Goal: Information Seeking & Learning: Find specific fact

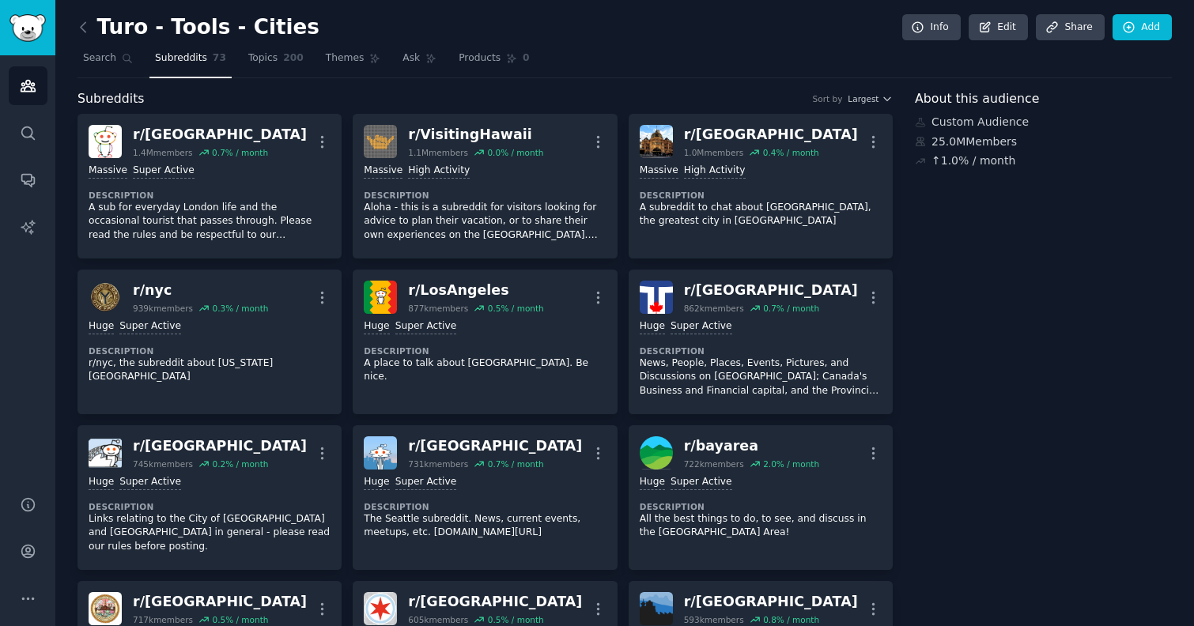
scroll to position [1735, 0]
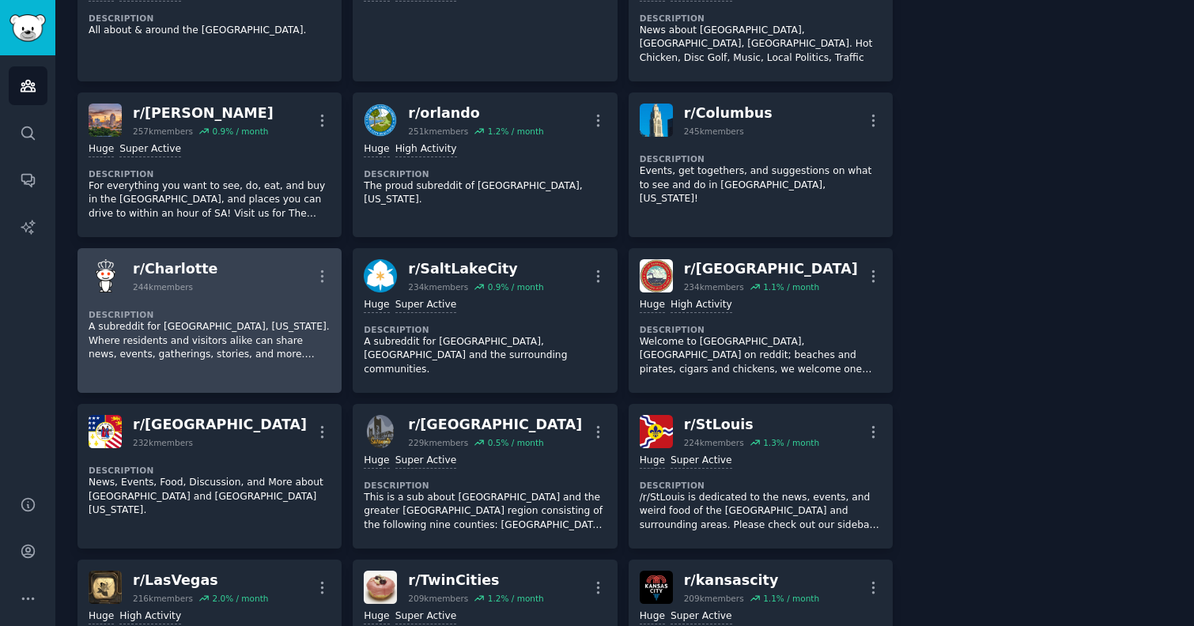
click at [210, 320] on p "A subreddit for [GEOGRAPHIC_DATA], [US_STATE]. Where residents and visitors ali…" at bounding box center [210, 341] width 242 height 42
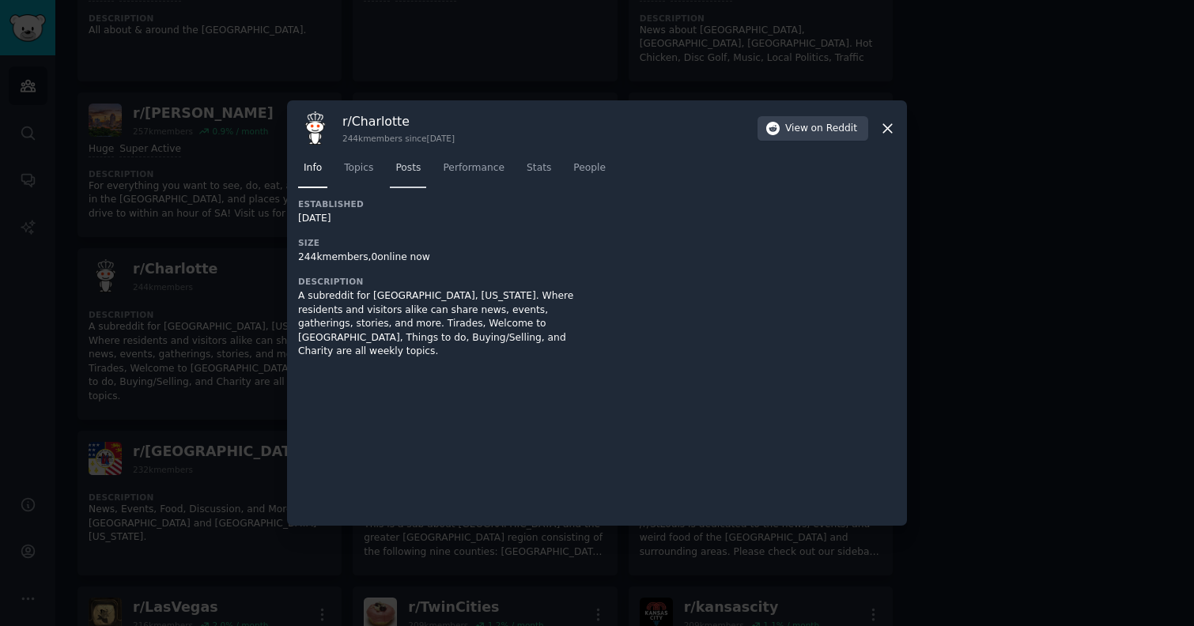
click at [399, 164] on span "Posts" at bounding box center [407, 168] width 25 height 14
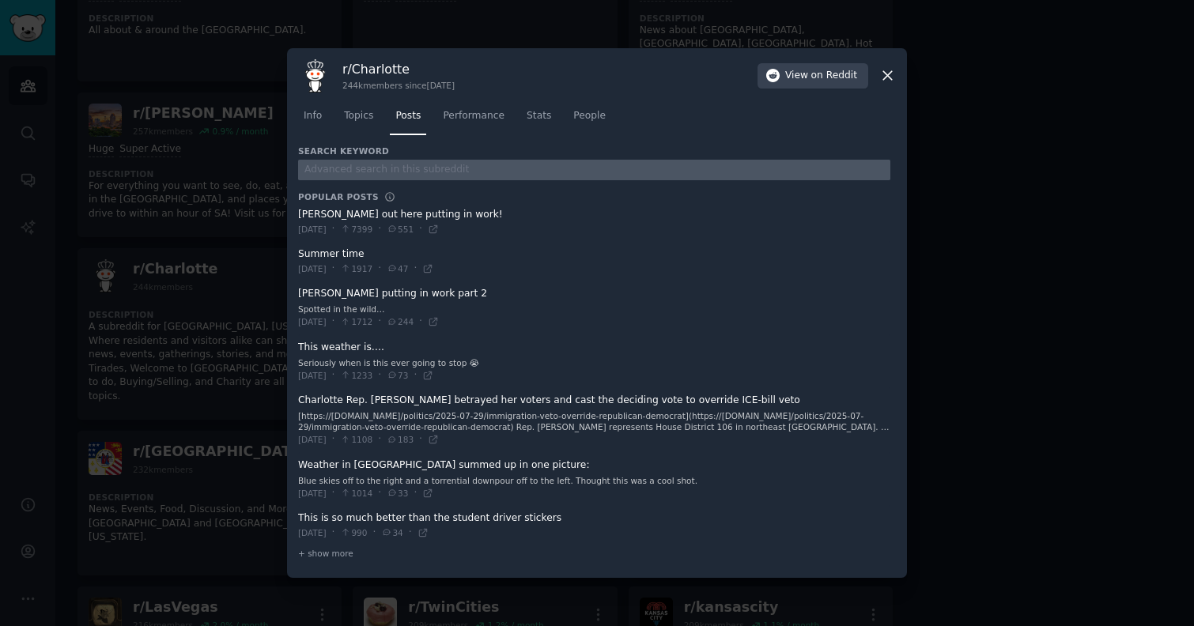
click at [440, 162] on input "text" at bounding box center [594, 170] width 592 height 21
type input "turo"
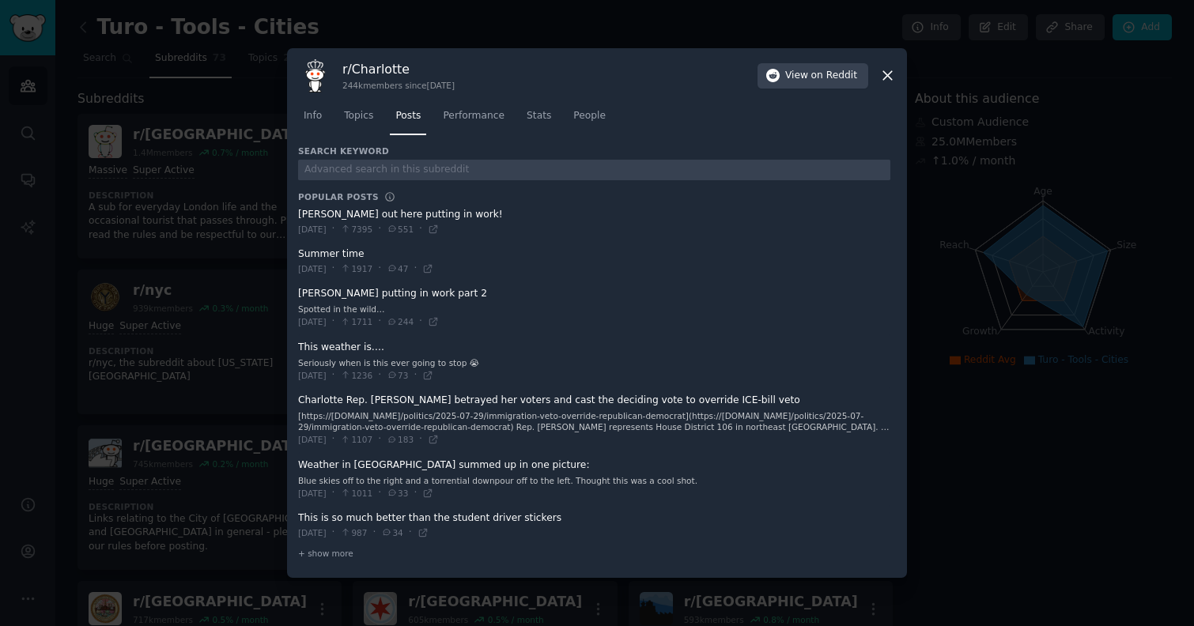
click at [884, 77] on icon at bounding box center [887, 76] width 9 height 9
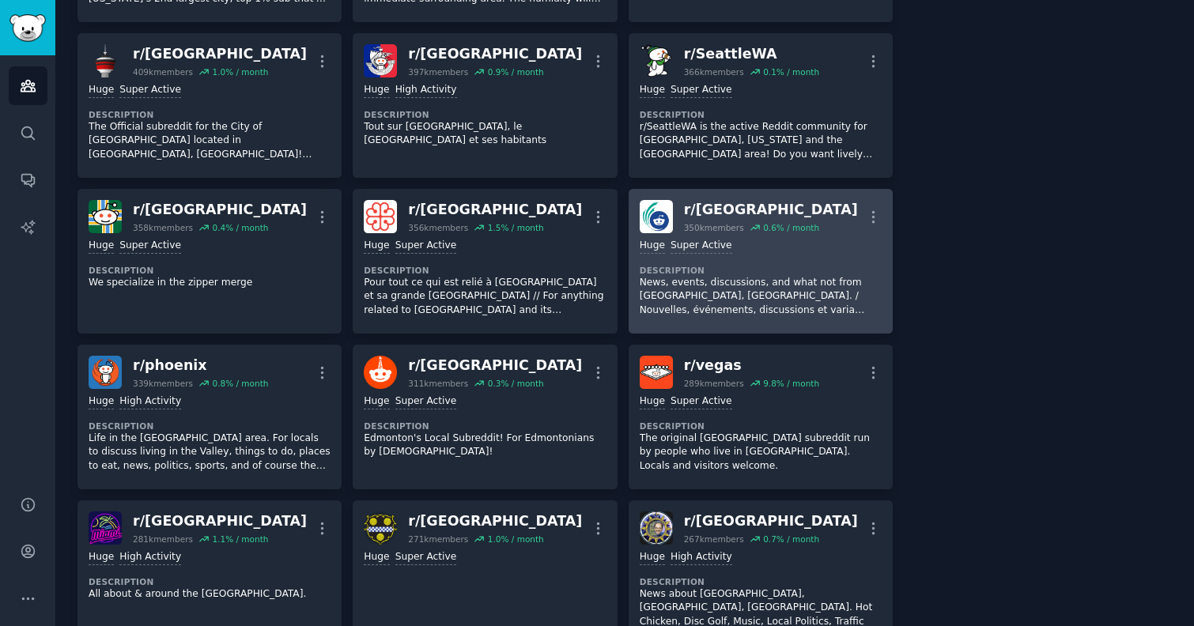
scroll to position [1713, 0]
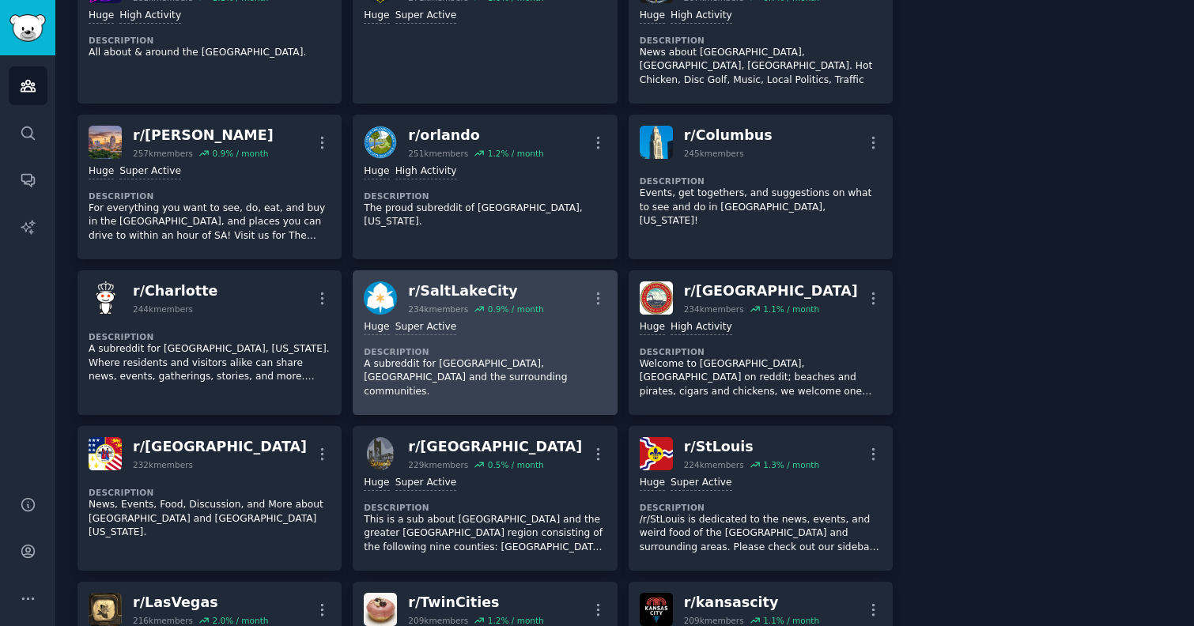
click at [504, 357] on p "A subreddit for [GEOGRAPHIC_DATA], [GEOGRAPHIC_DATA] and the surrounding commun…" at bounding box center [485, 378] width 242 height 42
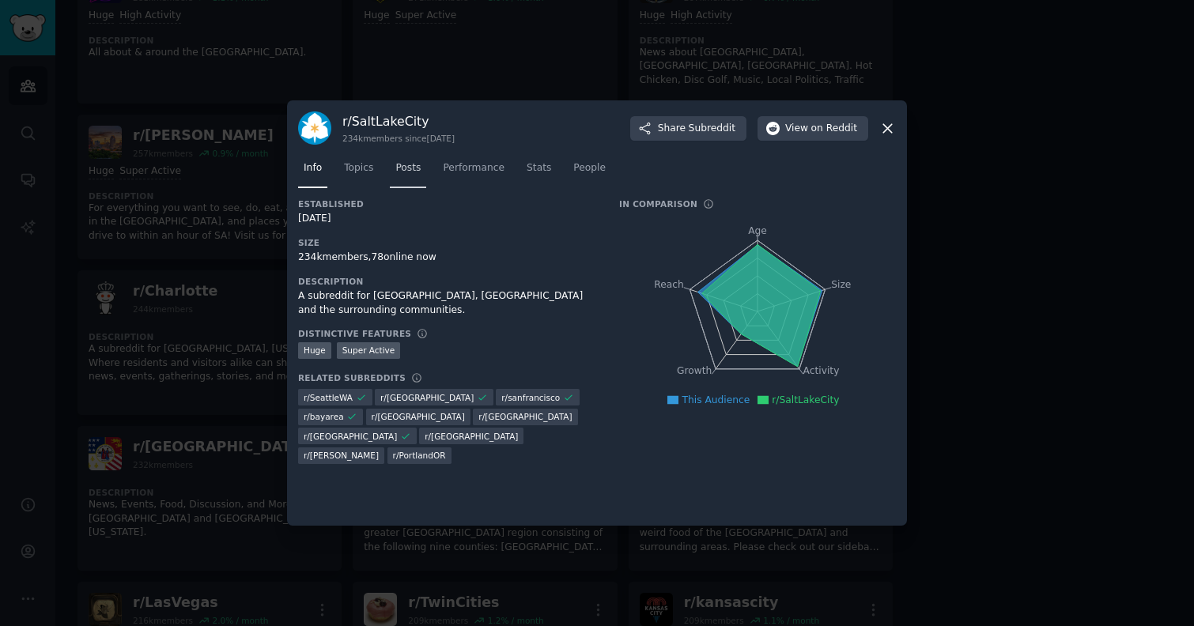
click at [416, 179] on link "Posts" at bounding box center [408, 172] width 36 height 32
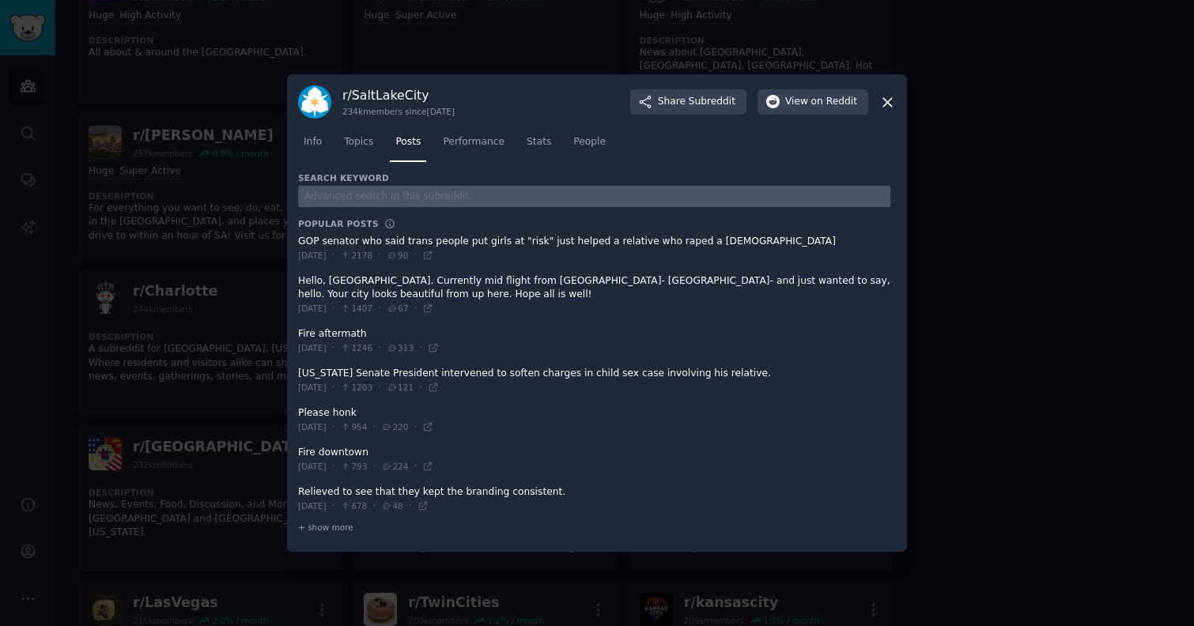
click at [415, 193] on input "text" at bounding box center [594, 196] width 592 height 21
type input "turo"
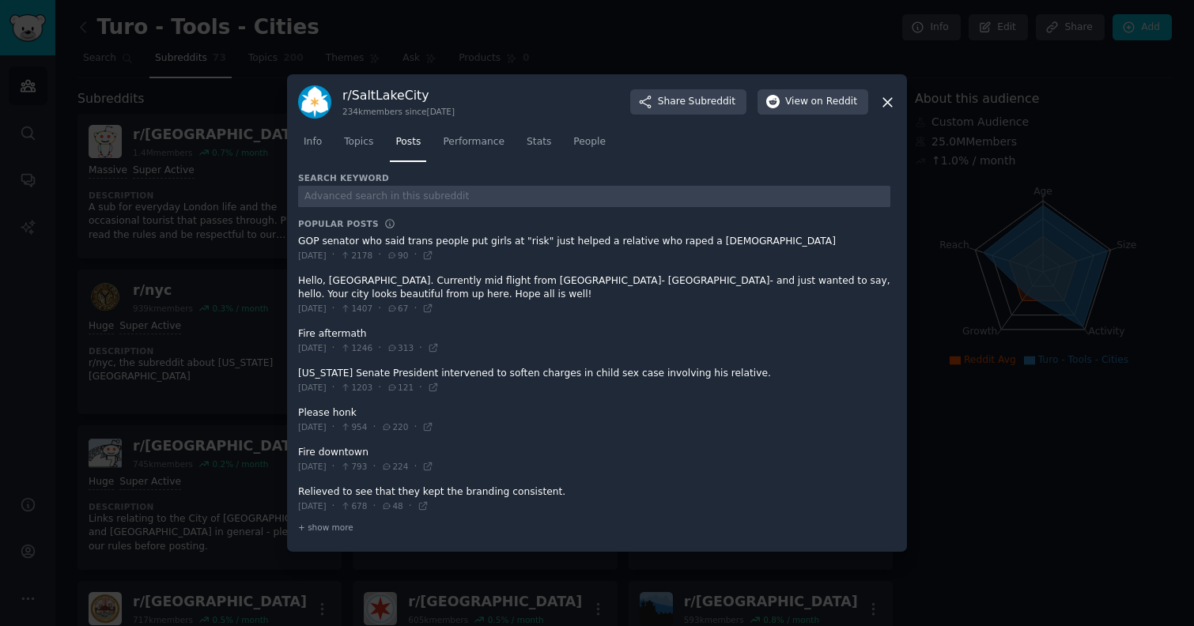
click at [889, 102] on icon at bounding box center [887, 102] width 17 height 17
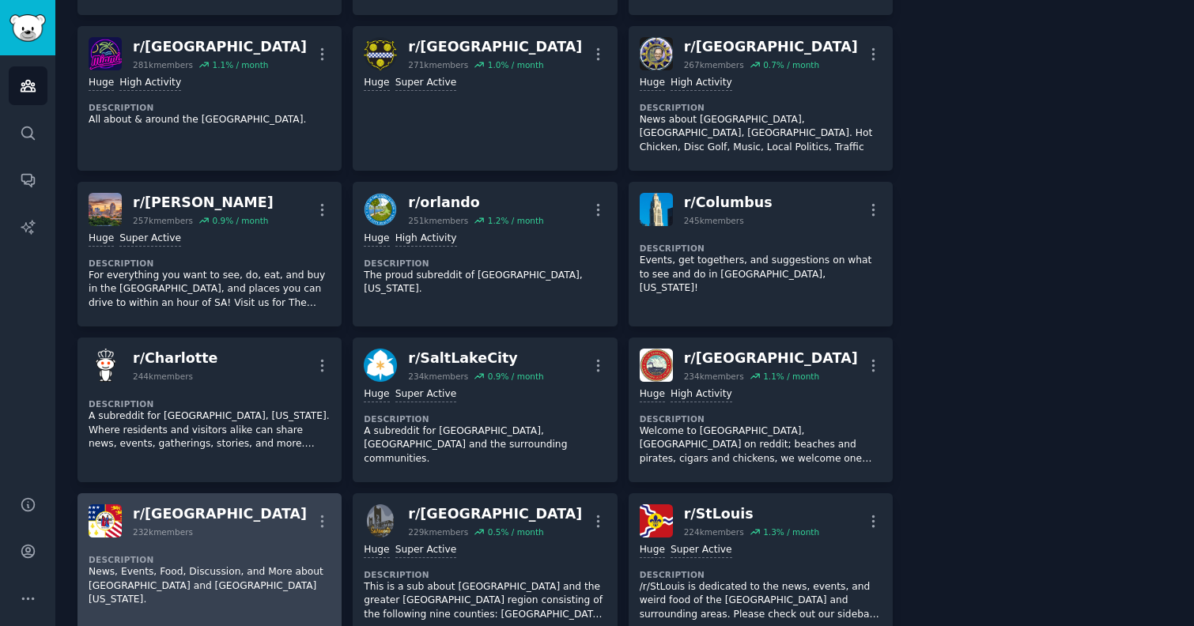
scroll to position [1634, 0]
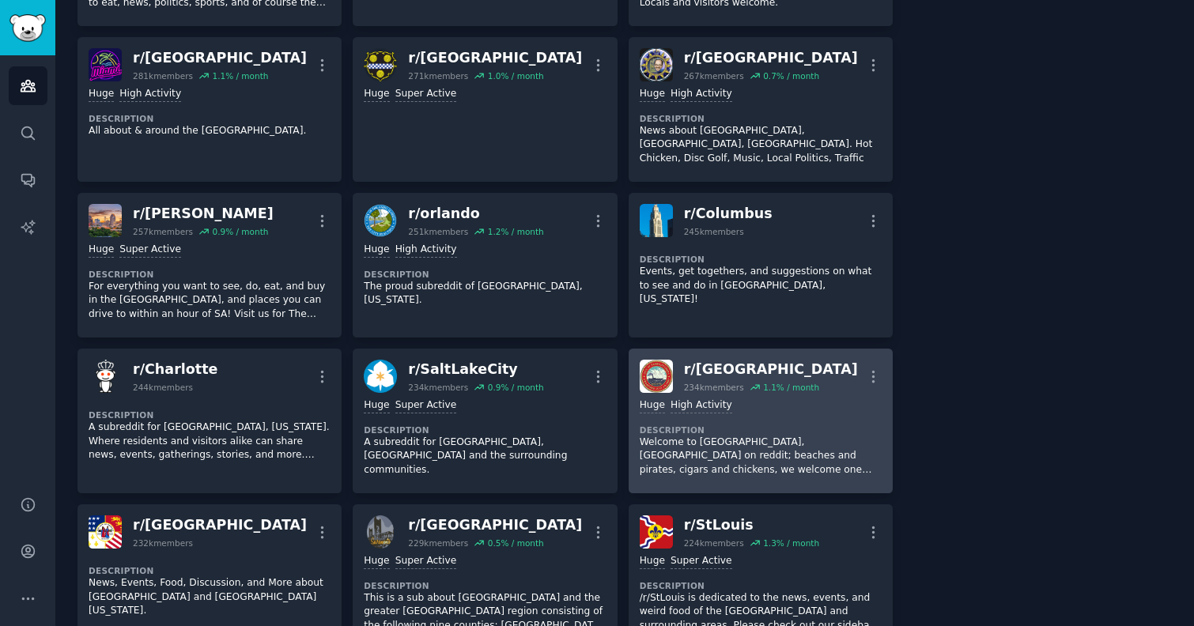
click at [719, 436] on p "Welcome to [GEOGRAPHIC_DATA], [GEOGRAPHIC_DATA] on reddit; beaches and pirates,…" at bounding box center [761, 457] width 242 height 42
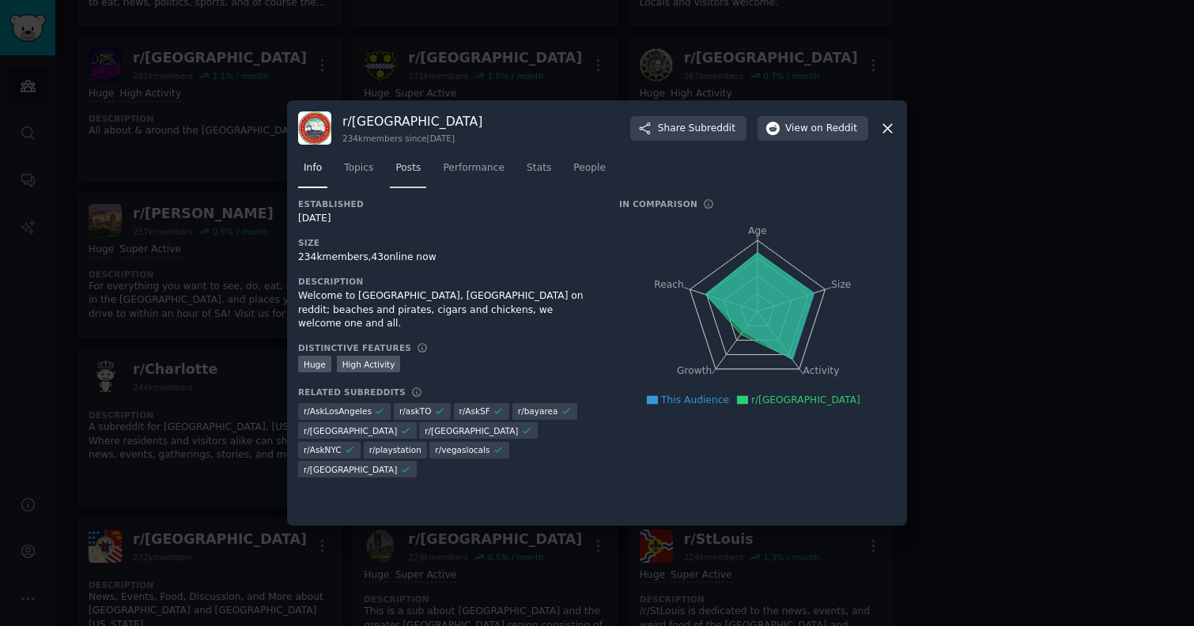
click at [416, 167] on span "Posts" at bounding box center [407, 168] width 25 height 14
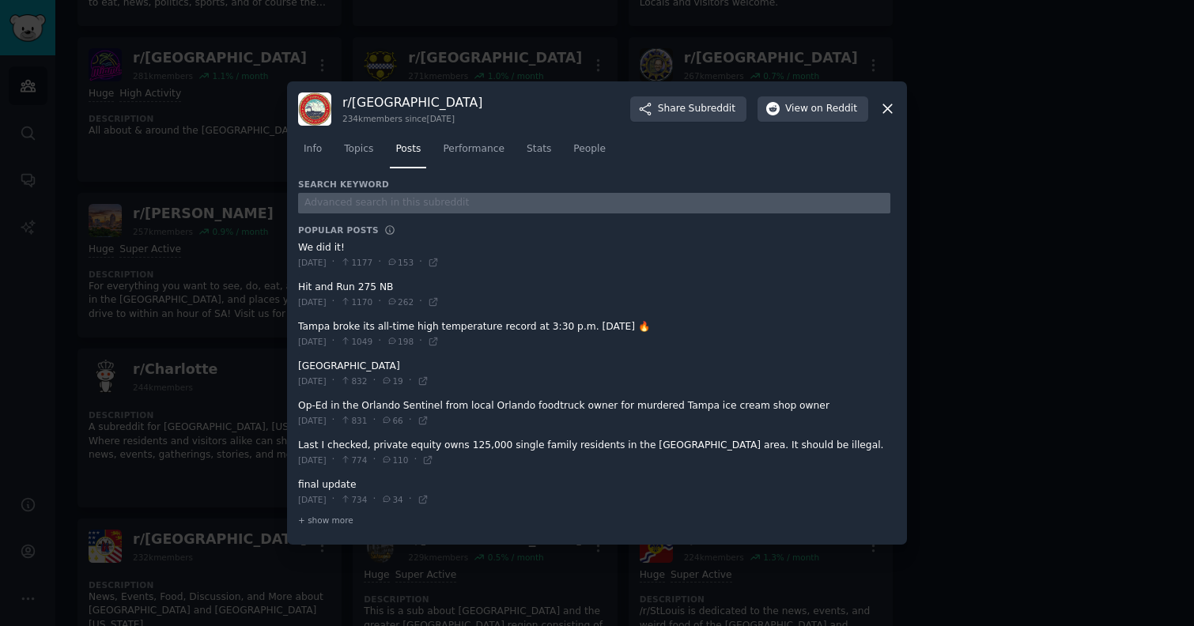
click at [444, 210] on input "text" at bounding box center [594, 203] width 592 height 21
type input "turo"
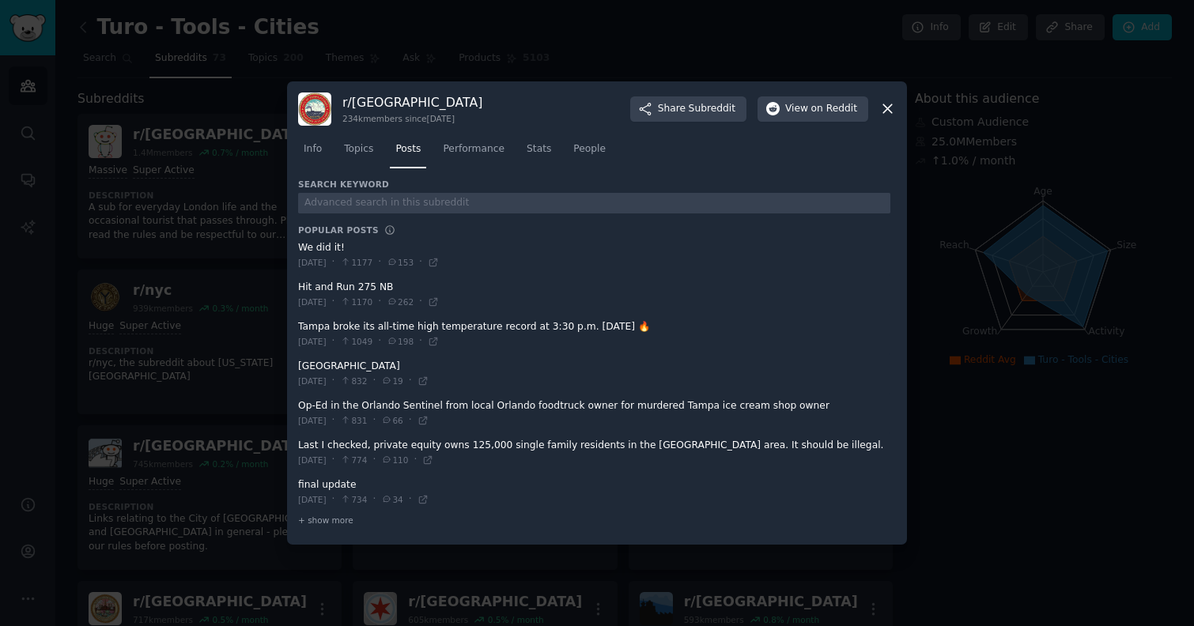
click at [884, 112] on icon at bounding box center [887, 109] width 9 height 9
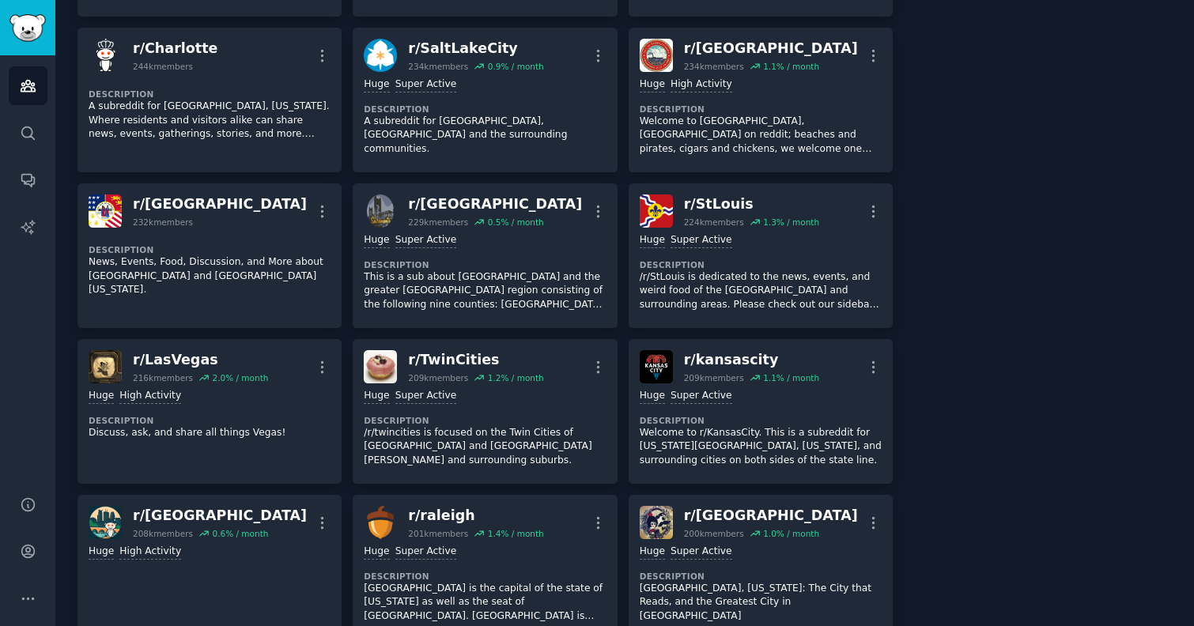
scroll to position [1951, 0]
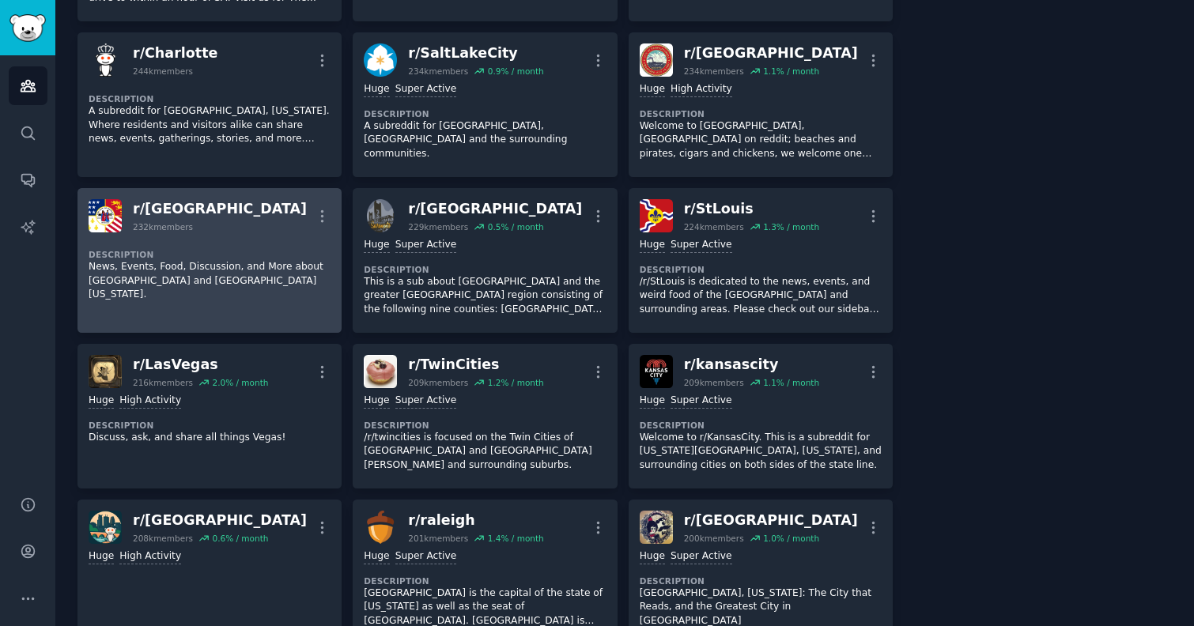
click at [182, 276] on link "r/ Detroit 232k members More Description News, Events, Food, Discussion, and Mo…" at bounding box center [209, 260] width 264 height 145
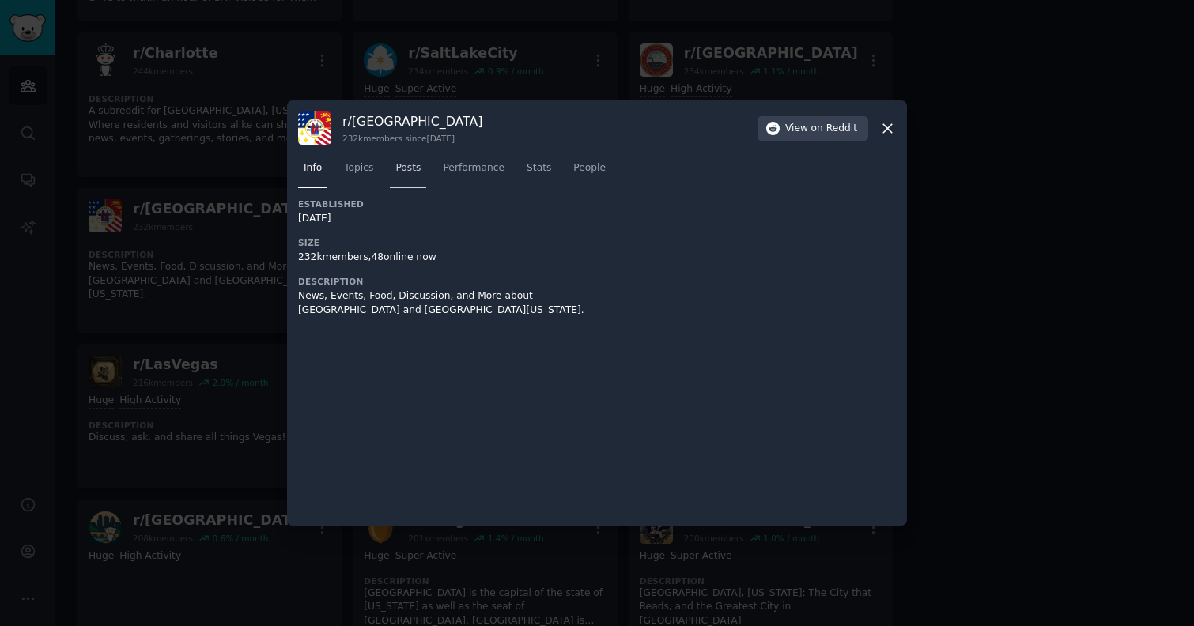
click at [405, 169] on span "Posts" at bounding box center [407, 168] width 25 height 14
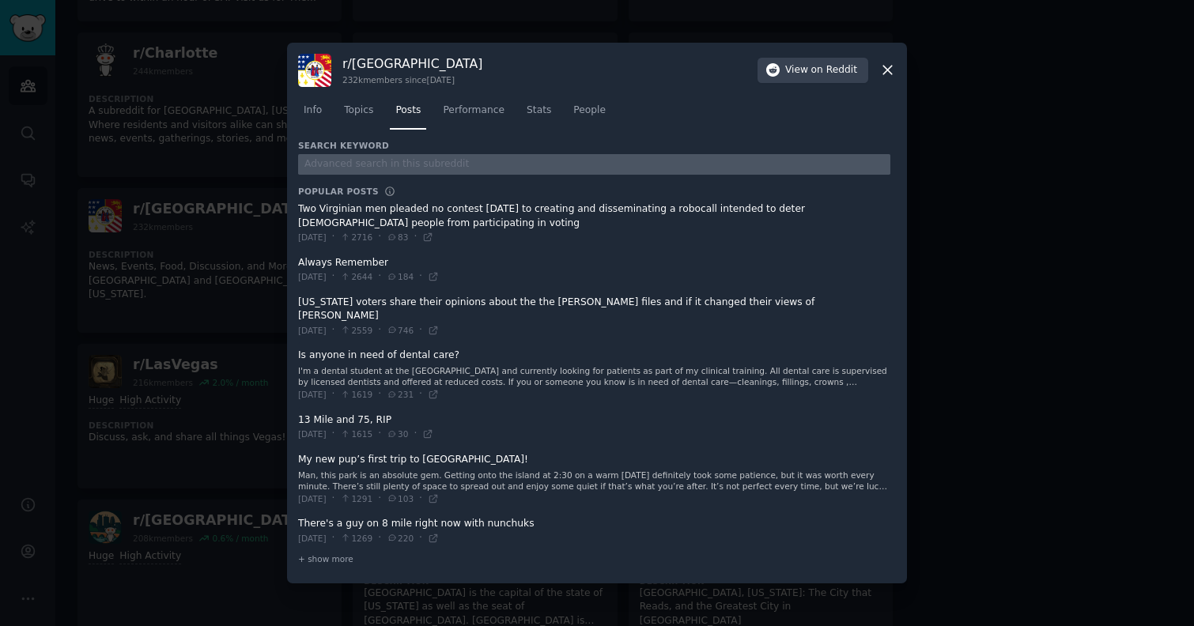
click at [434, 176] on input "text" at bounding box center [594, 164] width 592 height 21
type input "turo"
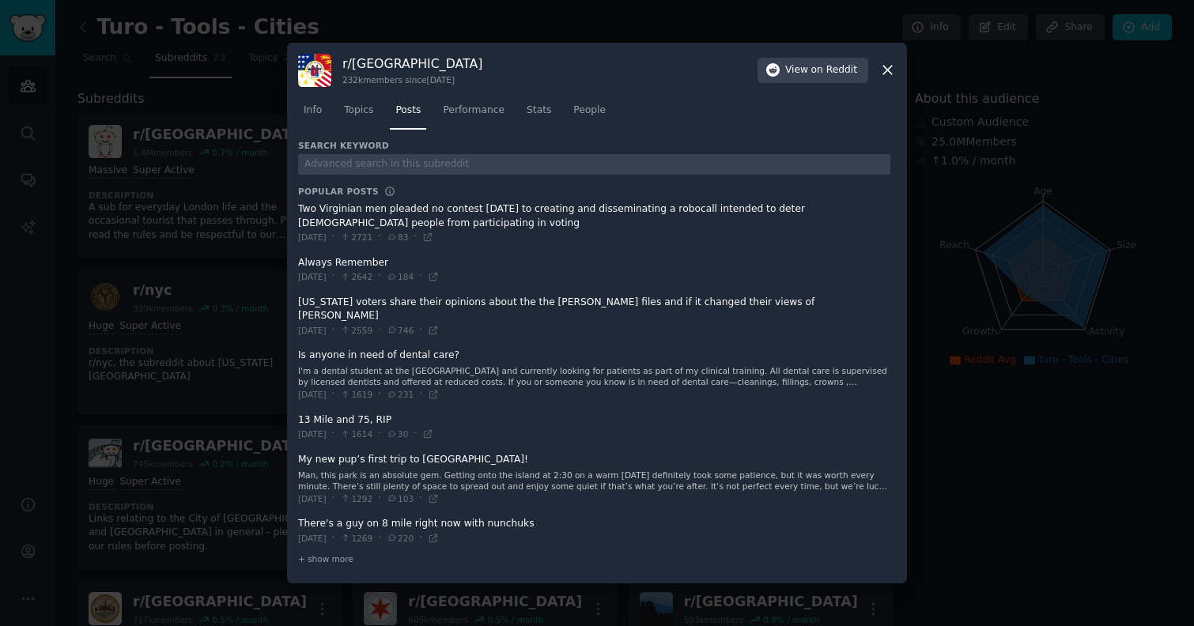
click at [886, 75] on icon at bounding box center [887, 70] width 9 height 9
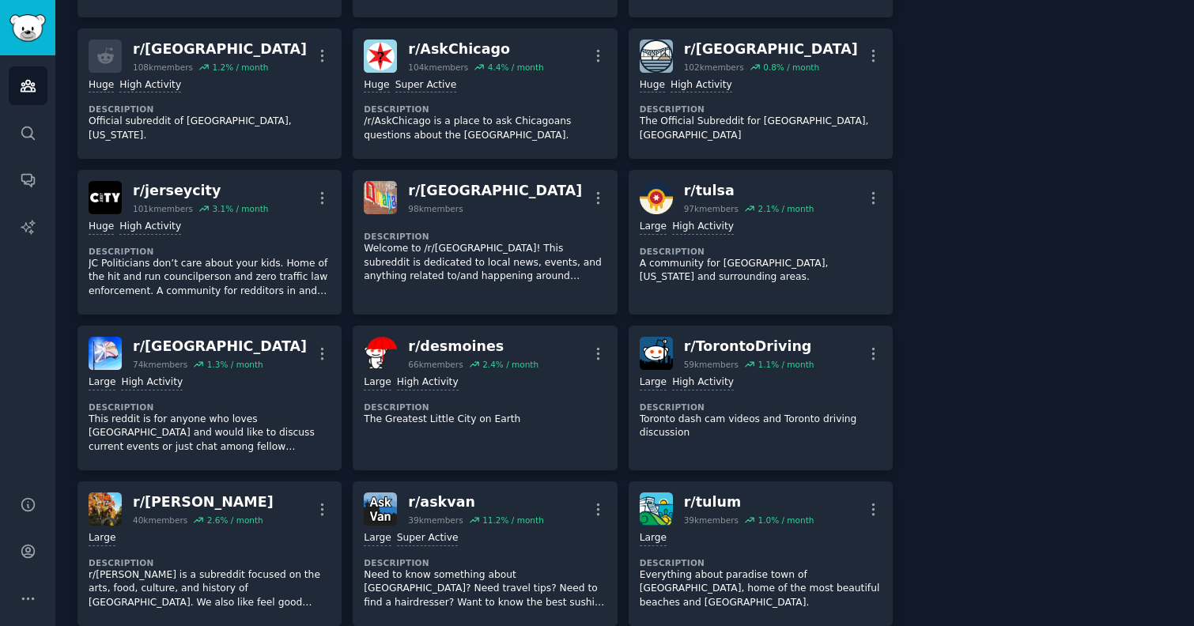
scroll to position [3117, 0]
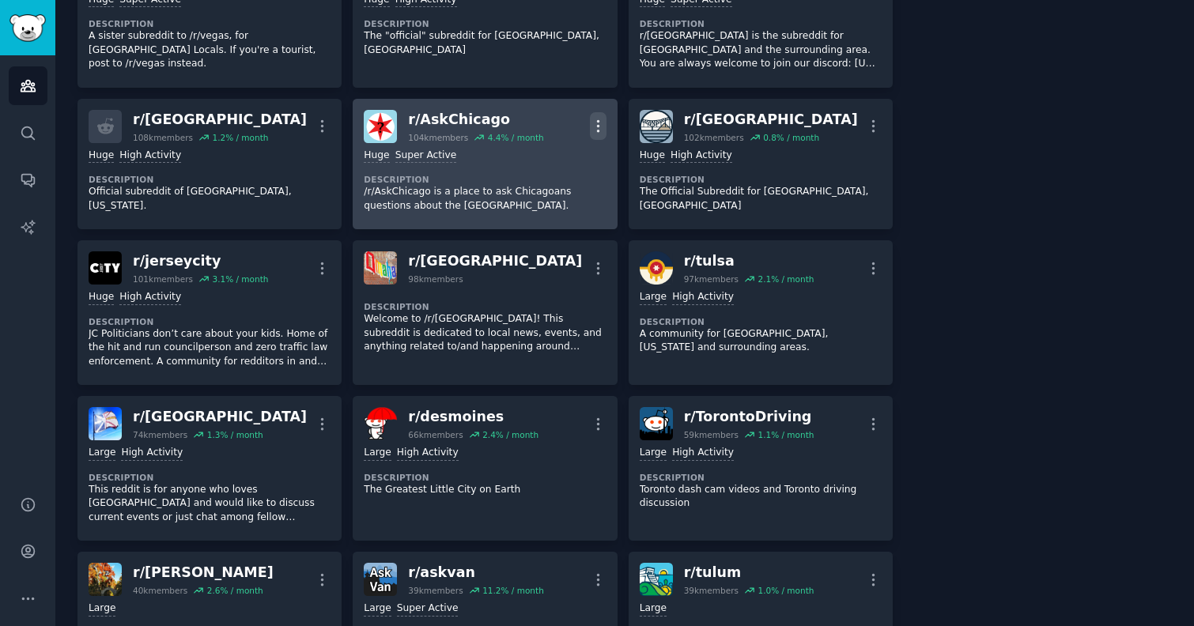
click at [598, 118] on icon "button" at bounding box center [598, 126] width 17 height 17
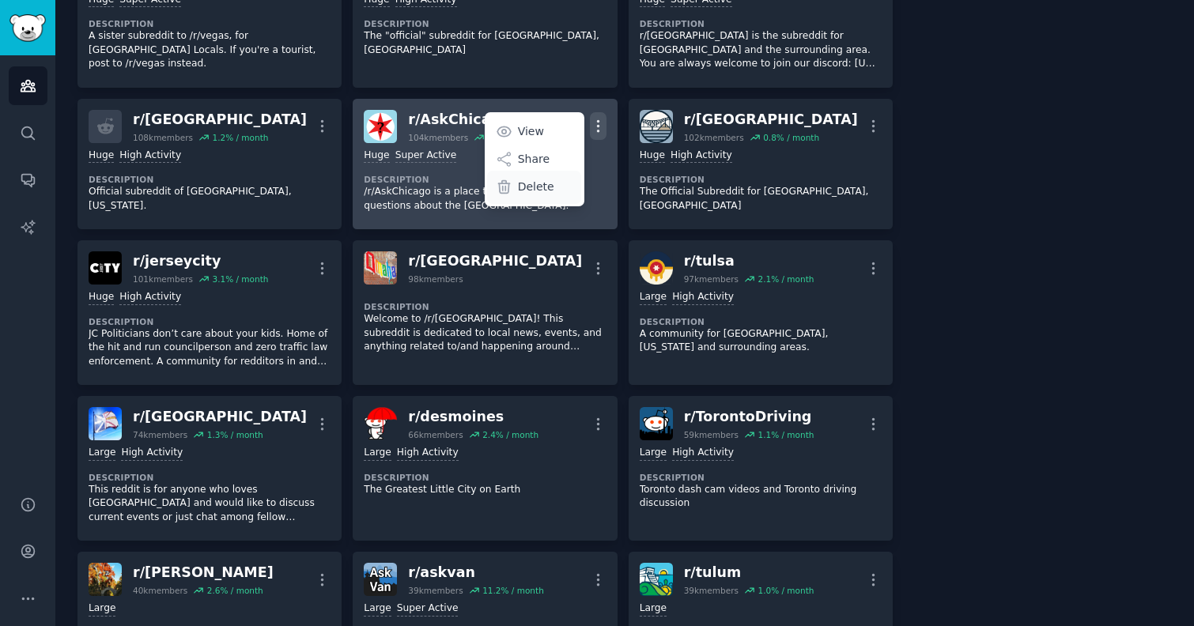
click at [546, 179] on p "Delete" at bounding box center [536, 187] width 36 height 17
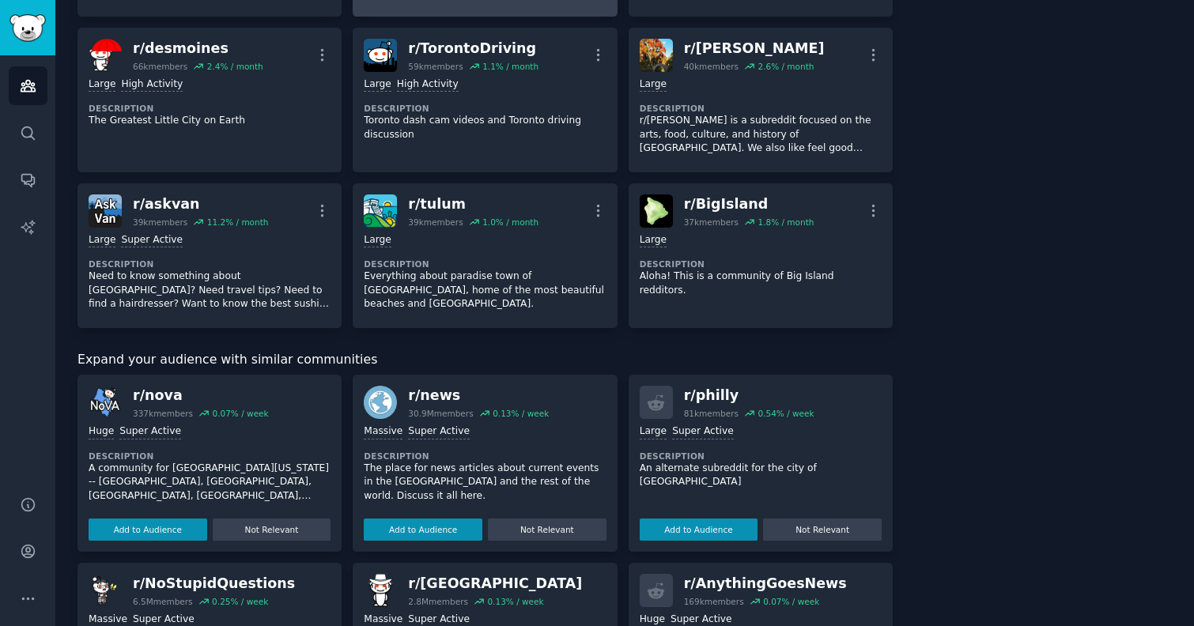
scroll to position [3383, 0]
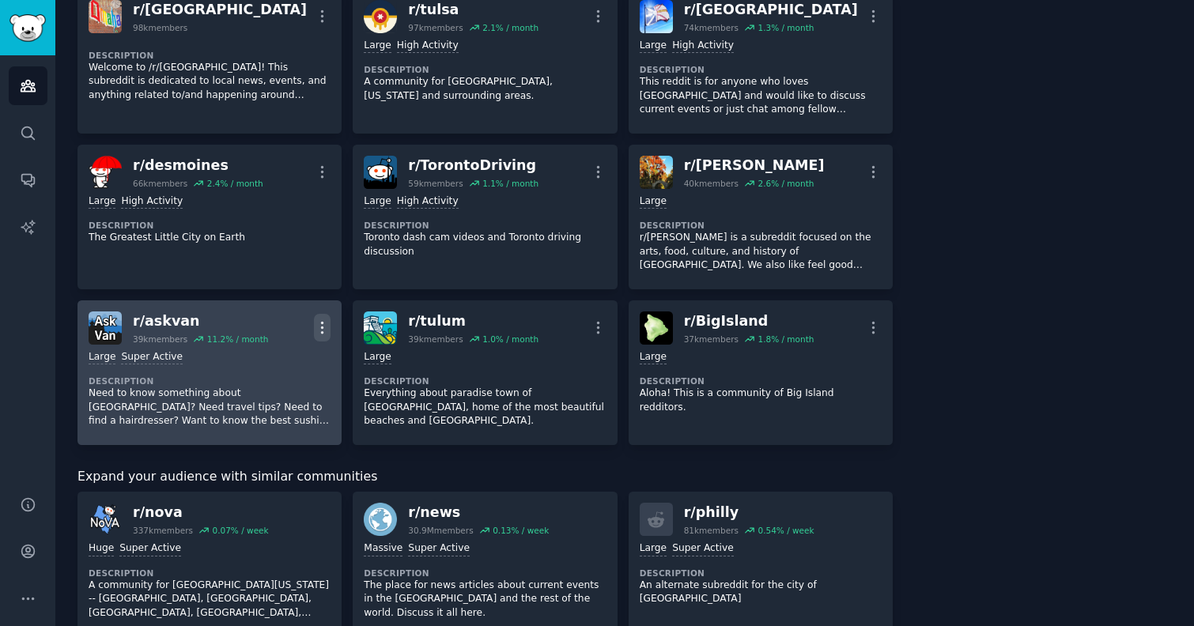
click at [322, 323] on icon "button" at bounding box center [323, 328] width 2 height 11
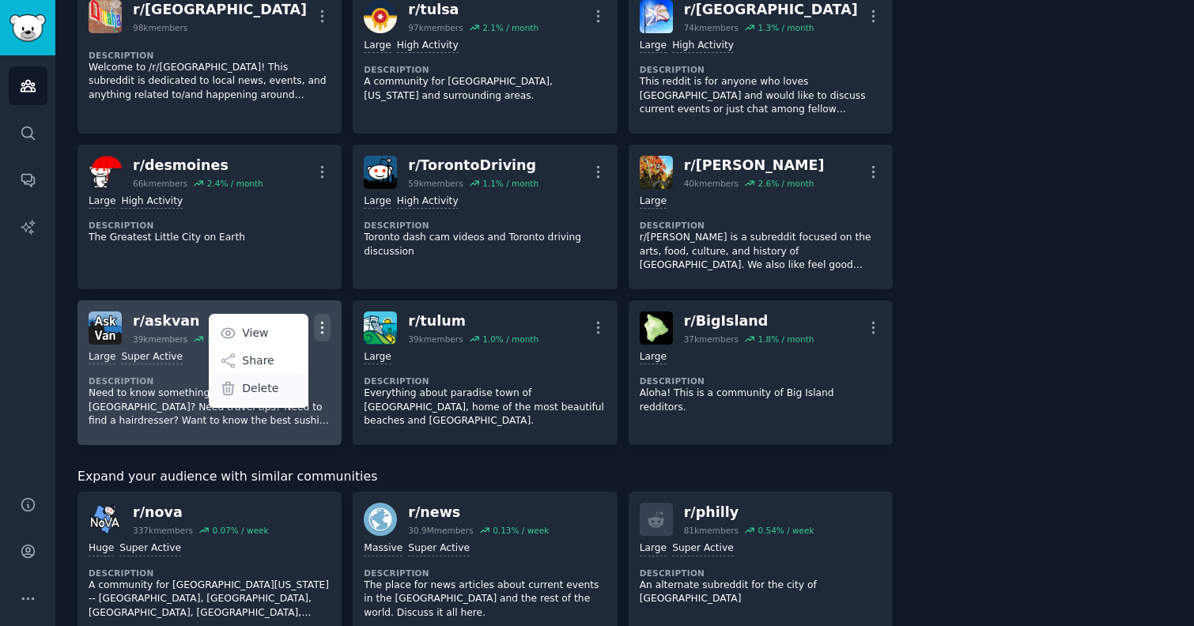
click at [281, 372] on div "Delete" at bounding box center [259, 388] width 94 height 33
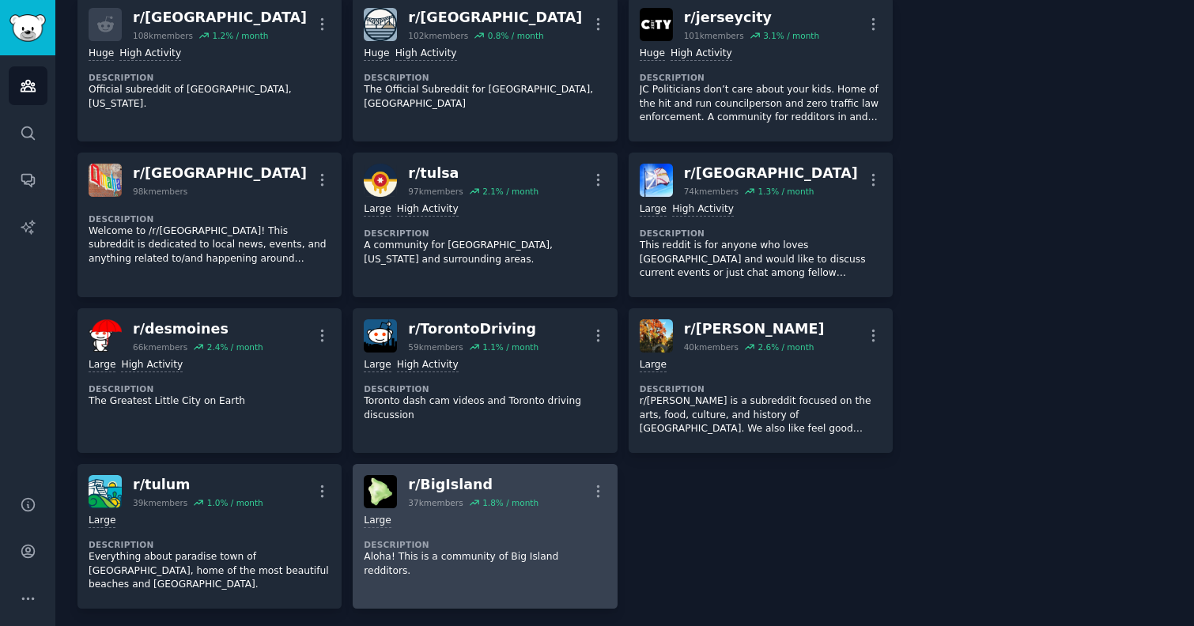
scroll to position [3167, 0]
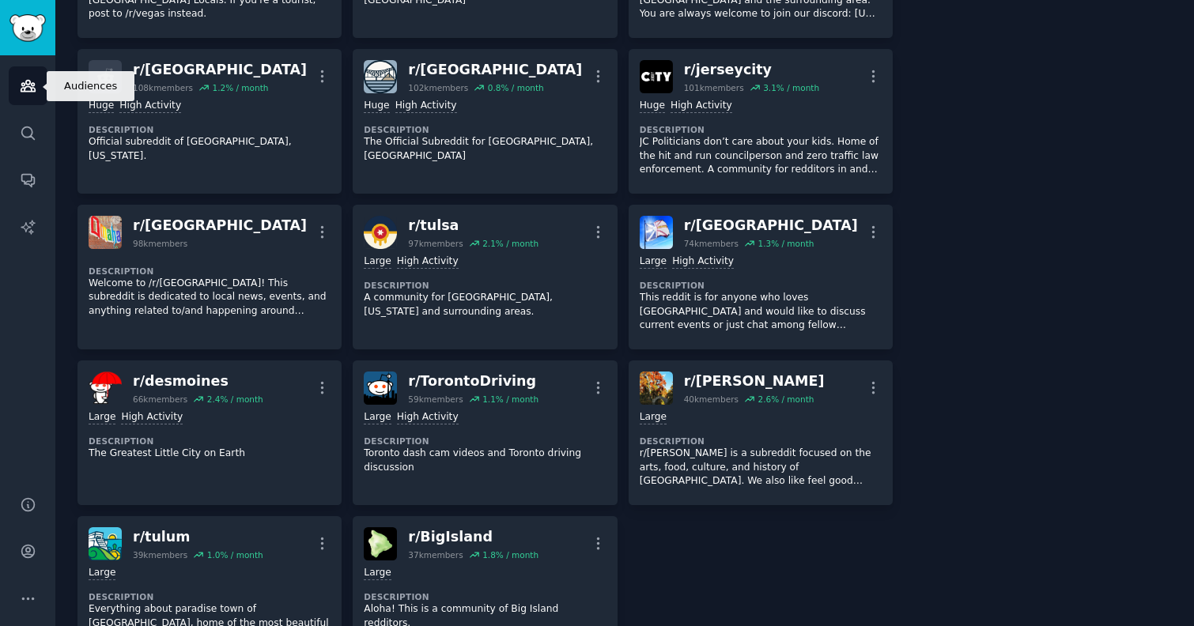
click at [25, 89] on icon "Sidebar" at bounding box center [28, 85] width 17 height 17
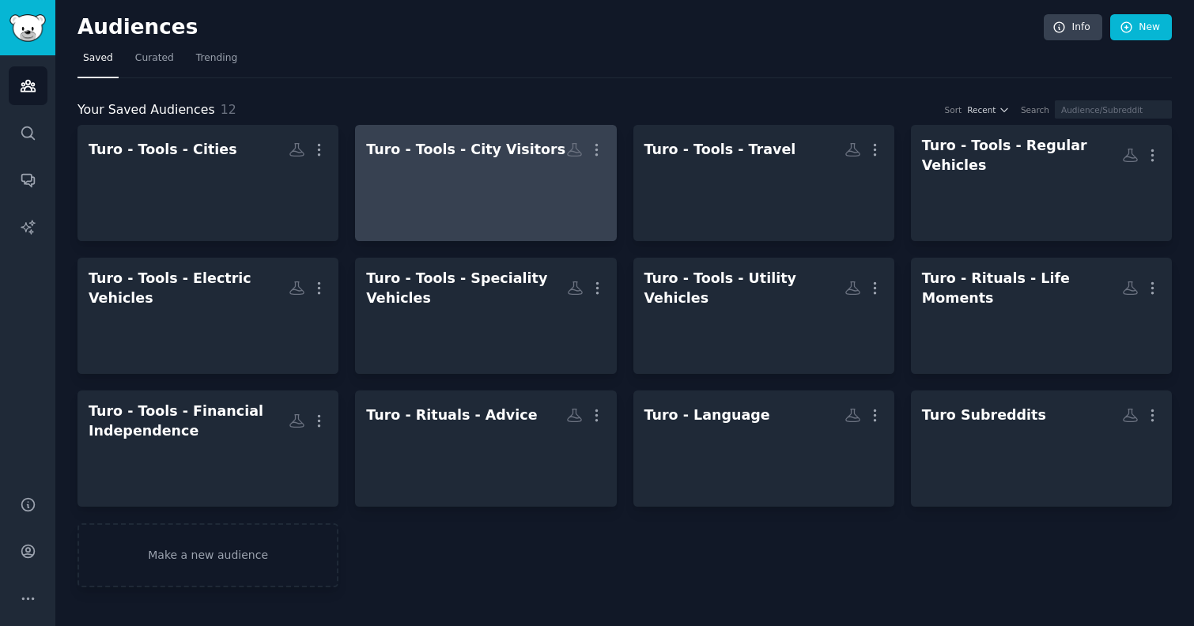
click at [575, 201] on div at bounding box center [485, 191] width 239 height 55
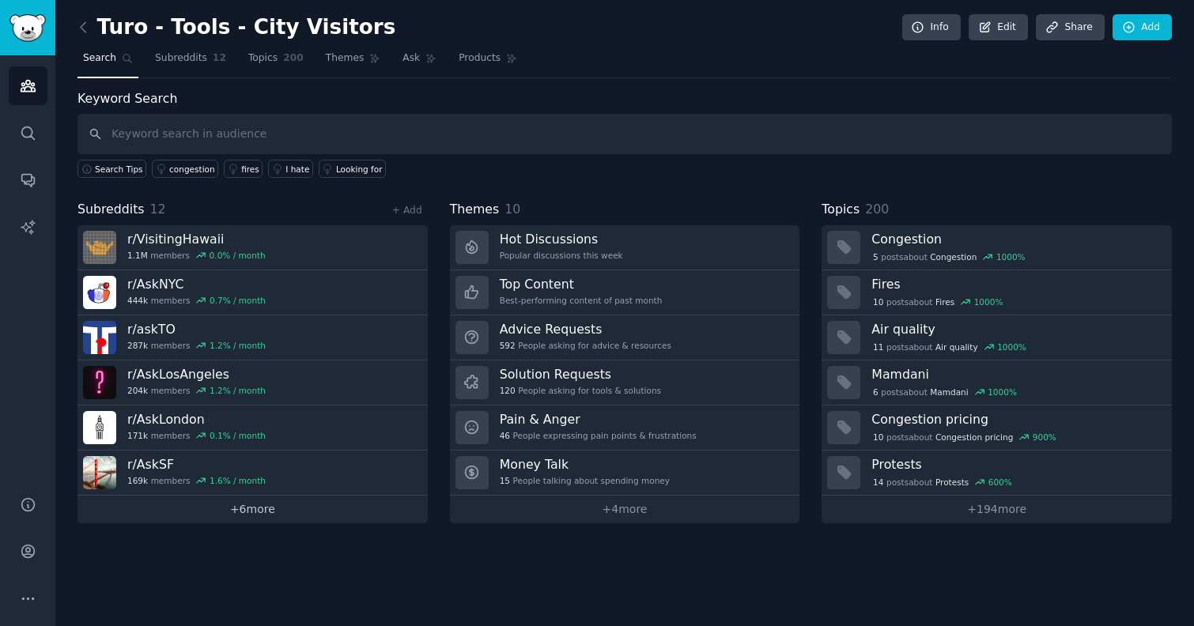
click at [246, 509] on link "+ 6 more" at bounding box center [252, 510] width 350 height 28
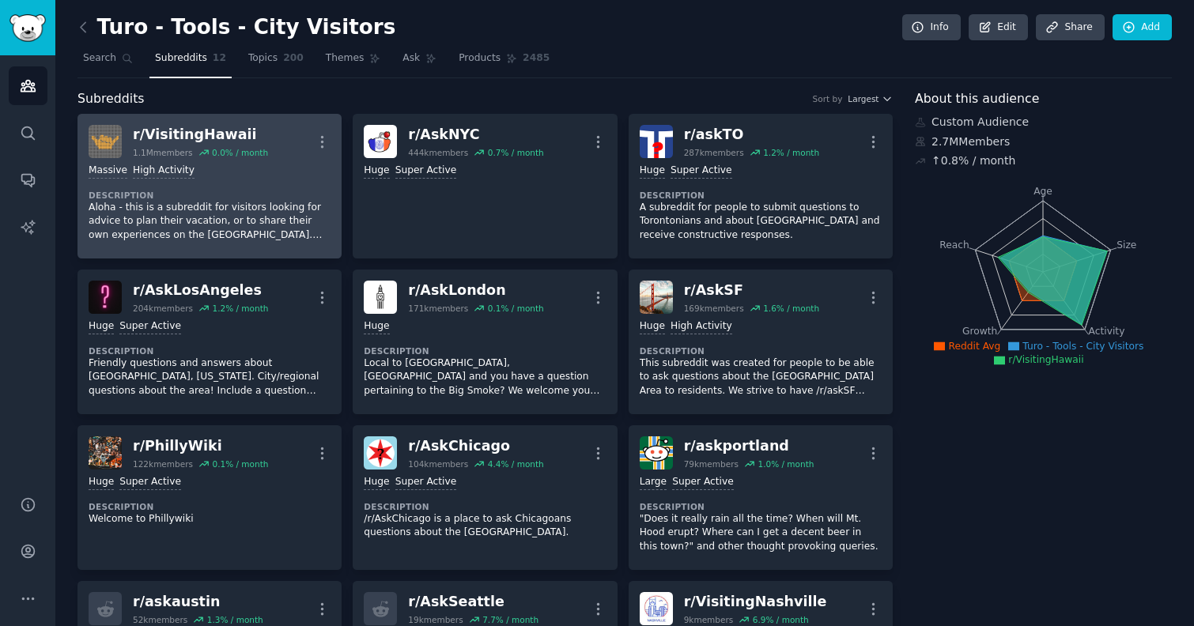
click at [246, 206] on p "Aloha - this is a subreddit for visitors looking for advice to plan their vacat…" at bounding box center [210, 222] width 242 height 42
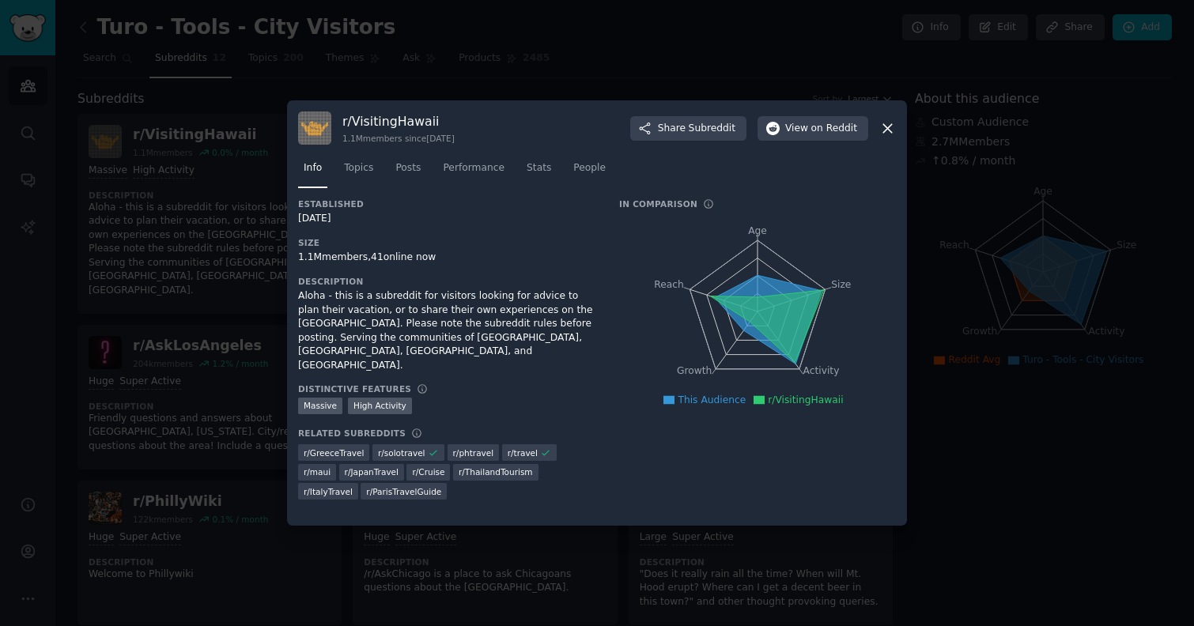
click at [882, 122] on icon at bounding box center [887, 128] width 17 height 17
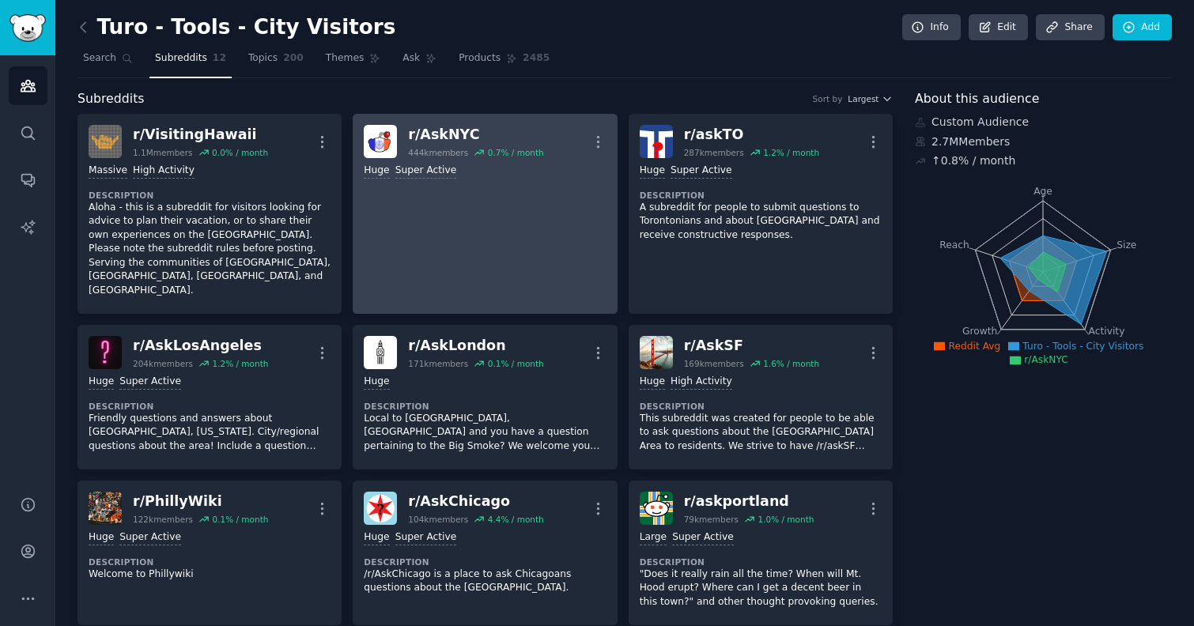
click at [454, 247] on link "r/ AskNYC 444k members 0.7 % / month More Huge Super Active" at bounding box center [485, 214] width 264 height 200
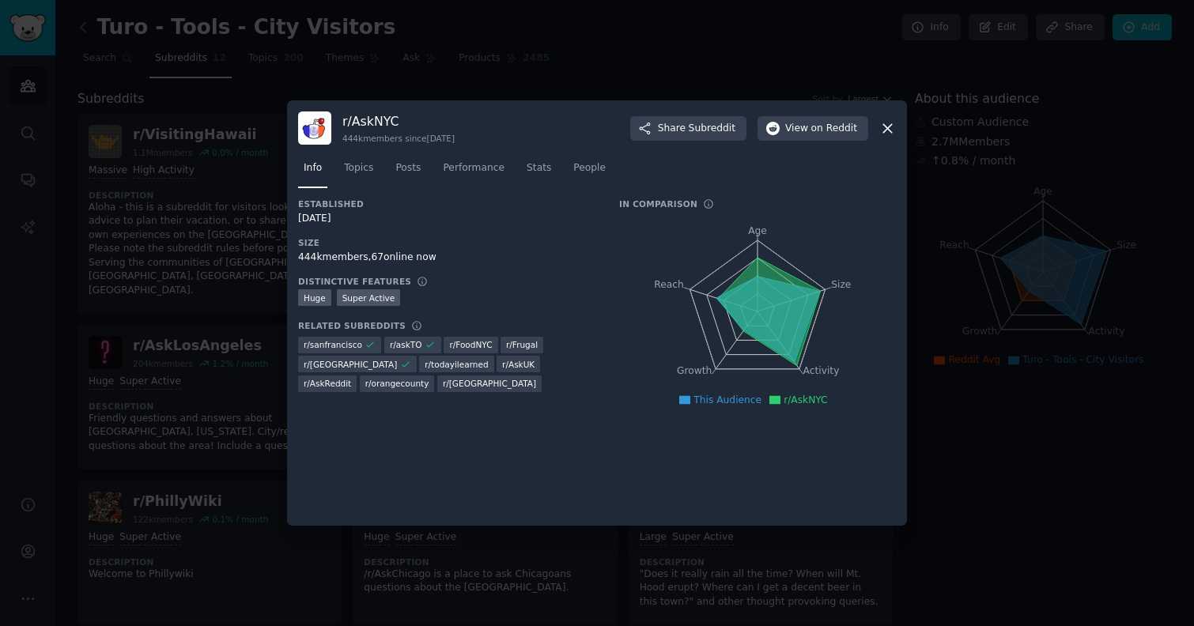
click at [884, 129] on icon at bounding box center [887, 128] width 17 height 17
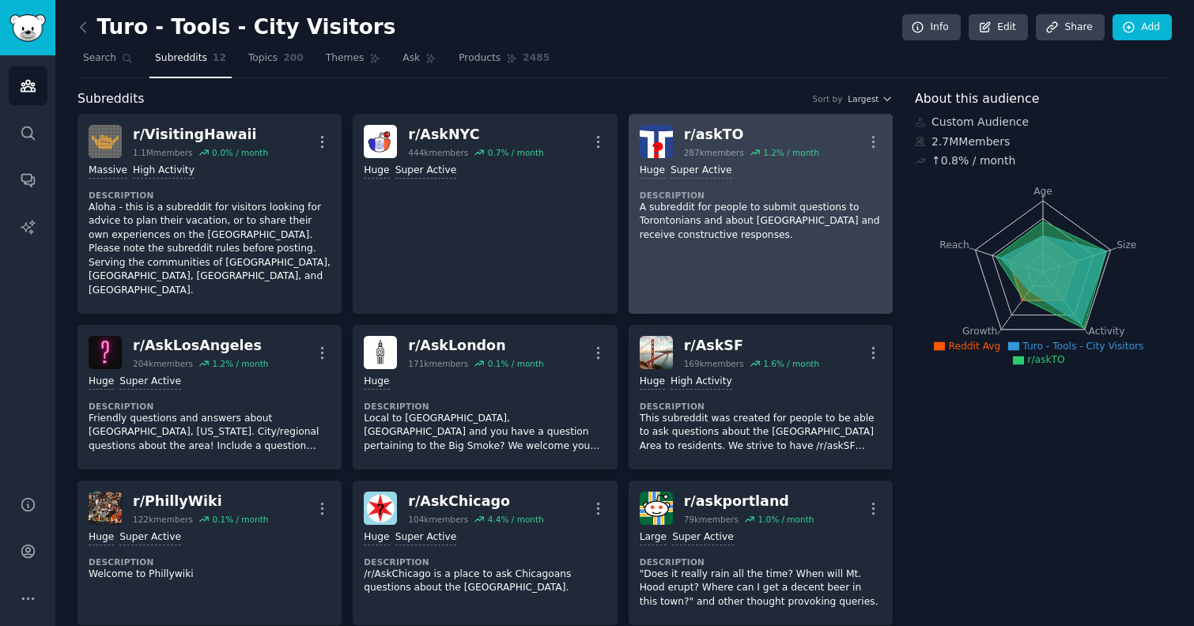
click at [782, 226] on p "A subreddit for people to submit questions to Torontonians and about Toronto an…" at bounding box center [761, 222] width 242 height 42
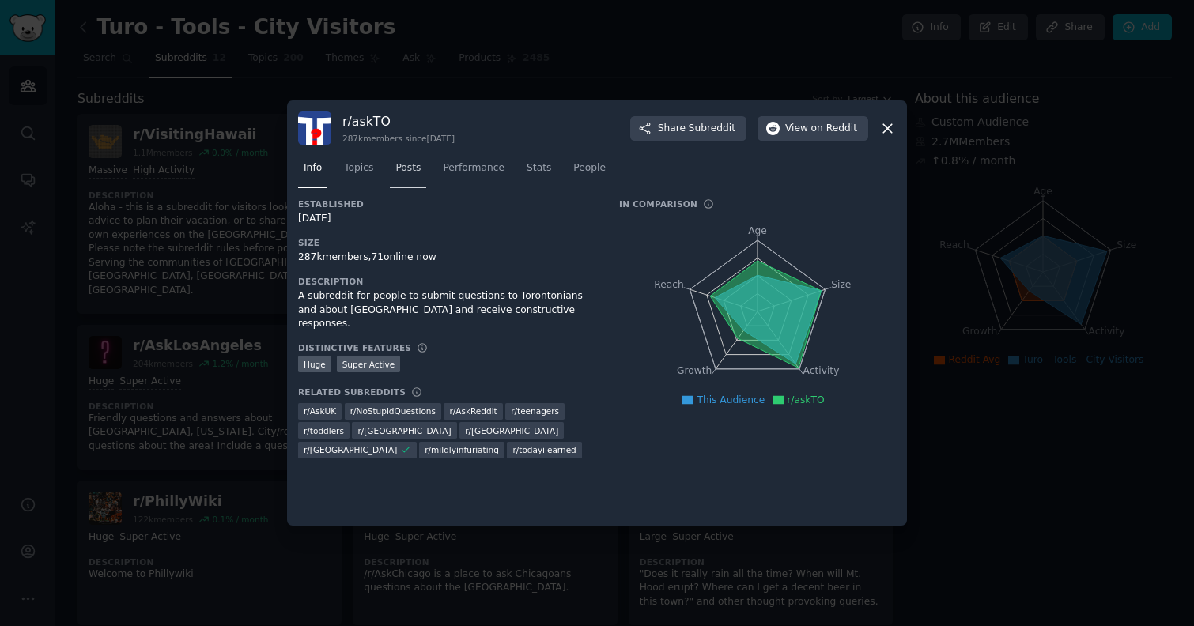
click at [402, 169] on span "Posts" at bounding box center [407, 168] width 25 height 14
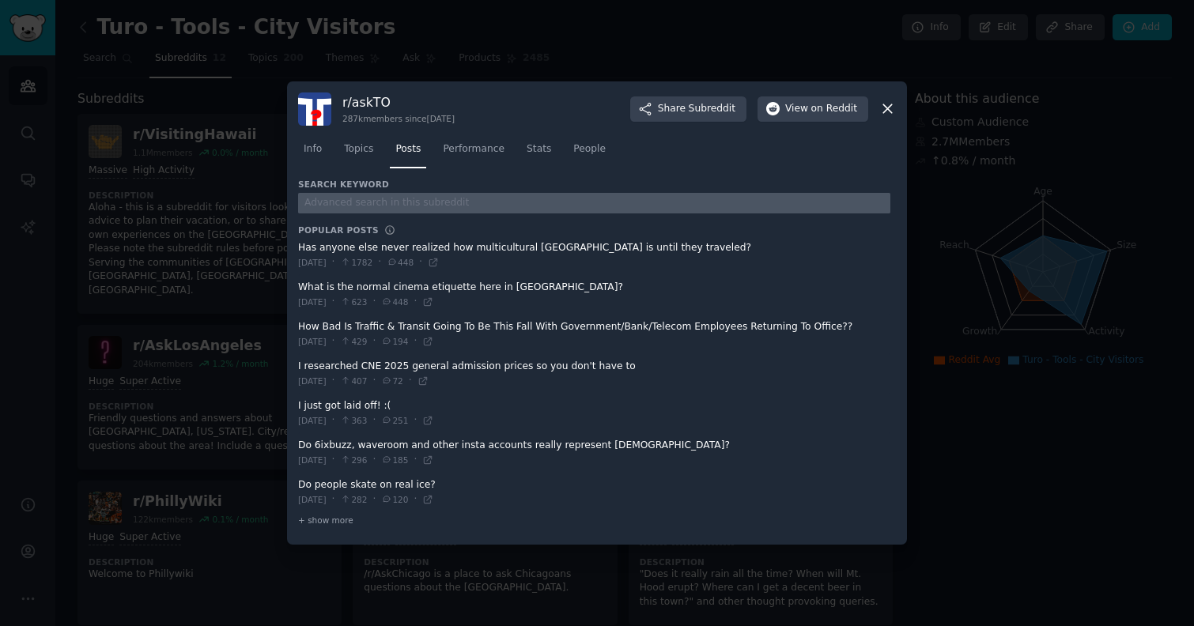
click at [389, 202] on input "text" at bounding box center [594, 203] width 592 height 21
type input "turo"
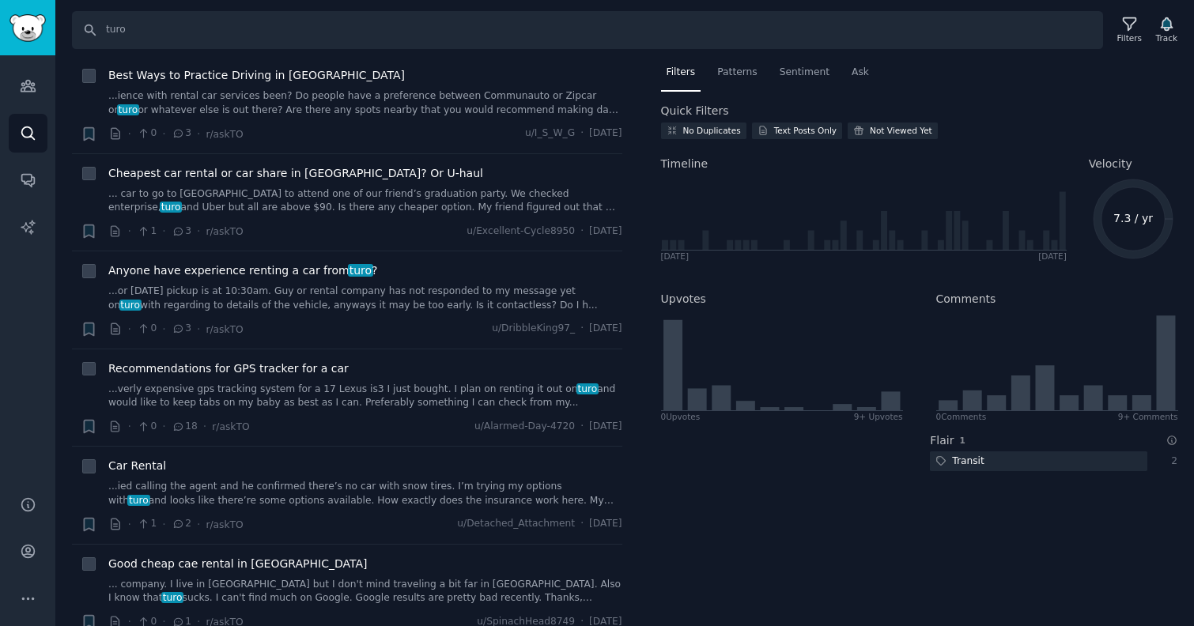
scroll to position [440, 0]
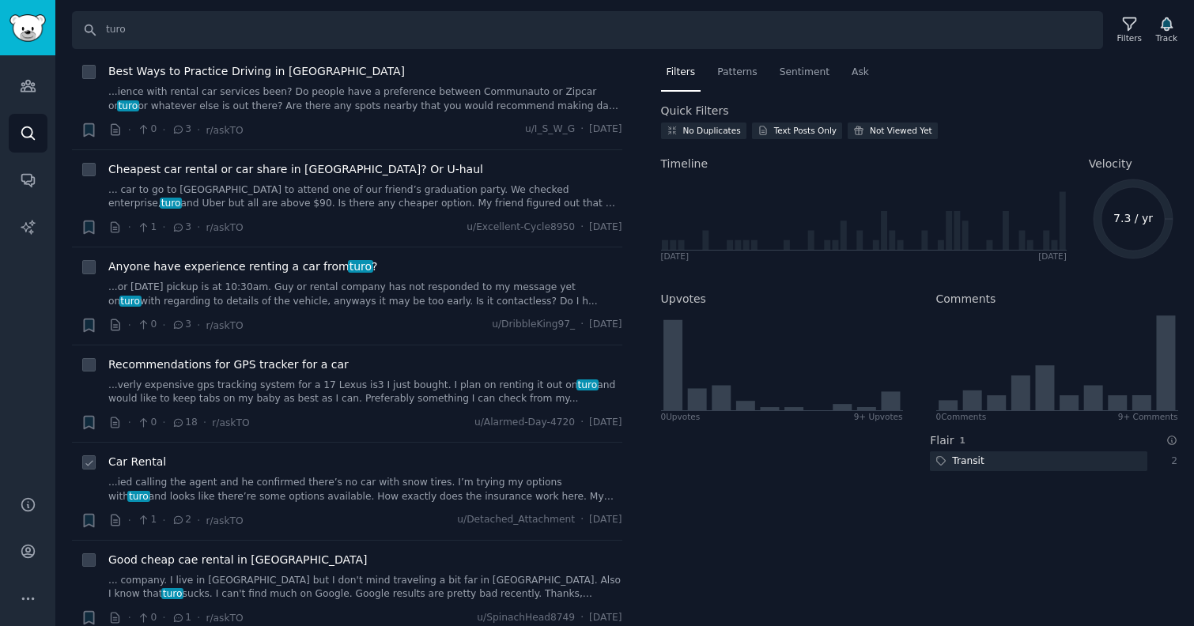
click at [380, 474] on div "Car Rental ...ied calling the agent and he confirmed there’s no car with snow t…" at bounding box center [365, 479] width 514 height 50
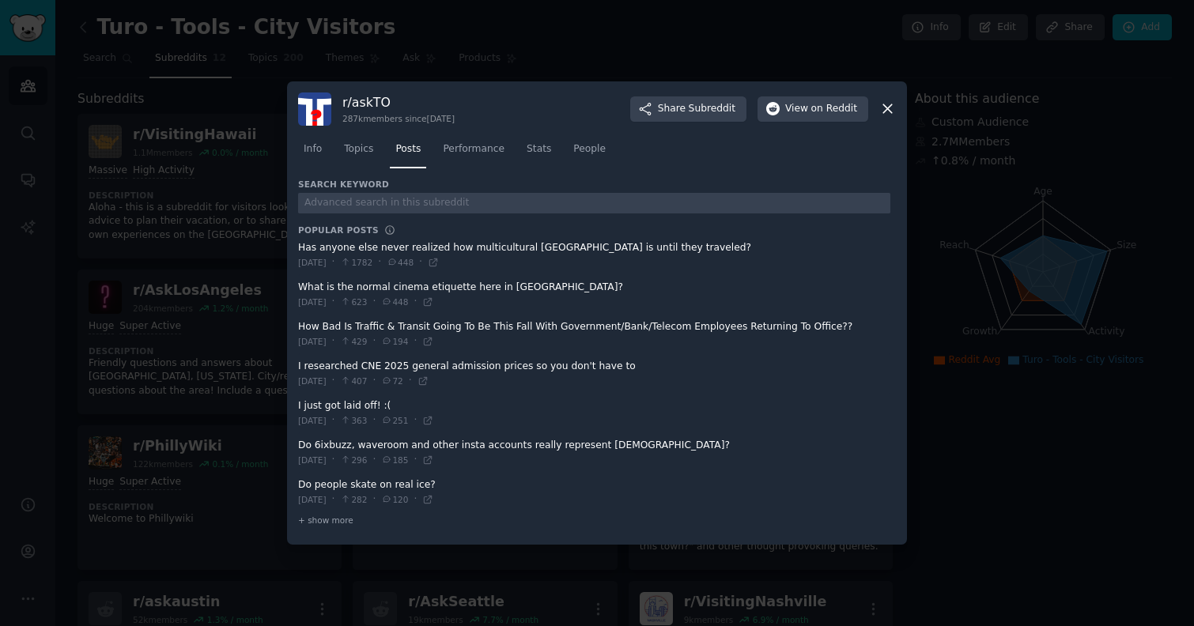
click at [893, 117] on div "r/ askTO 287k members since 06/13/2013 Share Subreddit View on Reddit" at bounding box center [597, 109] width 598 height 33
click at [884, 105] on icon at bounding box center [887, 109] width 9 height 9
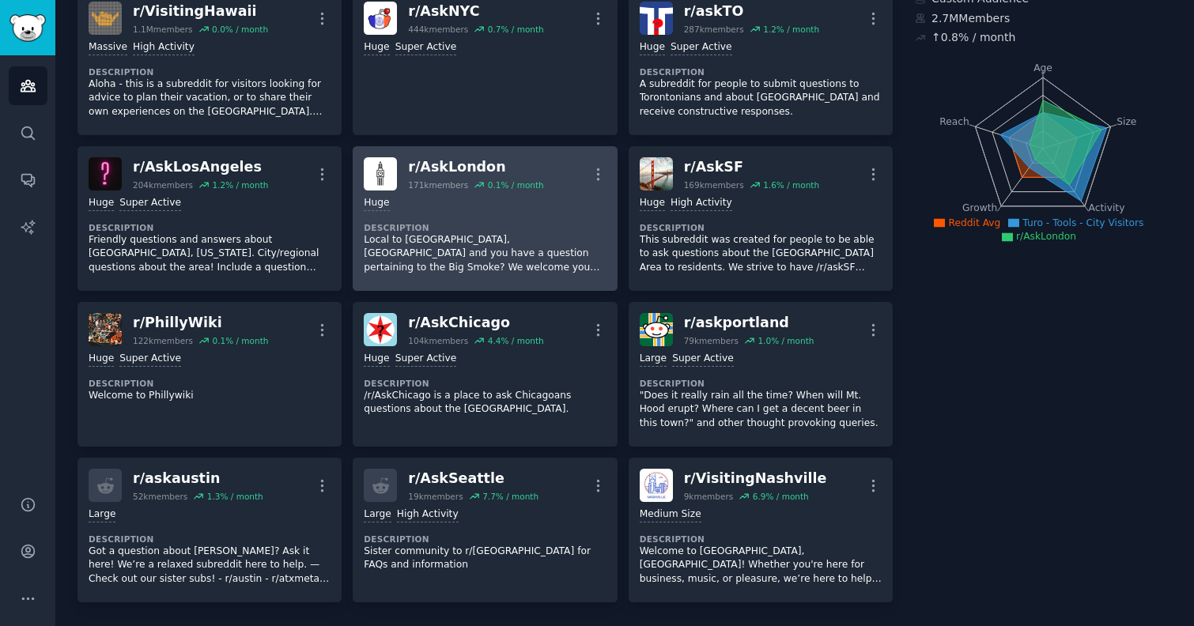
scroll to position [125, 0]
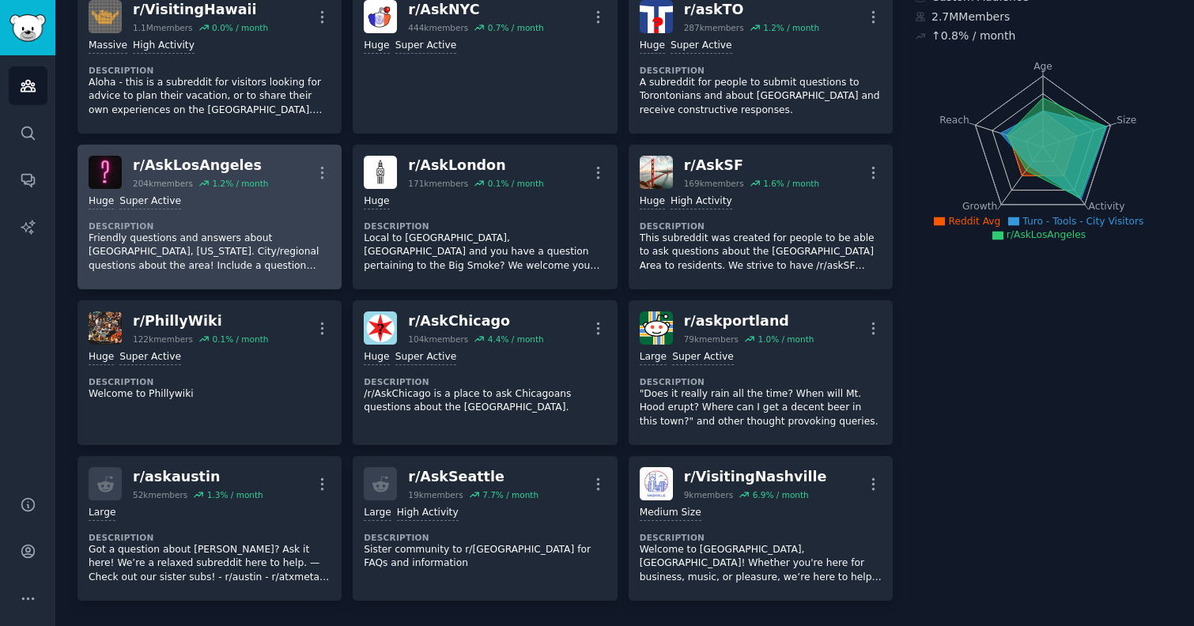
click at [264, 242] on p "Friendly questions and answers about Los Angeles, California. City/regional que…" at bounding box center [210, 253] width 242 height 42
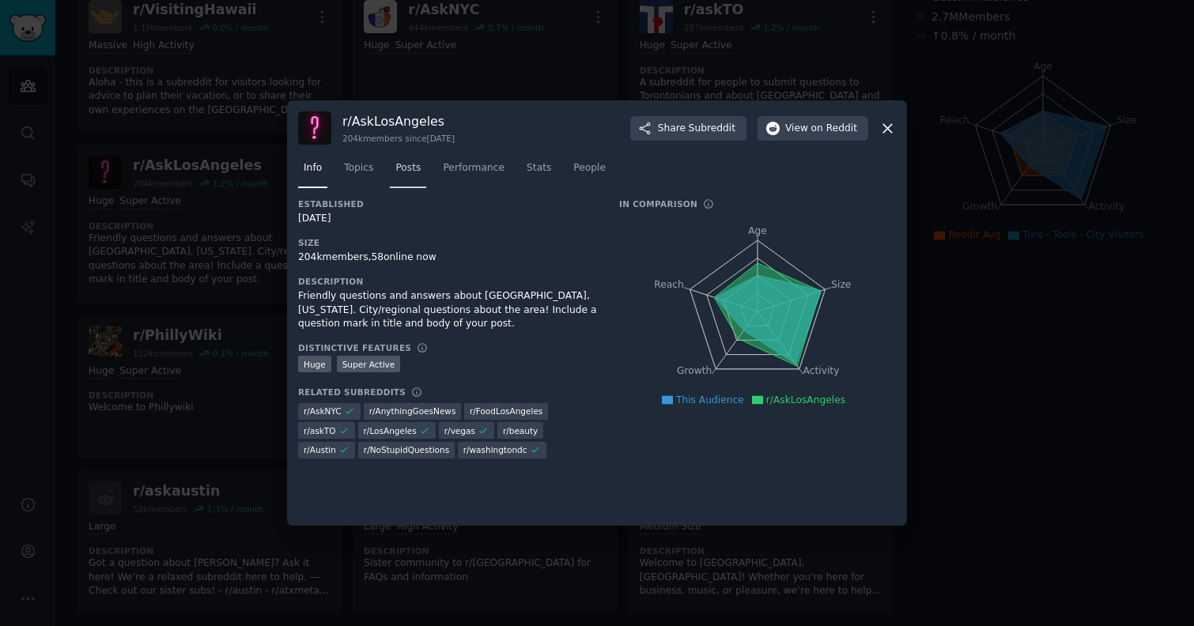
click at [400, 164] on span "Posts" at bounding box center [407, 168] width 25 height 14
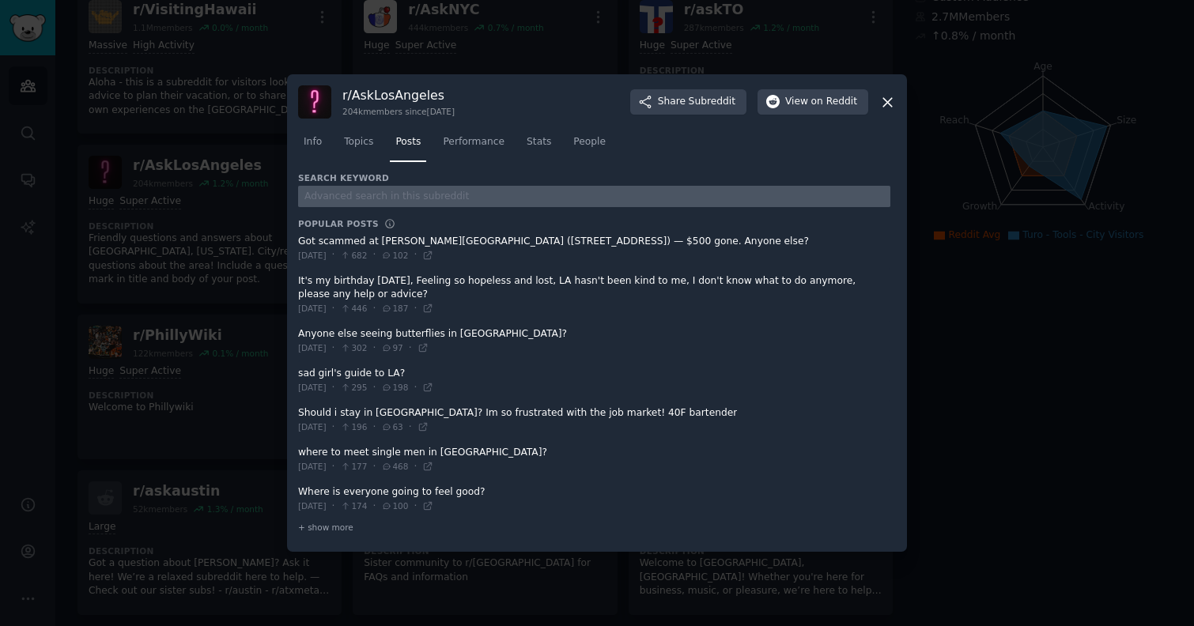
click at [403, 191] on input "text" at bounding box center [594, 196] width 592 height 21
type input "turo"
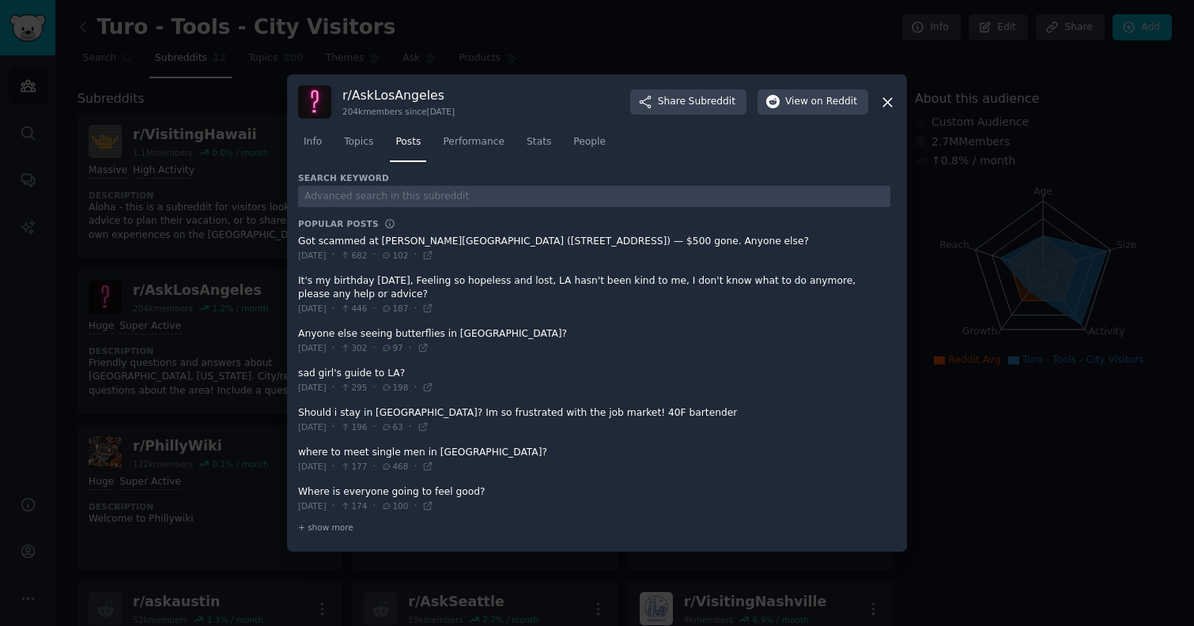
click at [886, 96] on icon at bounding box center [887, 102] width 17 height 17
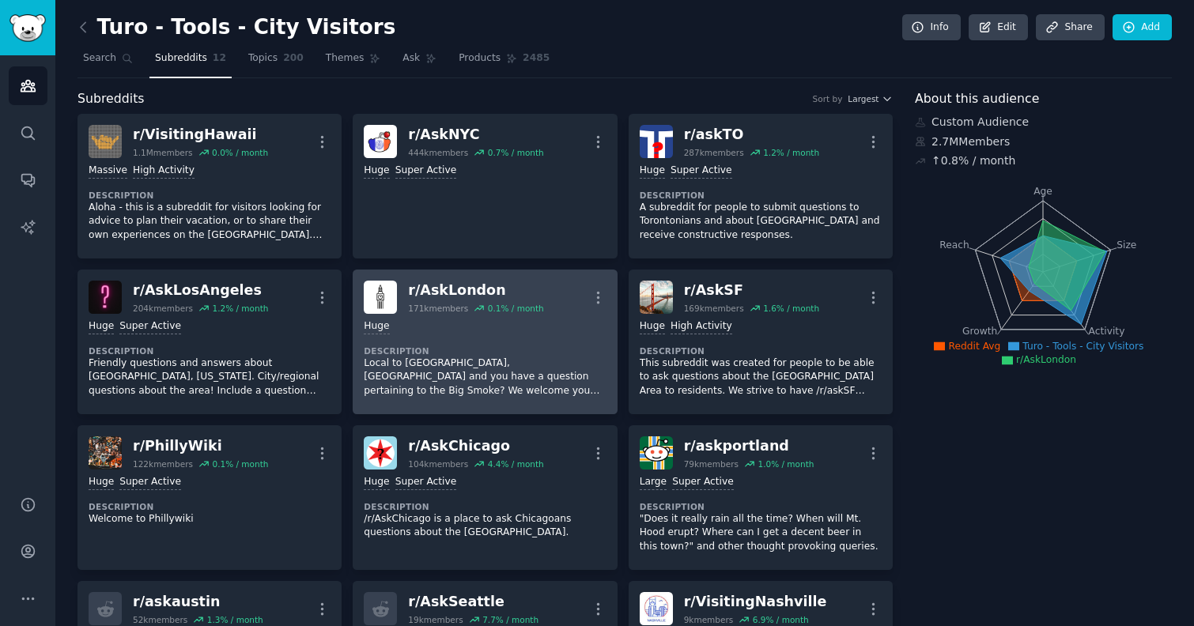
click at [520, 386] on p "Local to London, UK and you have a question pertaining to the Big Smoke? We wel…" at bounding box center [485, 378] width 242 height 42
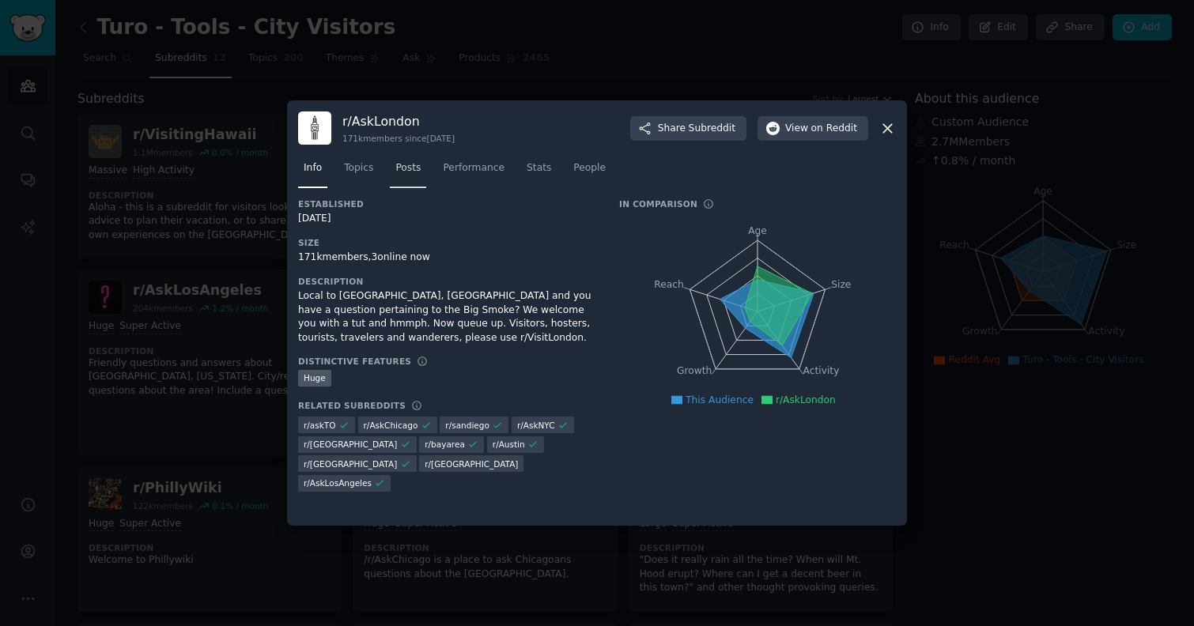
click at [414, 176] on link "Posts" at bounding box center [408, 172] width 36 height 32
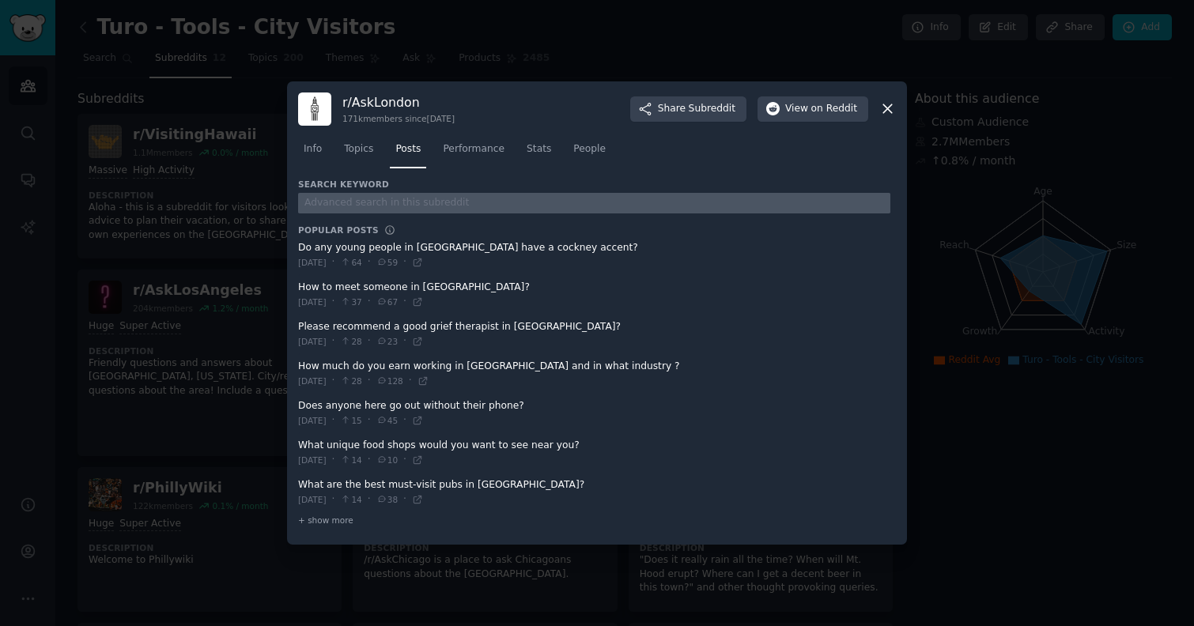
click at [399, 198] on input "text" at bounding box center [594, 203] width 592 height 21
type input "turo"
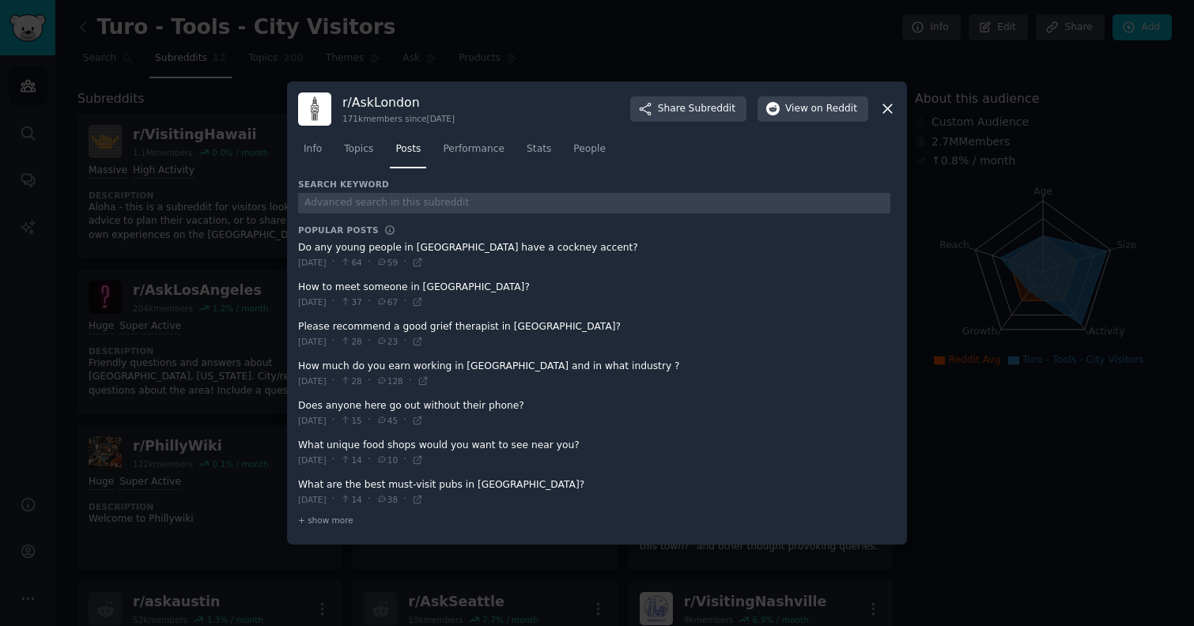
click at [883, 108] on icon at bounding box center [887, 108] width 17 height 17
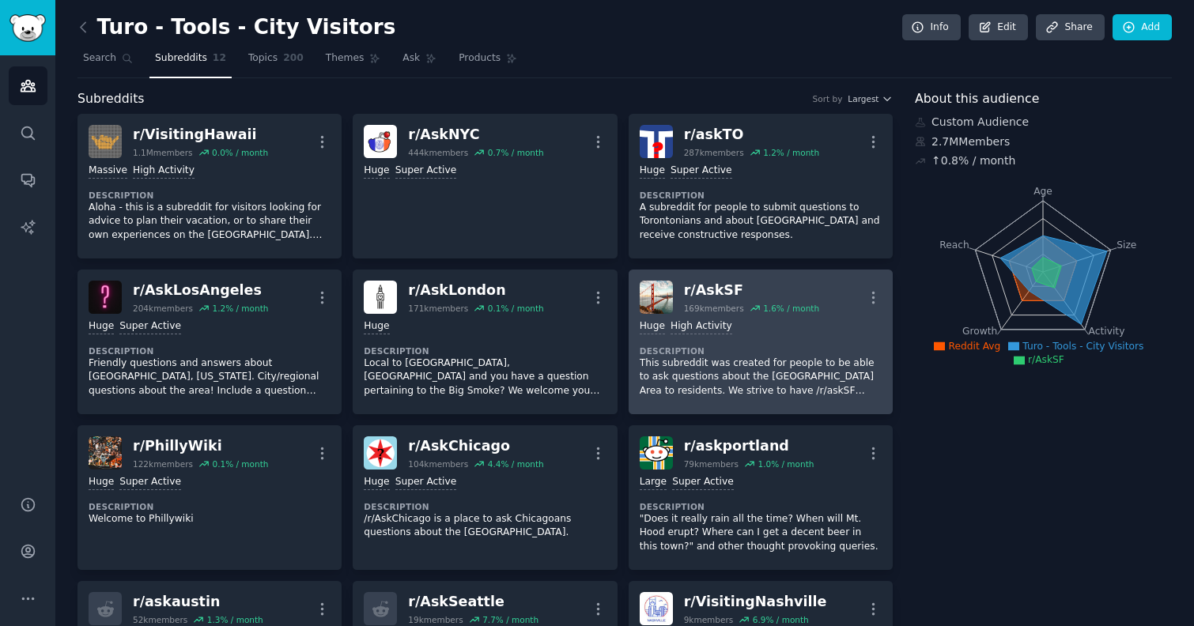
click at [714, 361] on p "This subreddit was created for people to be able to ask questions about the [GE…" at bounding box center [761, 378] width 242 height 42
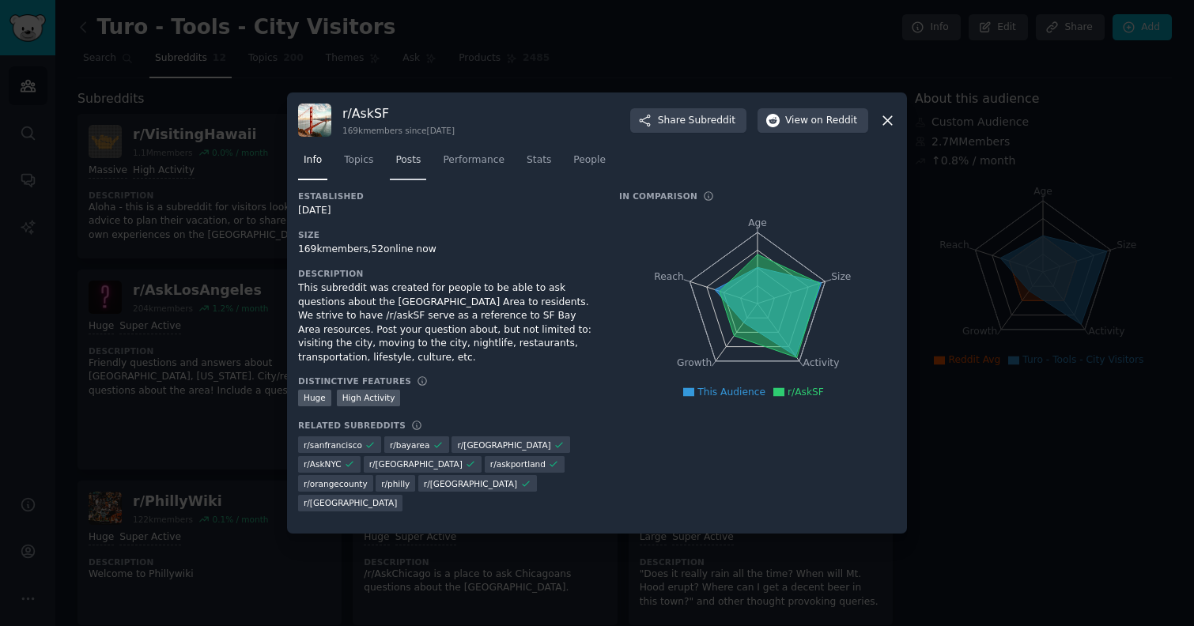
click at [413, 168] on span "Posts" at bounding box center [407, 160] width 25 height 14
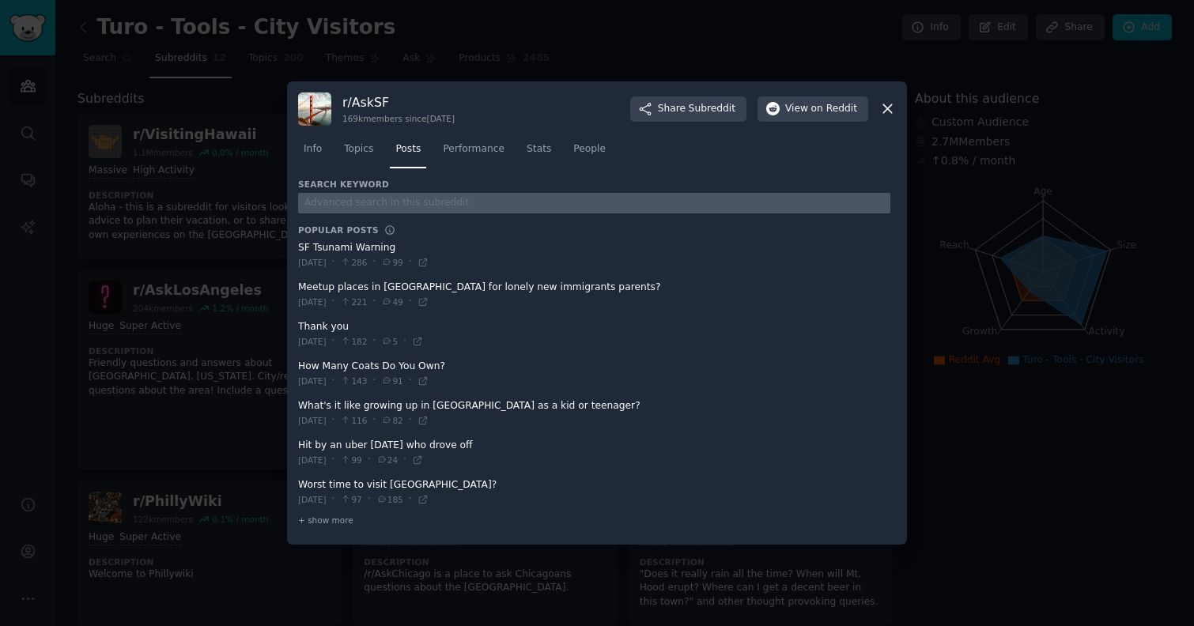
click at [387, 202] on input "text" at bounding box center [594, 203] width 592 height 21
type input "turo"
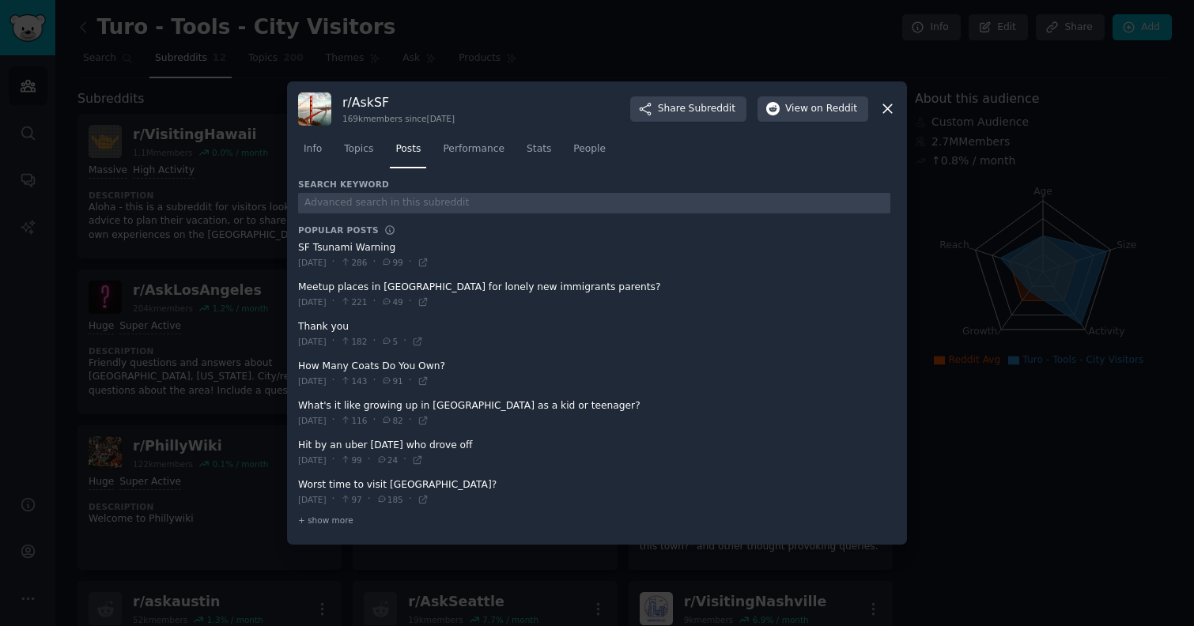
click at [890, 103] on icon at bounding box center [887, 108] width 17 height 17
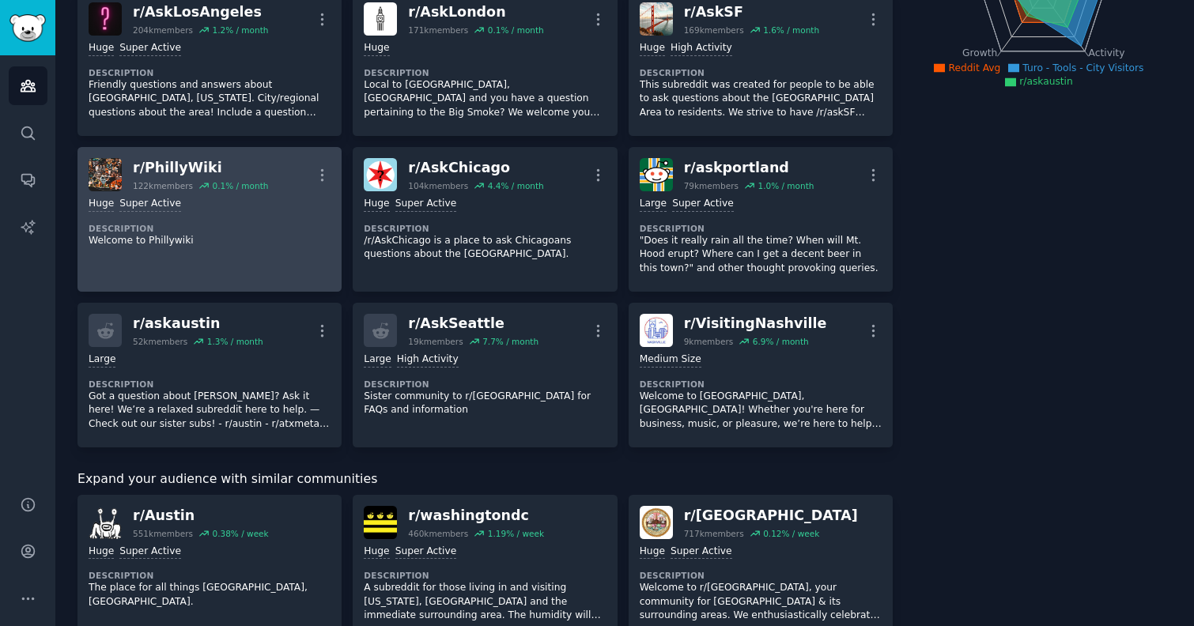
scroll to position [293, 0]
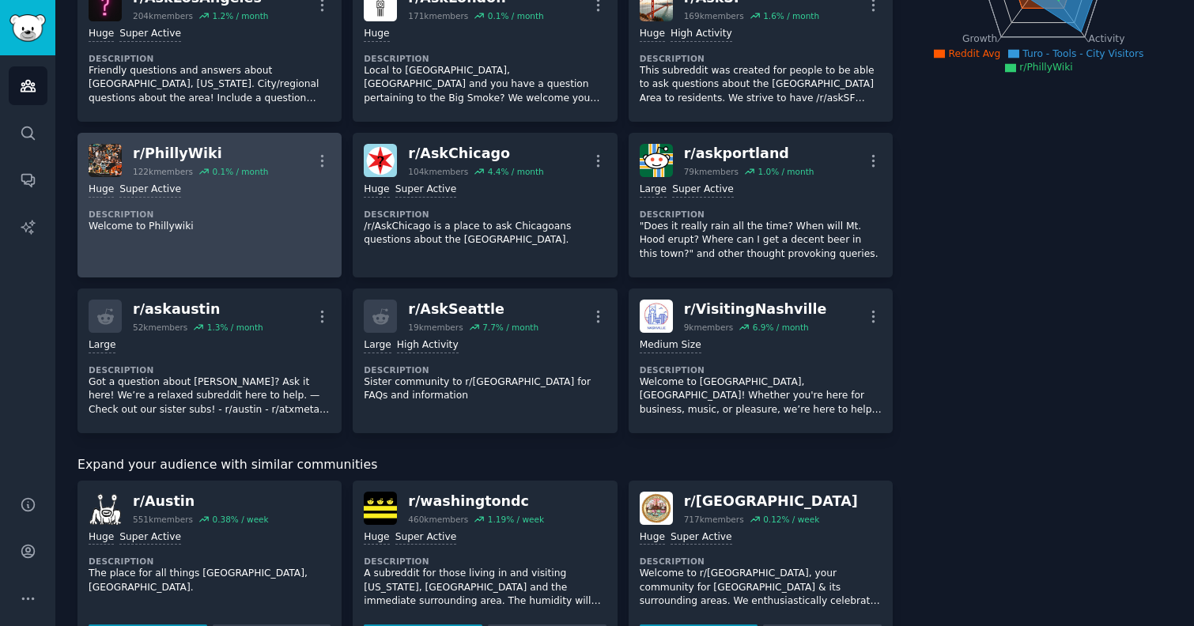
click at [250, 205] on div "Huge Super Active Description Welcome to Phillywiki" at bounding box center [210, 208] width 242 height 62
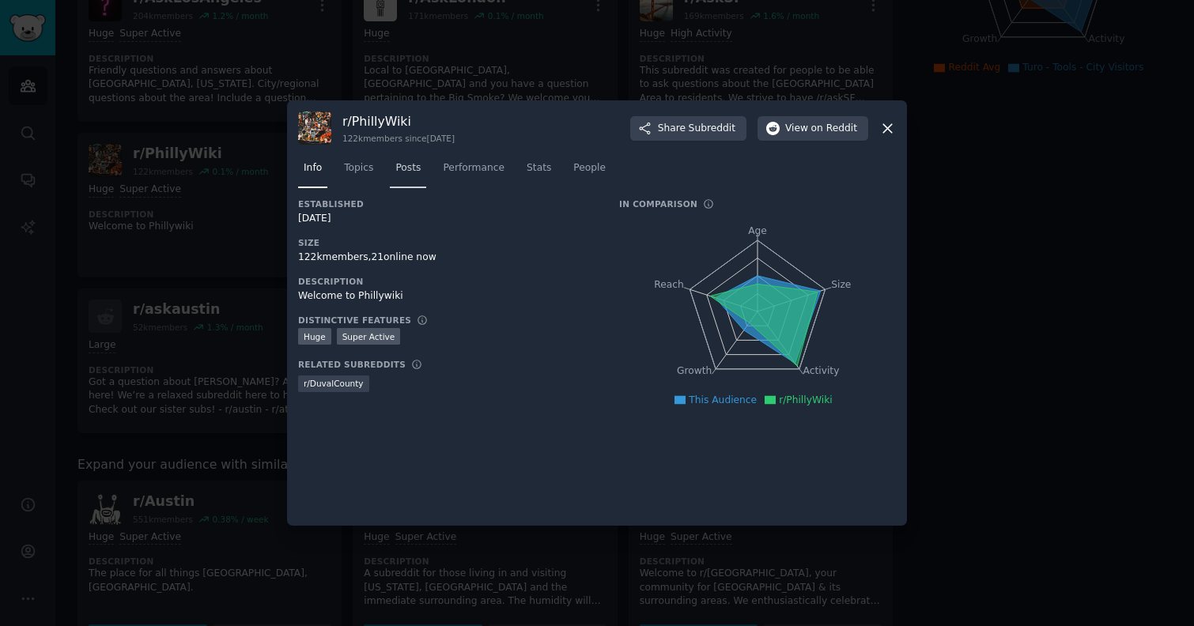
click at [410, 172] on span "Posts" at bounding box center [407, 168] width 25 height 14
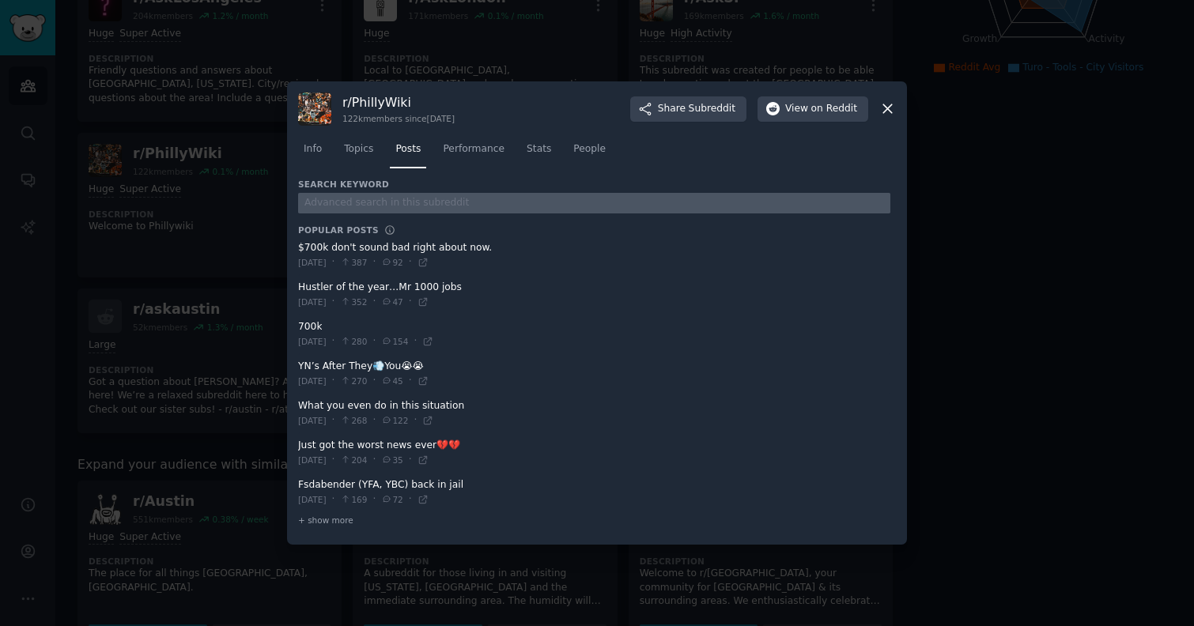
click at [399, 203] on input "text" at bounding box center [594, 203] width 592 height 21
type input "turo"
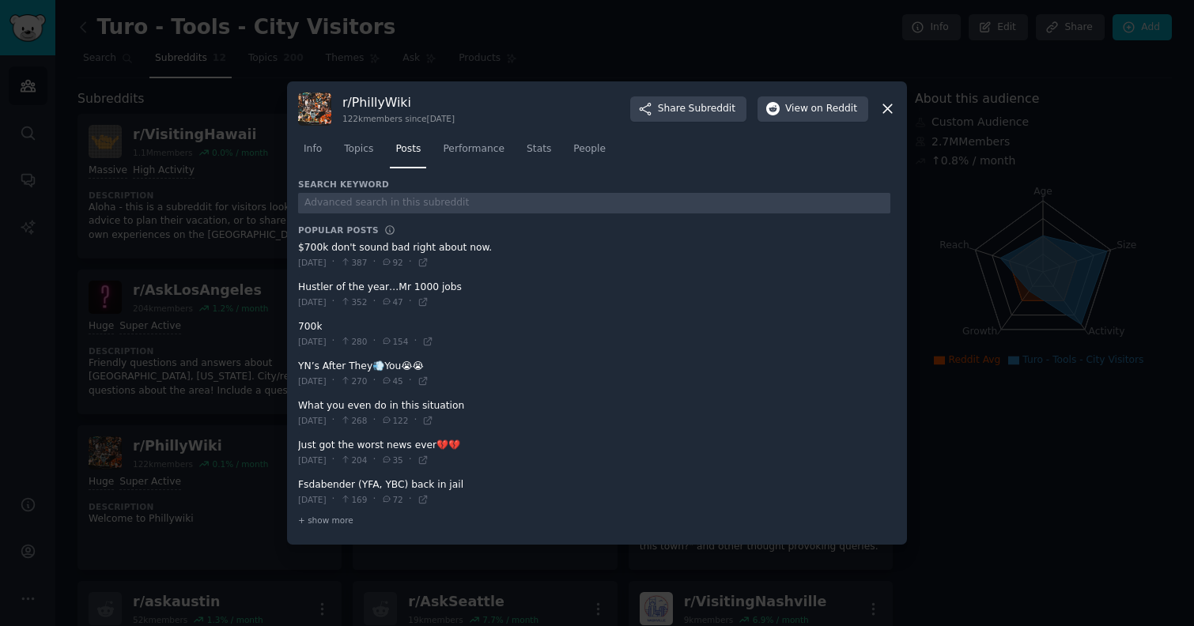
click at [888, 111] on icon at bounding box center [887, 108] width 17 height 17
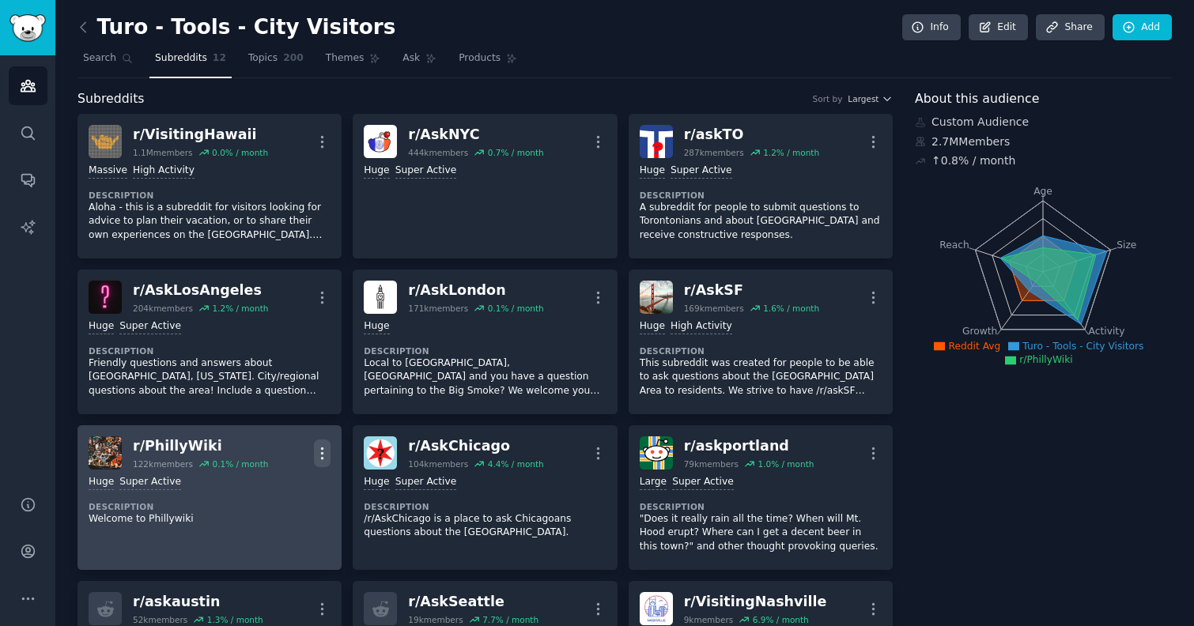
click at [319, 450] on icon "button" at bounding box center [322, 453] width 17 height 17
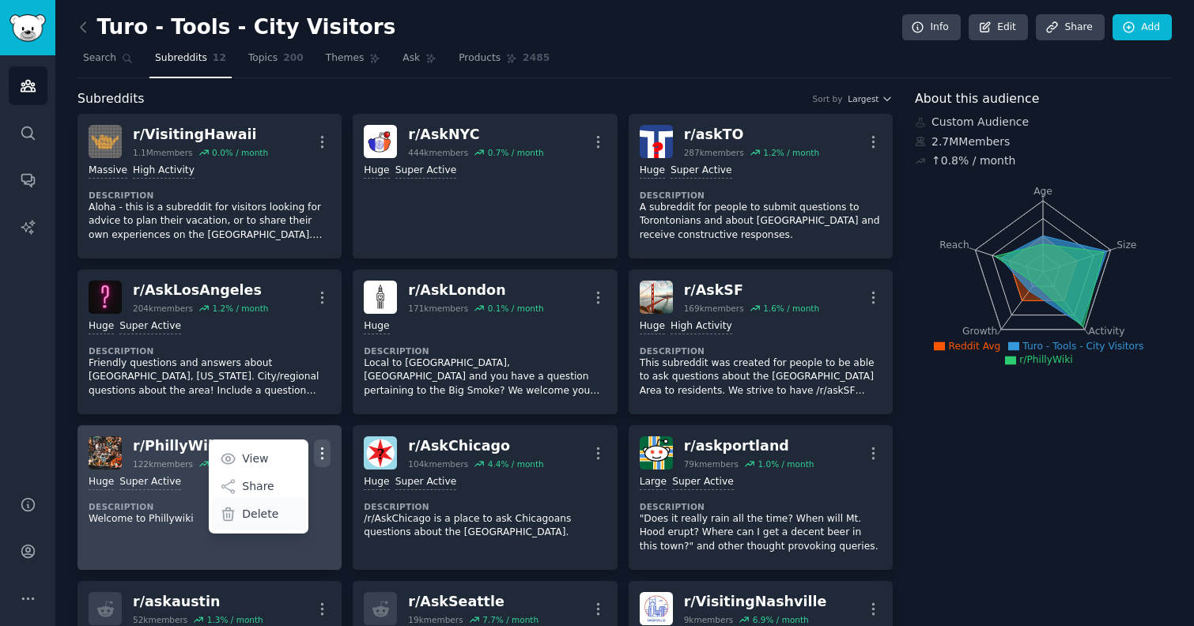
click at [260, 516] on p "Delete" at bounding box center [260, 514] width 36 height 17
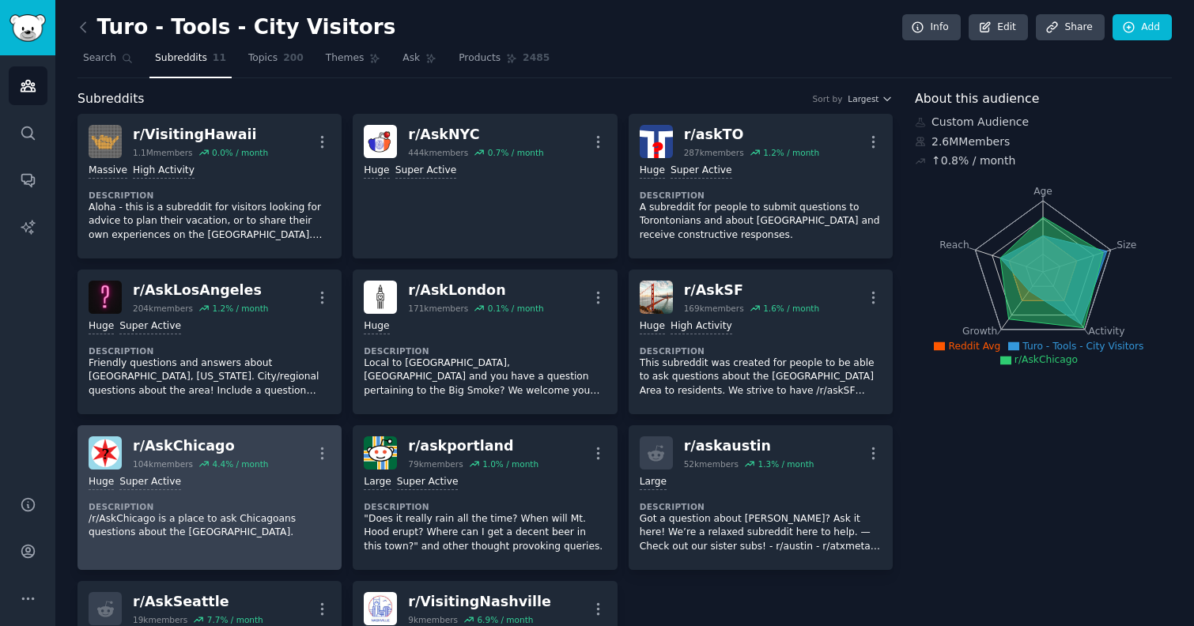
click at [266, 504] on dt "Description" at bounding box center [210, 506] width 242 height 11
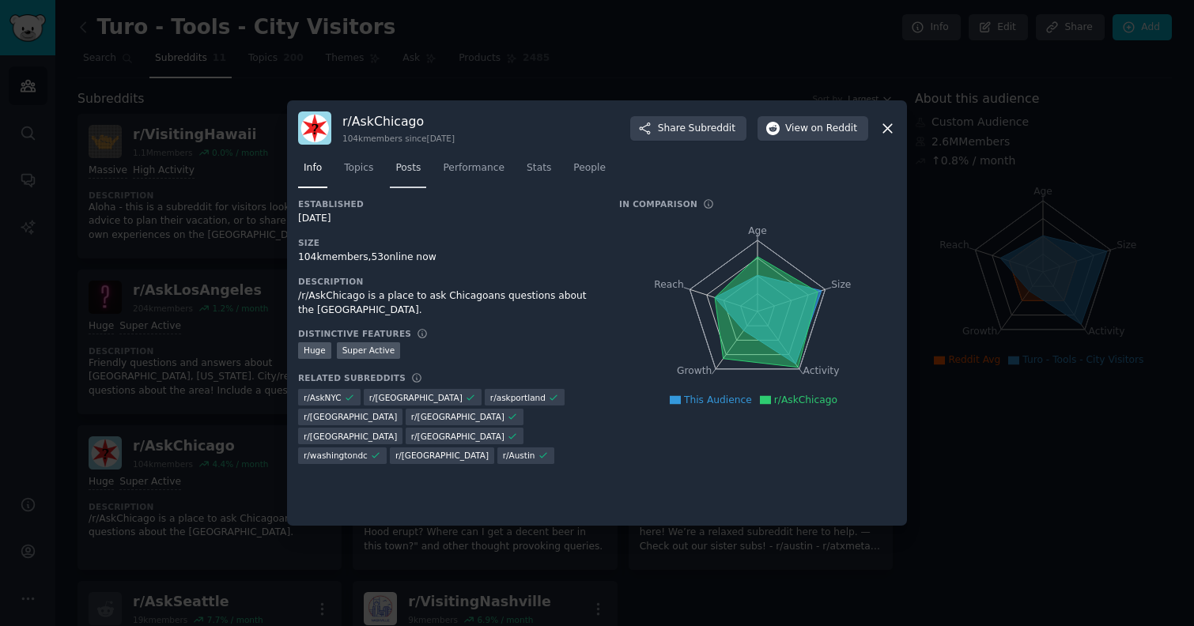
click at [398, 168] on span "Posts" at bounding box center [407, 168] width 25 height 14
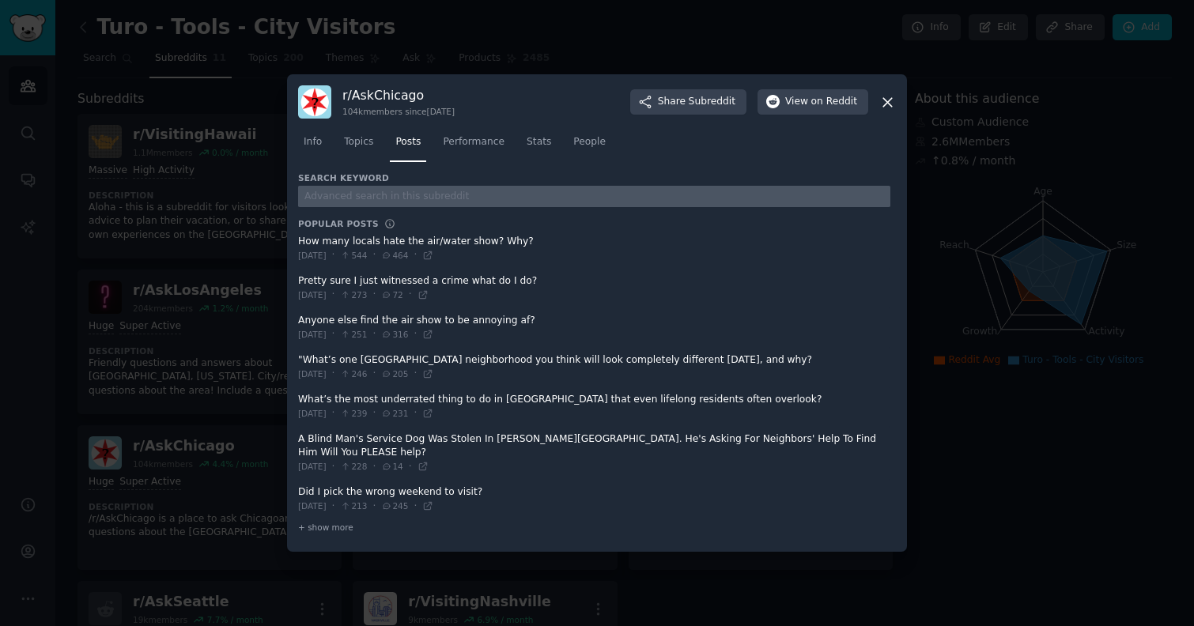
click at [416, 205] on input "text" at bounding box center [594, 196] width 592 height 21
type input "turo"
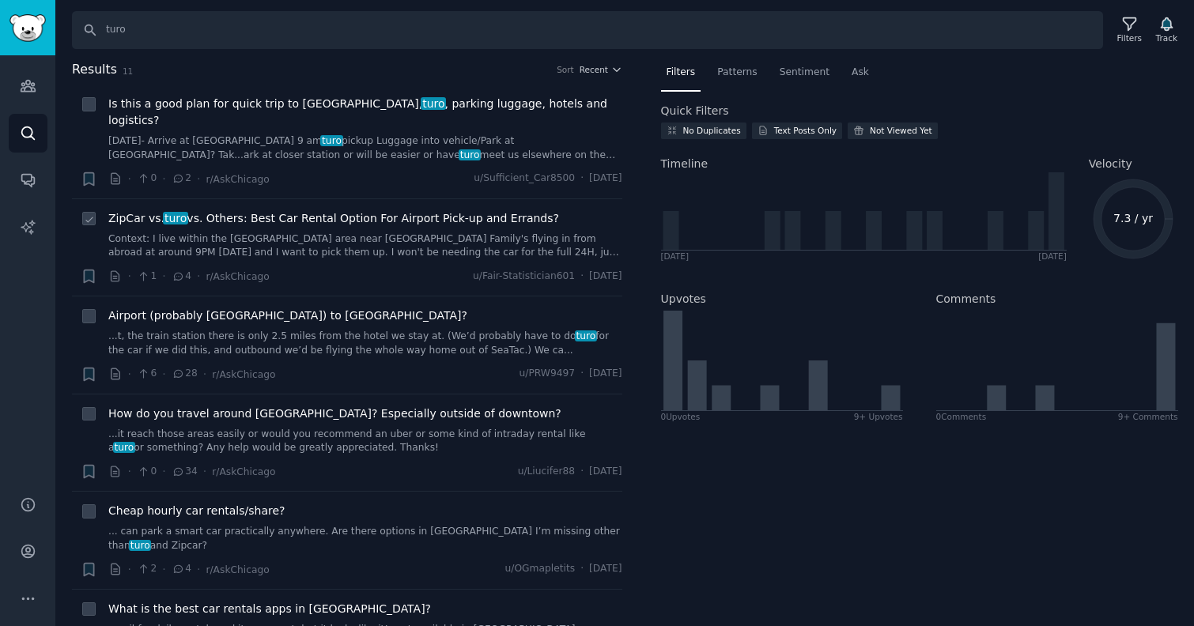
click at [283, 232] on link "Context: I live within the Lakeview area near Wrigley Family's flying in from a…" at bounding box center [365, 246] width 514 height 28
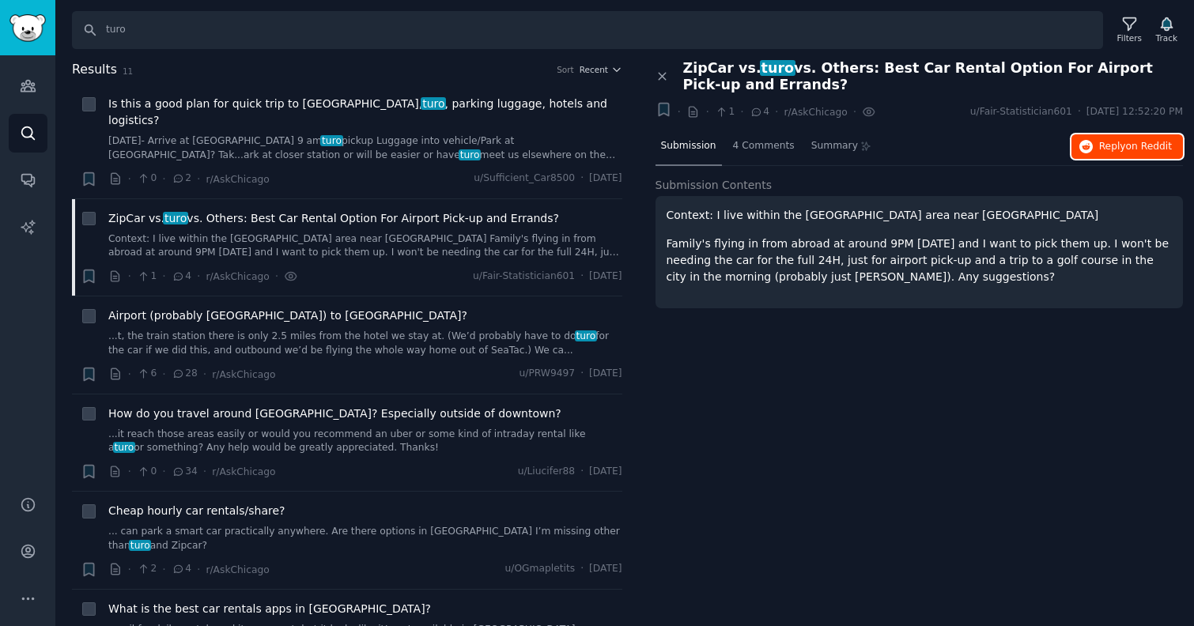
click at [1123, 141] on span "Reply on Reddit" at bounding box center [1135, 147] width 73 height 14
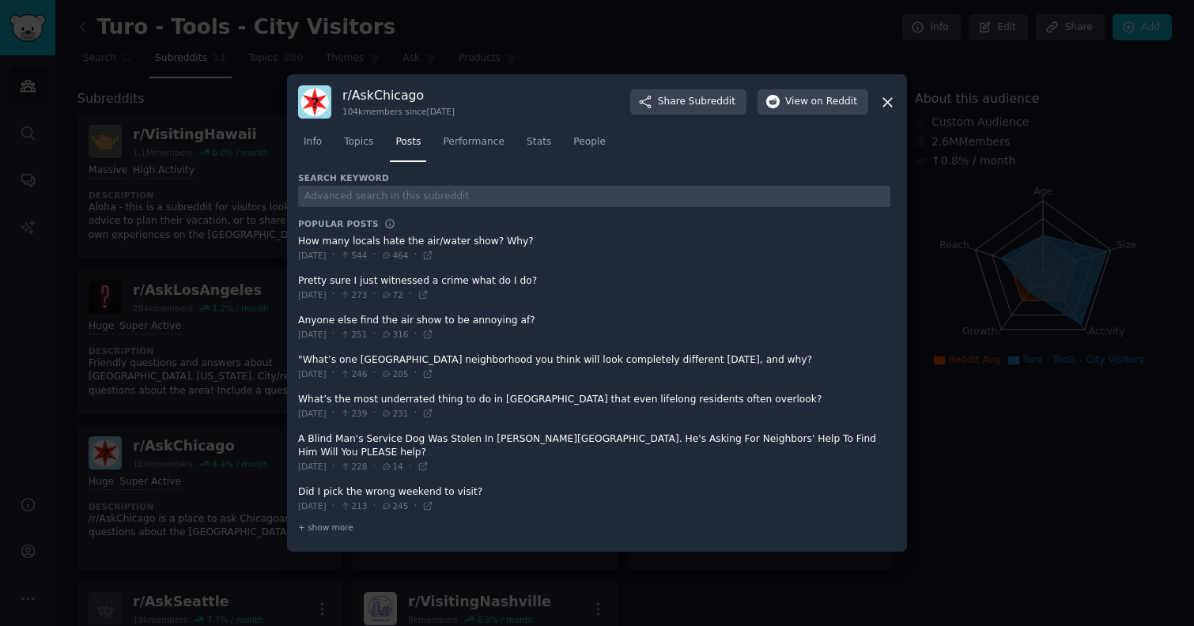
click at [888, 107] on icon at bounding box center [887, 102] width 9 height 9
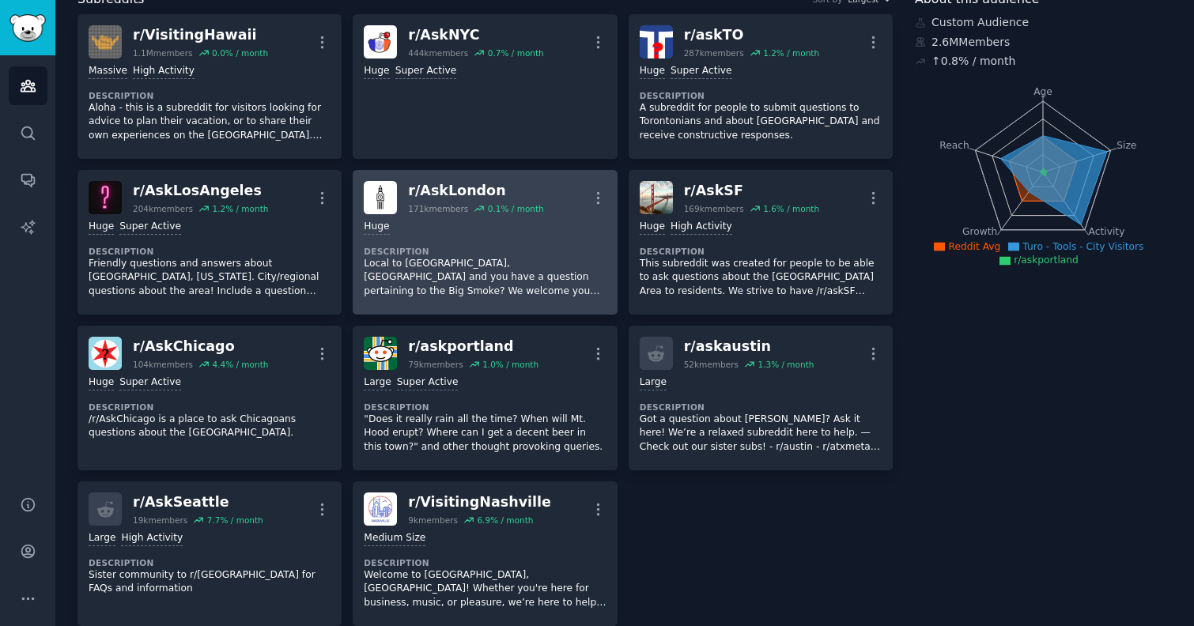
scroll to position [103, 0]
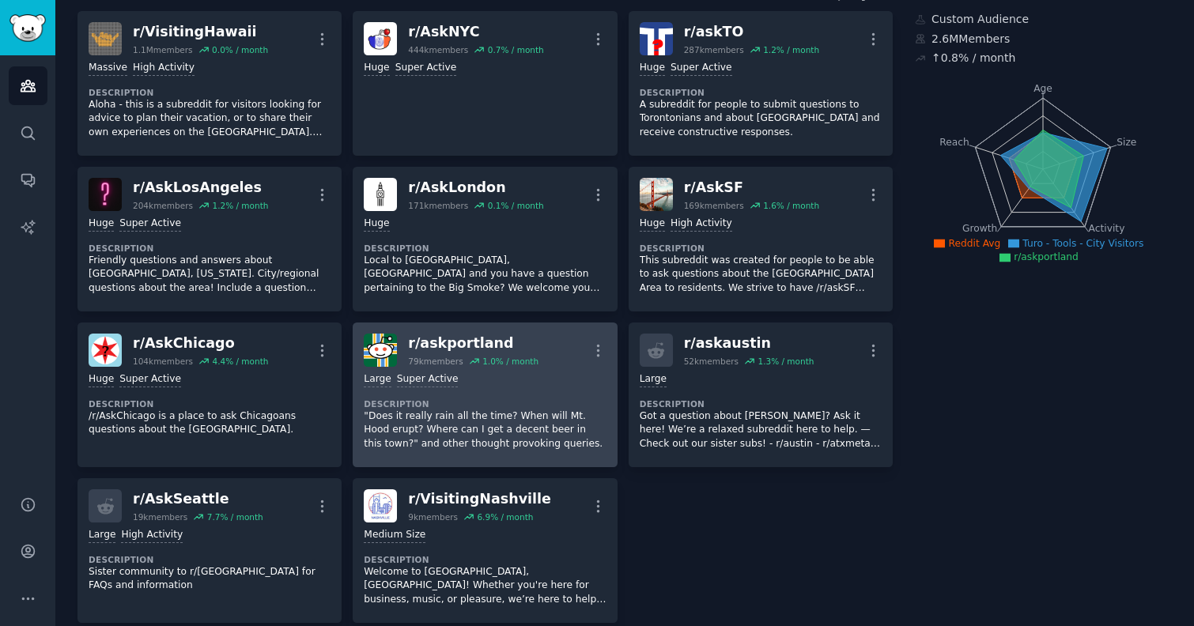
click at [549, 406] on dt "Description" at bounding box center [485, 404] width 242 height 11
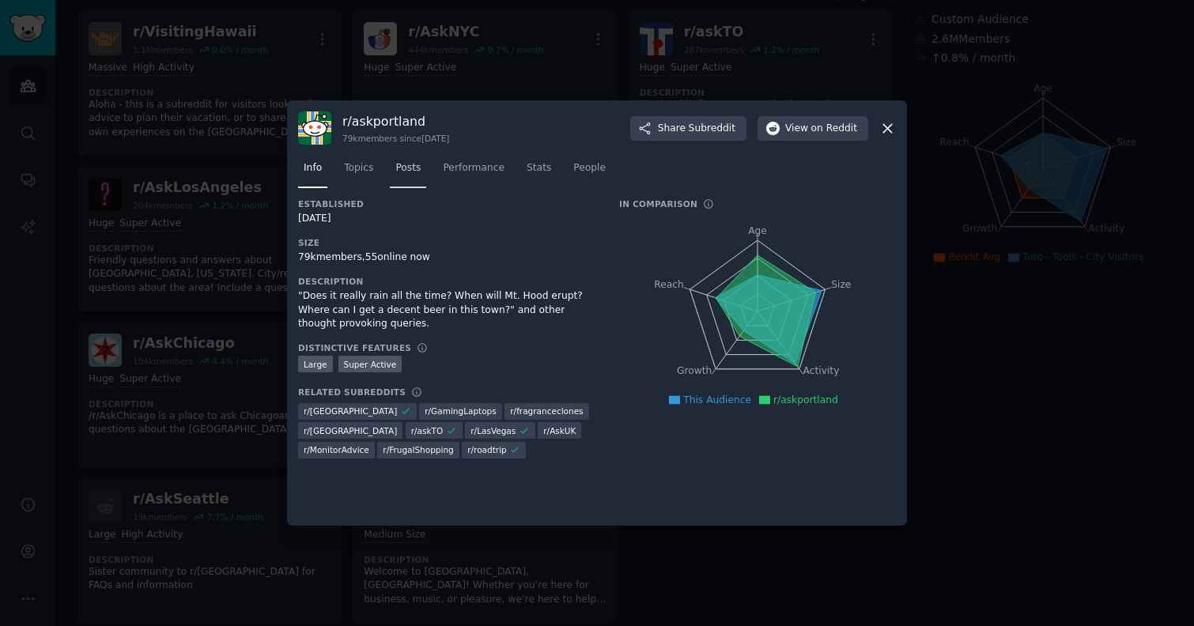
click at [407, 164] on span "Posts" at bounding box center [407, 168] width 25 height 14
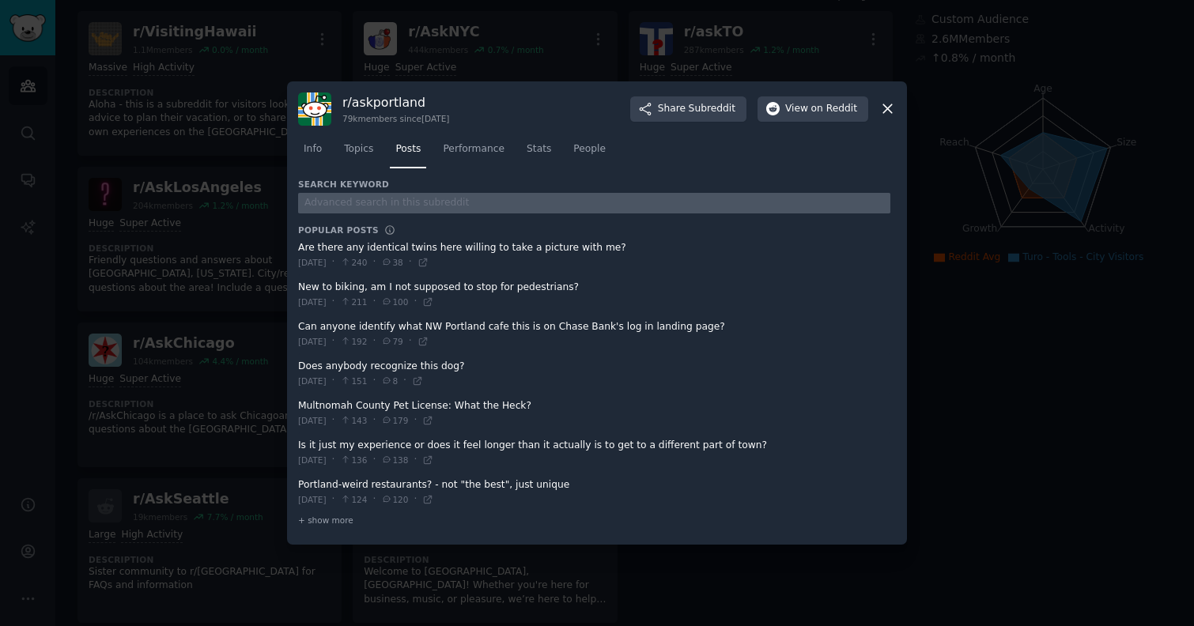
click at [417, 205] on input "text" at bounding box center [594, 203] width 592 height 21
type input "turo"
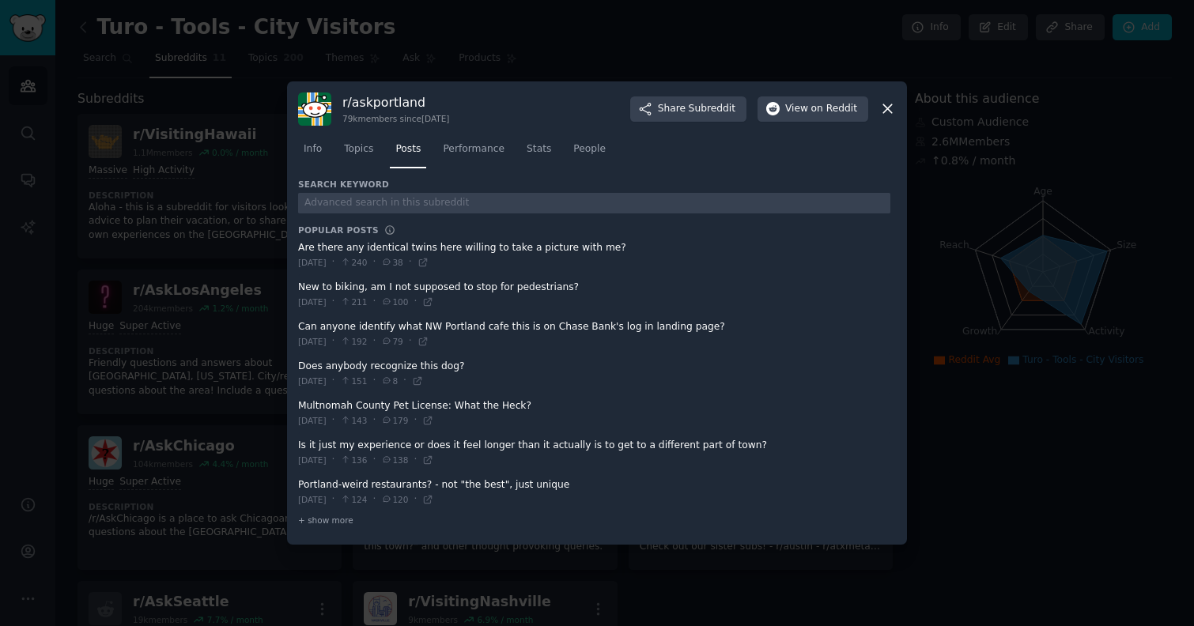
click at [886, 115] on icon at bounding box center [887, 108] width 17 height 17
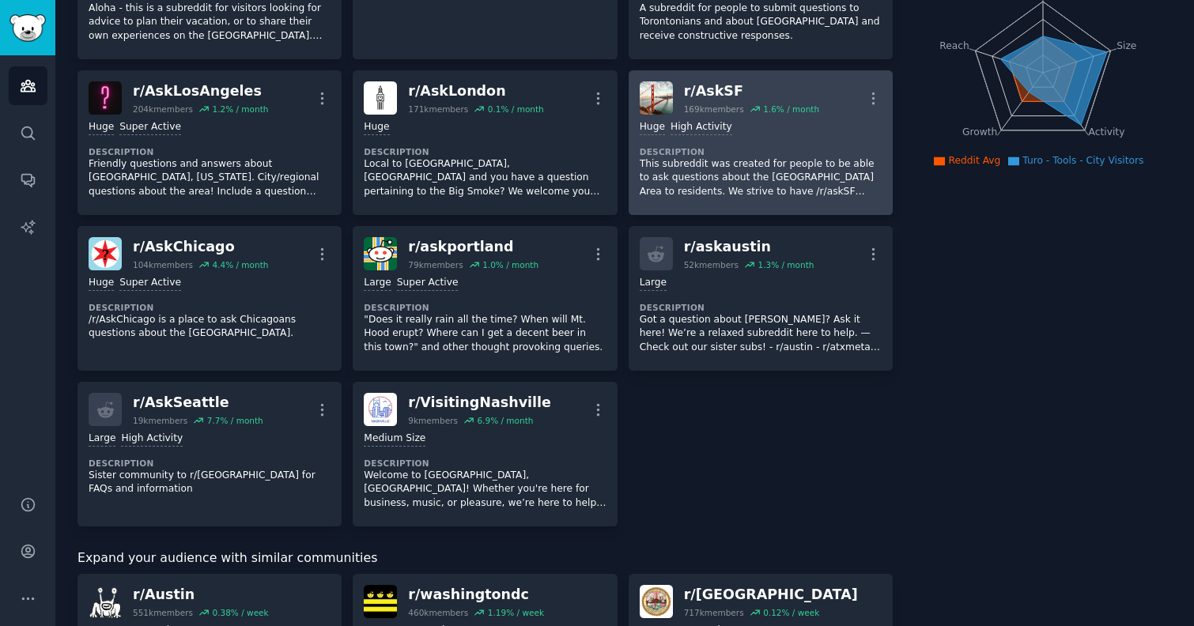
scroll to position [201, 0]
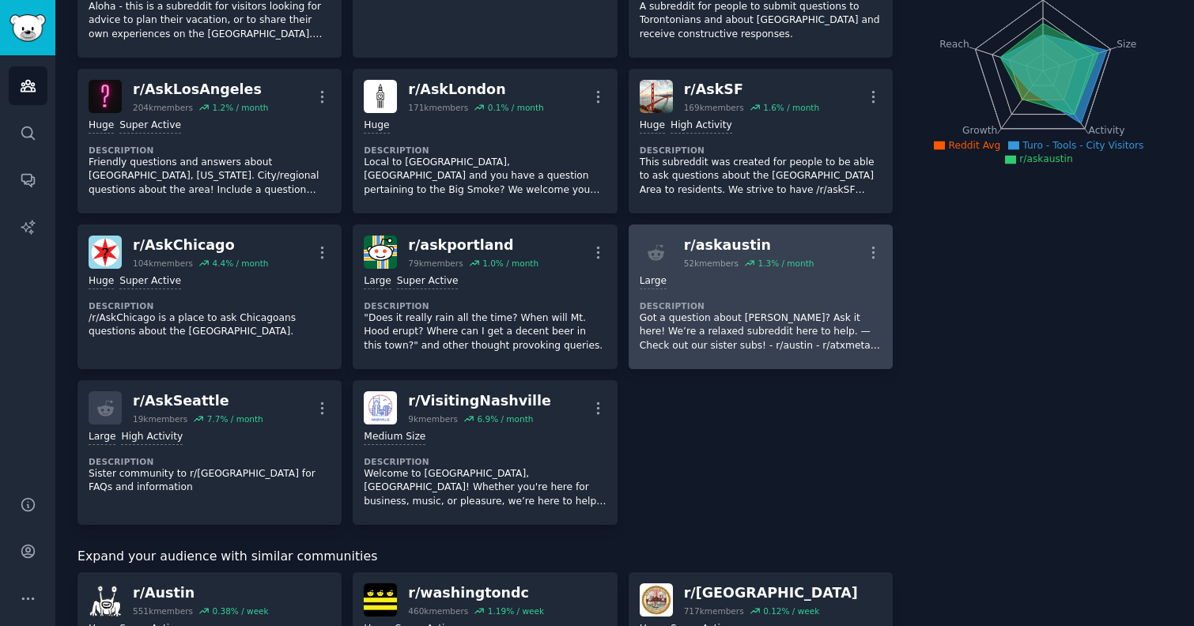
click at [735, 326] on p "Got a question about Austin? Ask it here! We’re a relaxed subreddit here to hel…" at bounding box center [761, 333] width 242 height 42
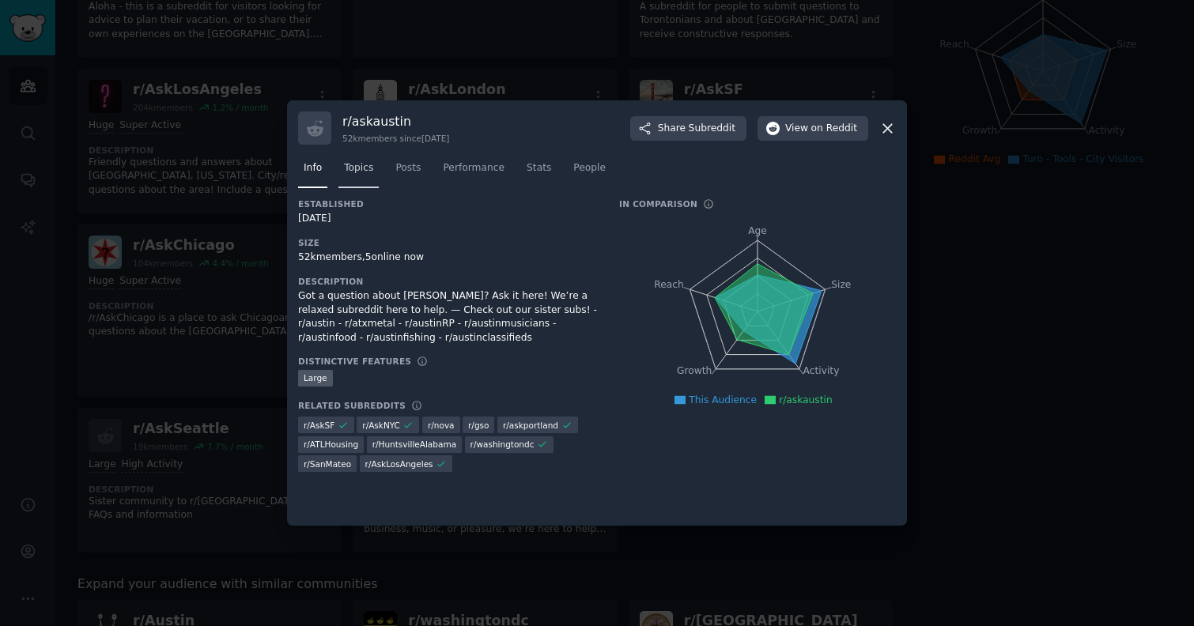
click at [366, 172] on span "Topics" at bounding box center [358, 168] width 29 height 14
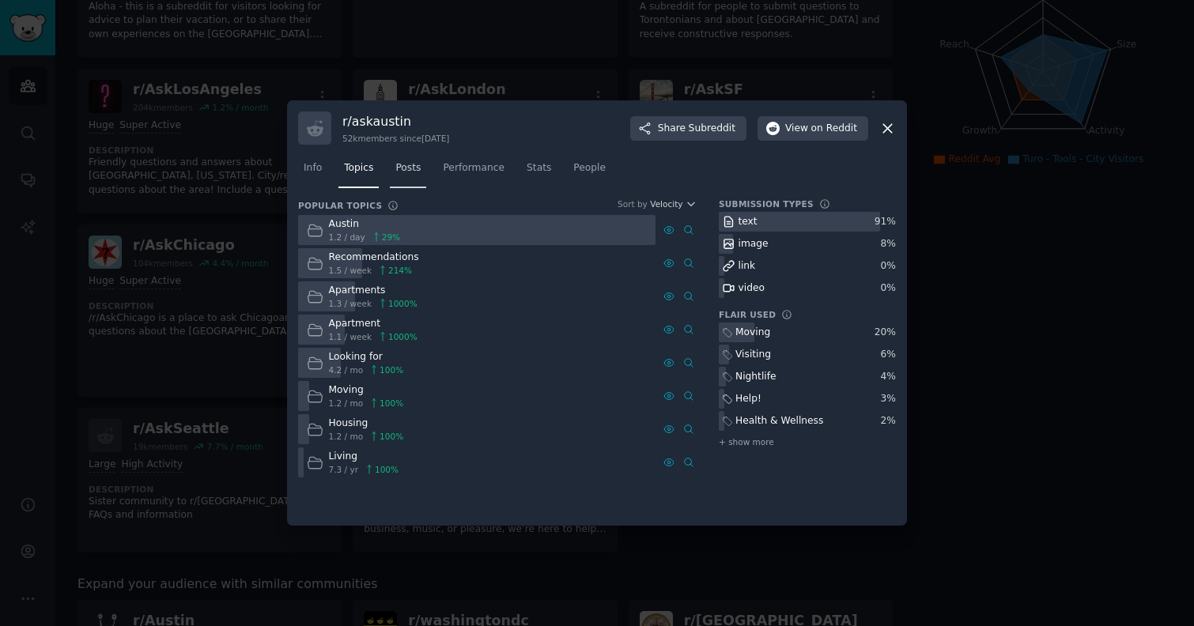
click at [412, 168] on span "Posts" at bounding box center [407, 168] width 25 height 14
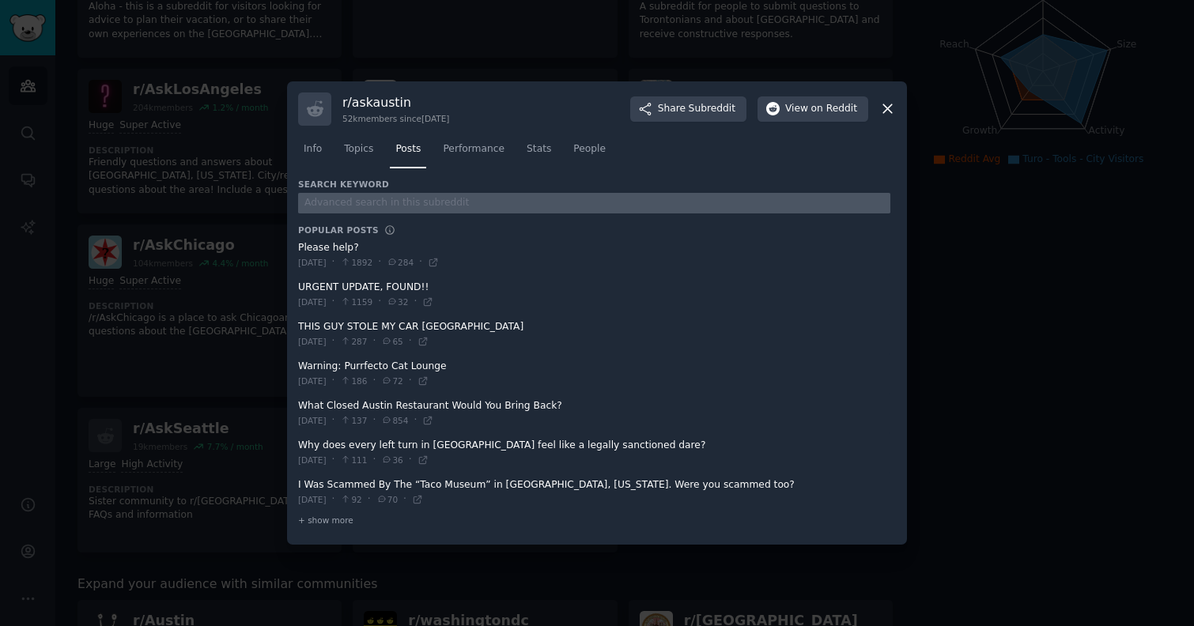
click at [383, 198] on input "text" at bounding box center [594, 203] width 592 height 21
type input "turo"
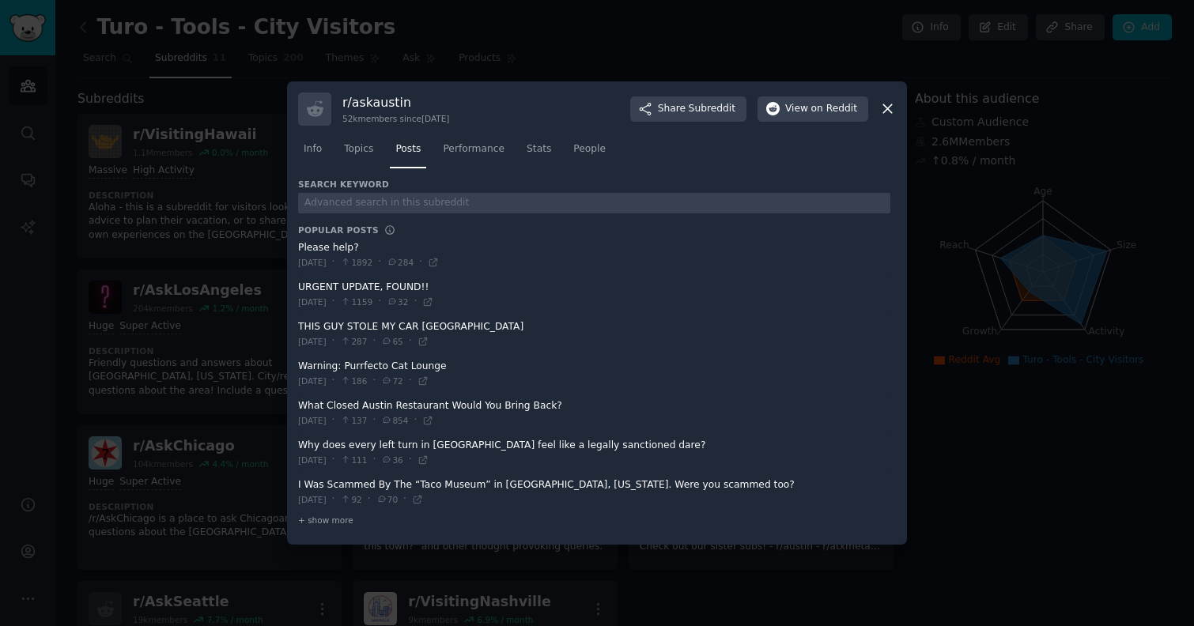
click at [894, 111] on icon at bounding box center [887, 108] width 17 height 17
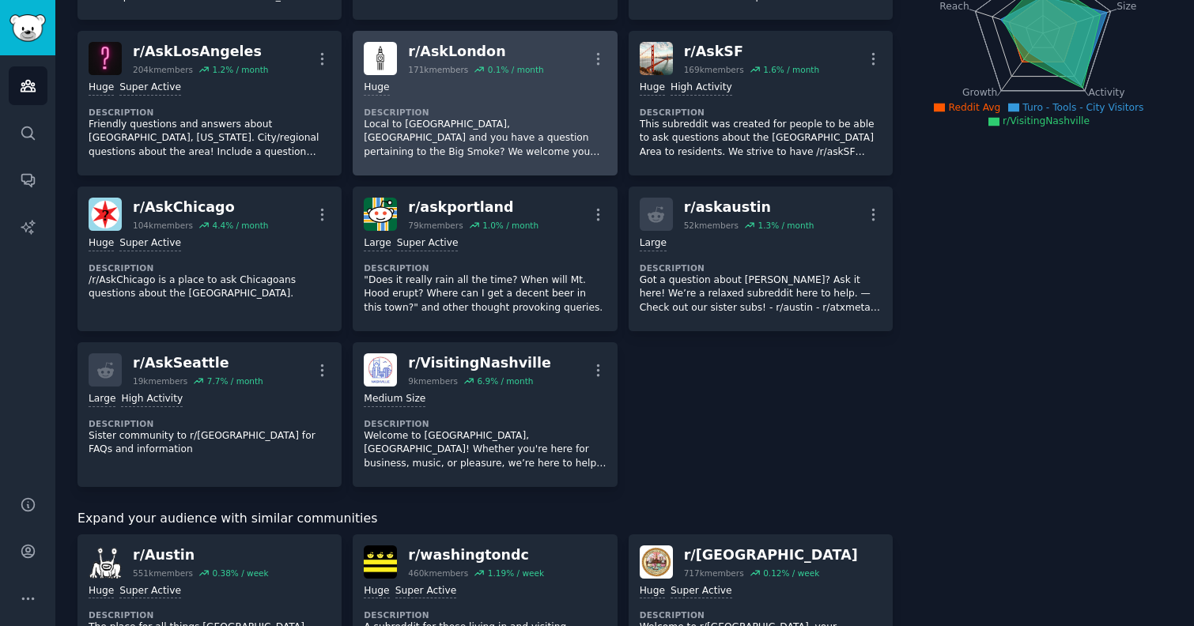
scroll to position [278, 0]
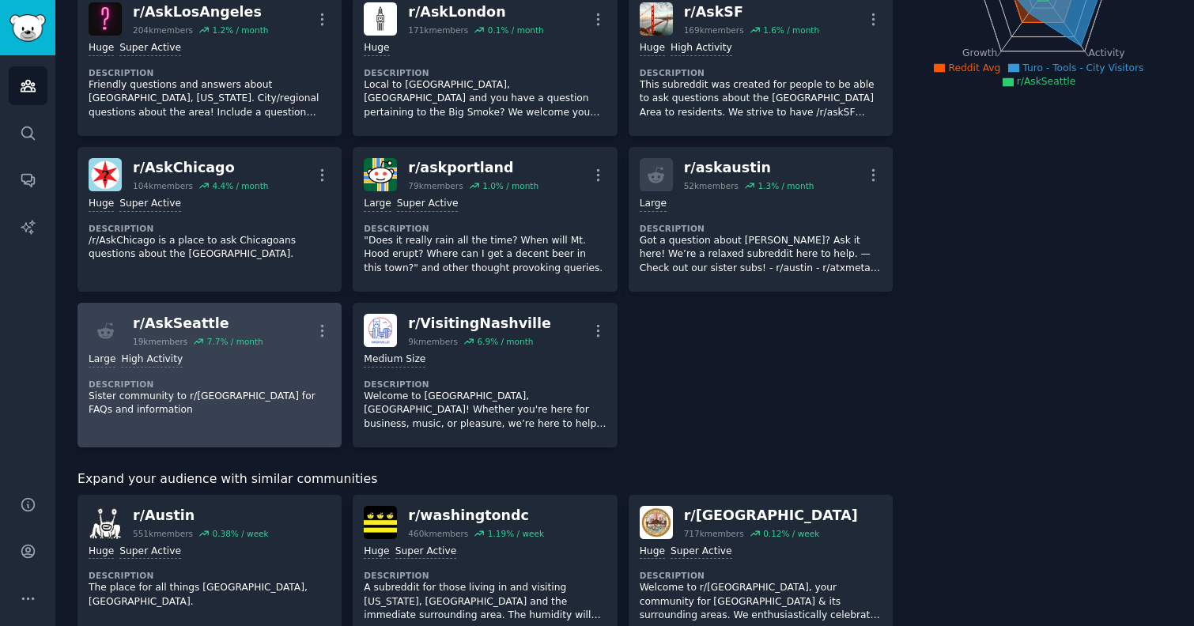
click at [256, 391] on p "Sister community to r/Seattle for FAQs and information" at bounding box center [210, 404] width 242 height 28
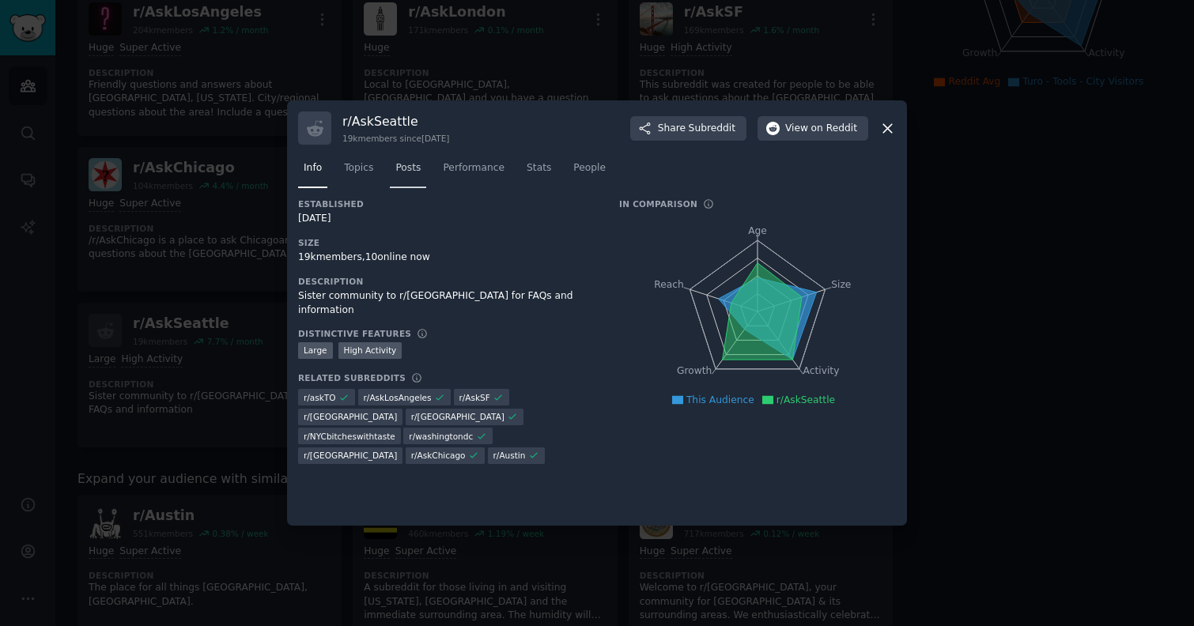
click at [410, 167] on span "Posts" at bounding box center [407, 168] width 25 height 14
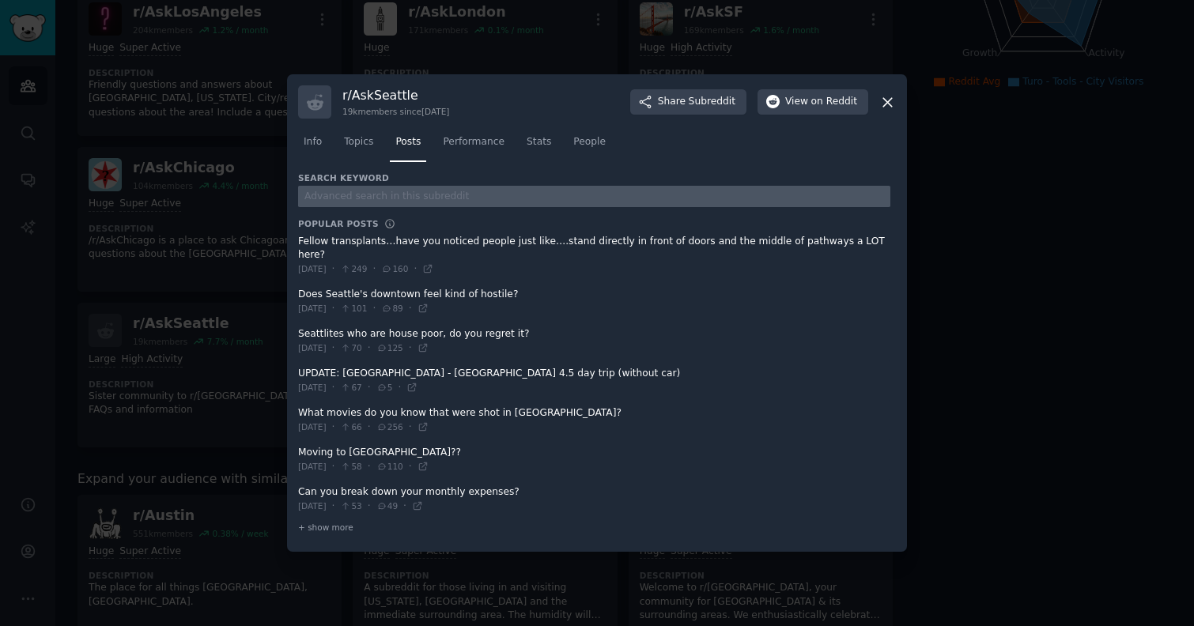
click at [444, 207] on input "text" at bounding box center [594, 196] width 592 height 21
type input "turo"
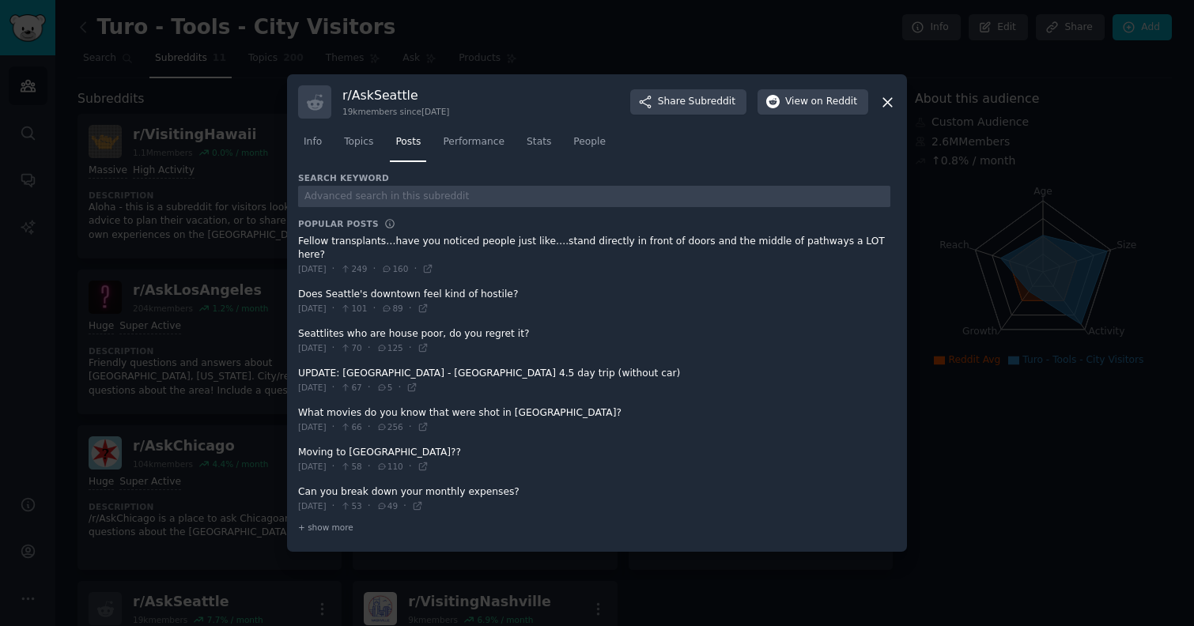
click at [896, 108] on div "r/ AskSeattle 19k members since 02/14/2013 Share Subreddit View on Reddit Info …" at bounding box center [597, 313] width 620 height 478
click at [892, 110] on icon at bounding box center [887, 102] width 17 height 17
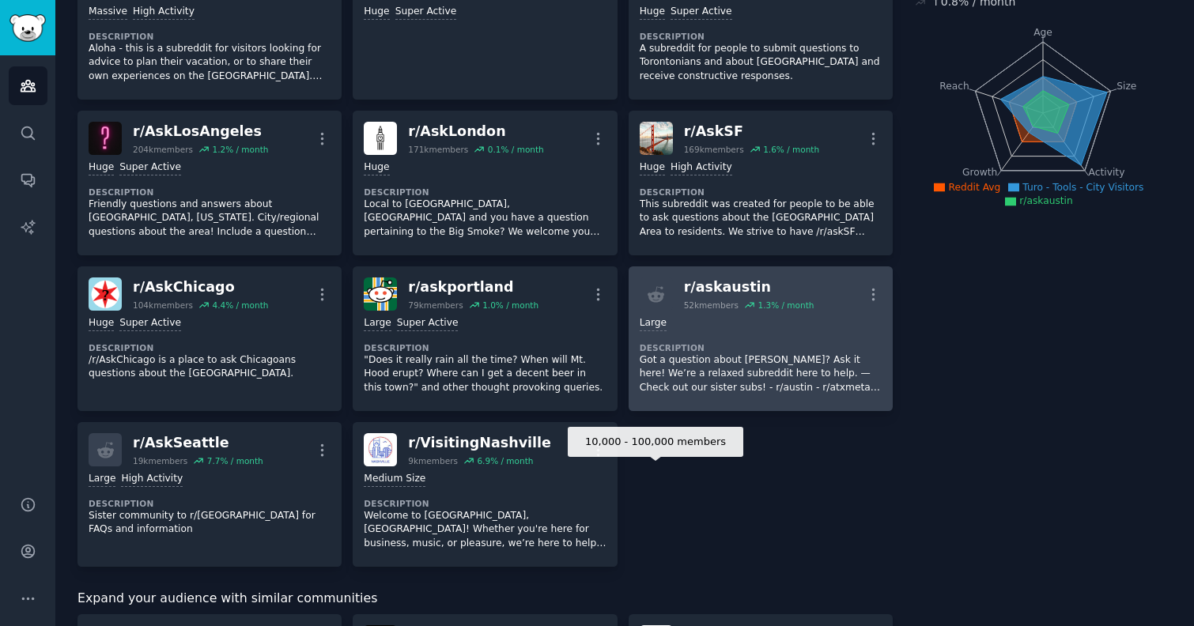
scroll to position [165, 0]
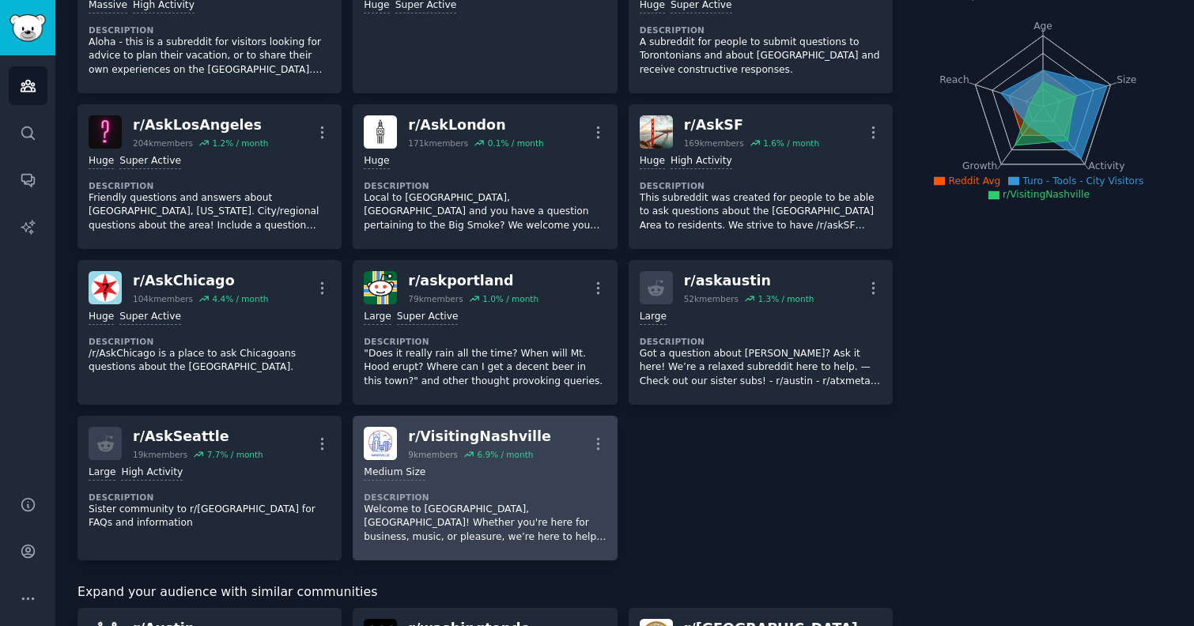
click at [523, 518] on p "Welcome to Nashville, TN! Whether you're here for business, music, or pleasure,…" at bounding box center [485, 524] width 242 height 42
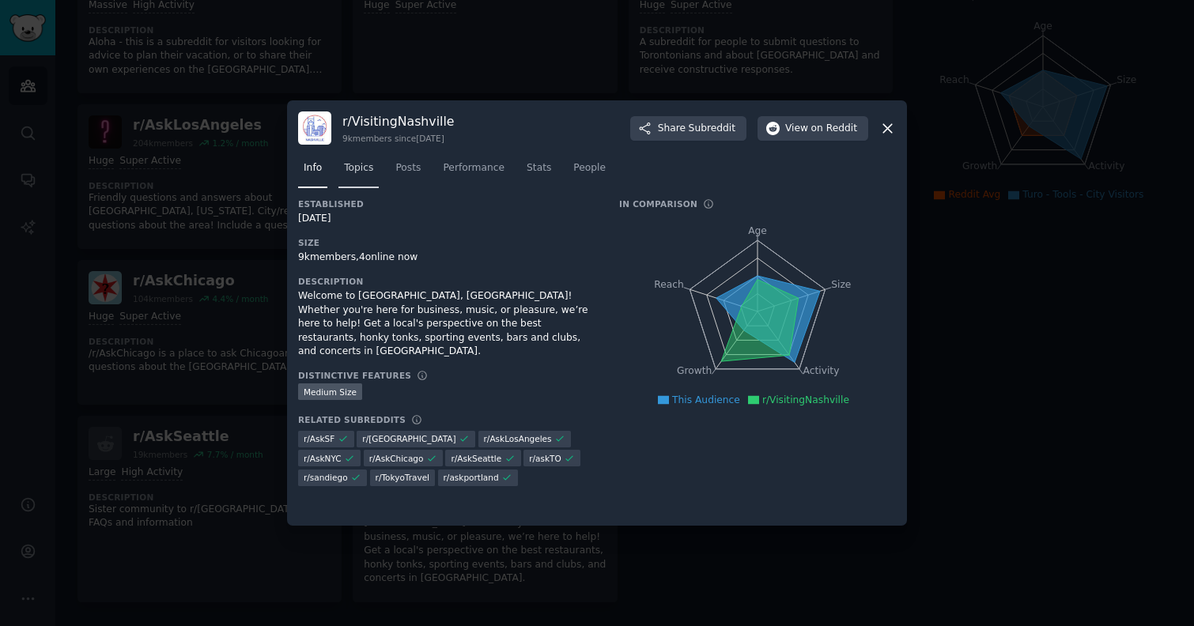
click at [368, 174] on span "Topics" at bounding box center [358, 168] width 29 height 14
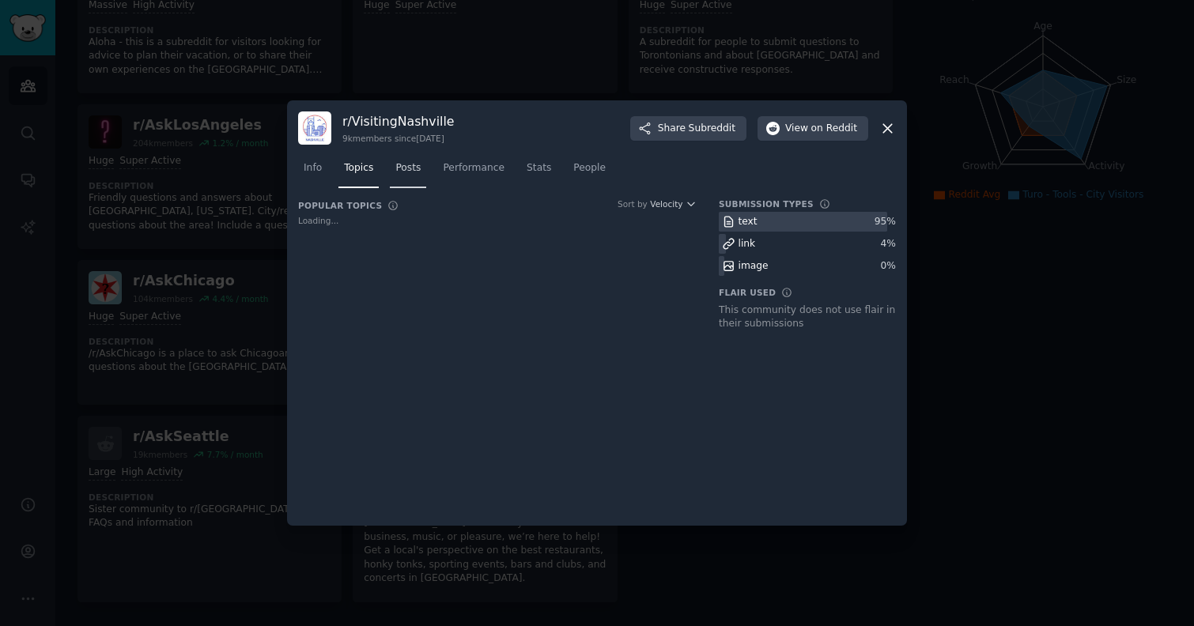
click at [410, 175] on span "Posts" at bounding box center [407, 168] width 25 height 14
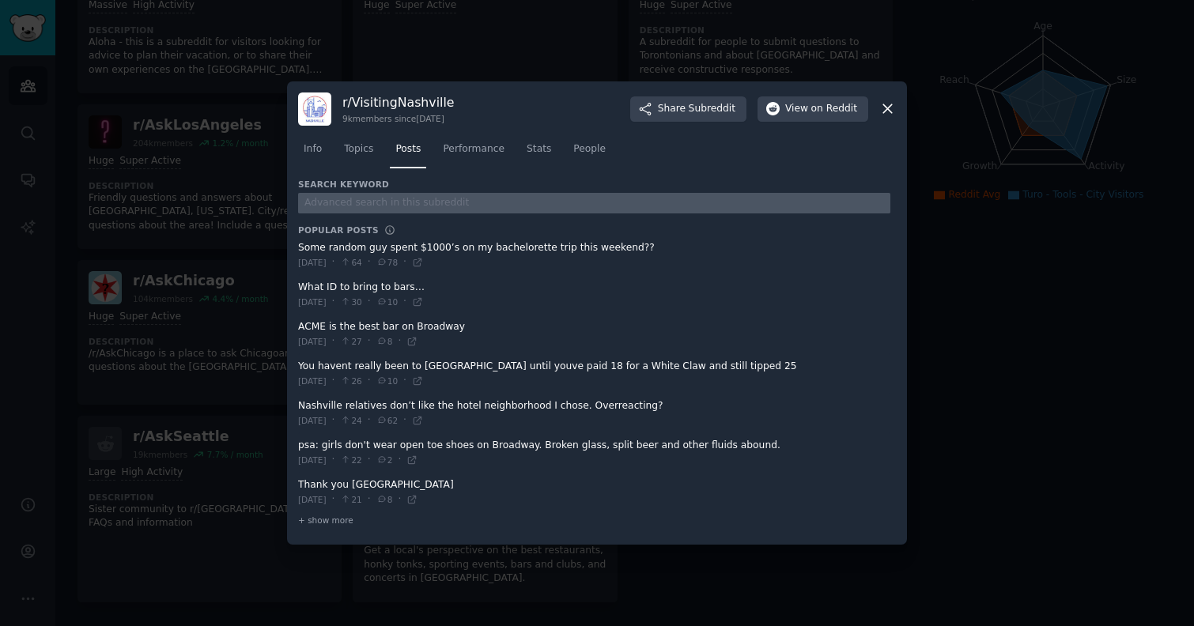
click at [394, 208] on input "text" at bounding box center [594, 203] width 592 height 21
type input "turo"
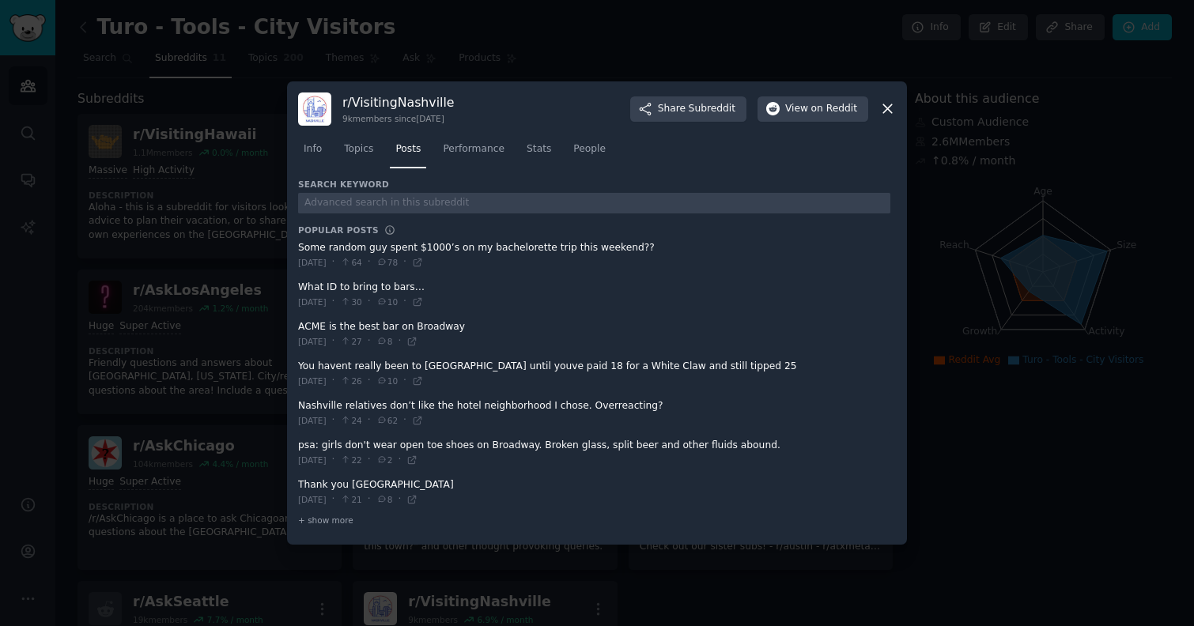
click at [236, 342] on div at bounding box center [597, 313] width 1194 height 626
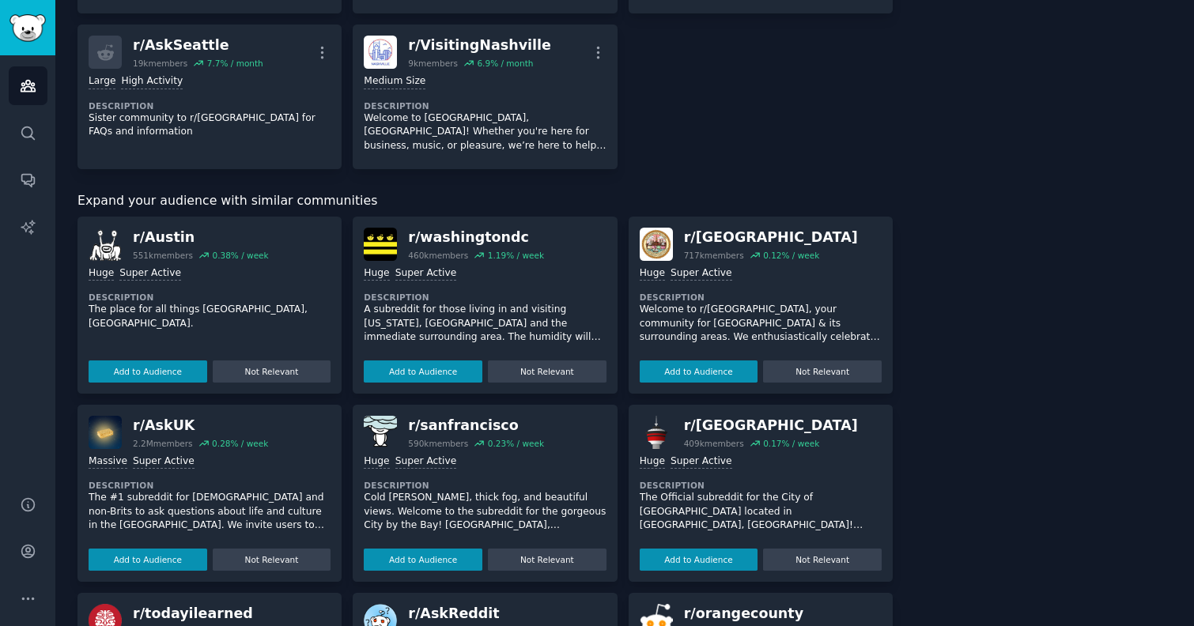
scroll to position [555, 0]
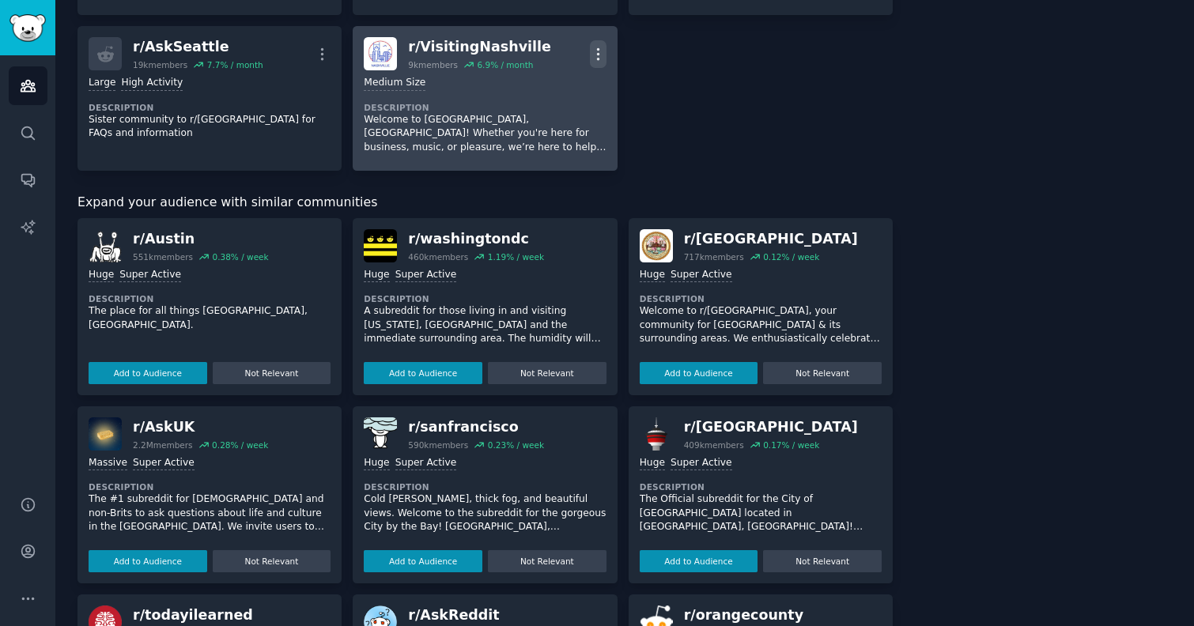
click at [597, 48] on icon "button" at bounding box center [598, 54] width 17 height 17
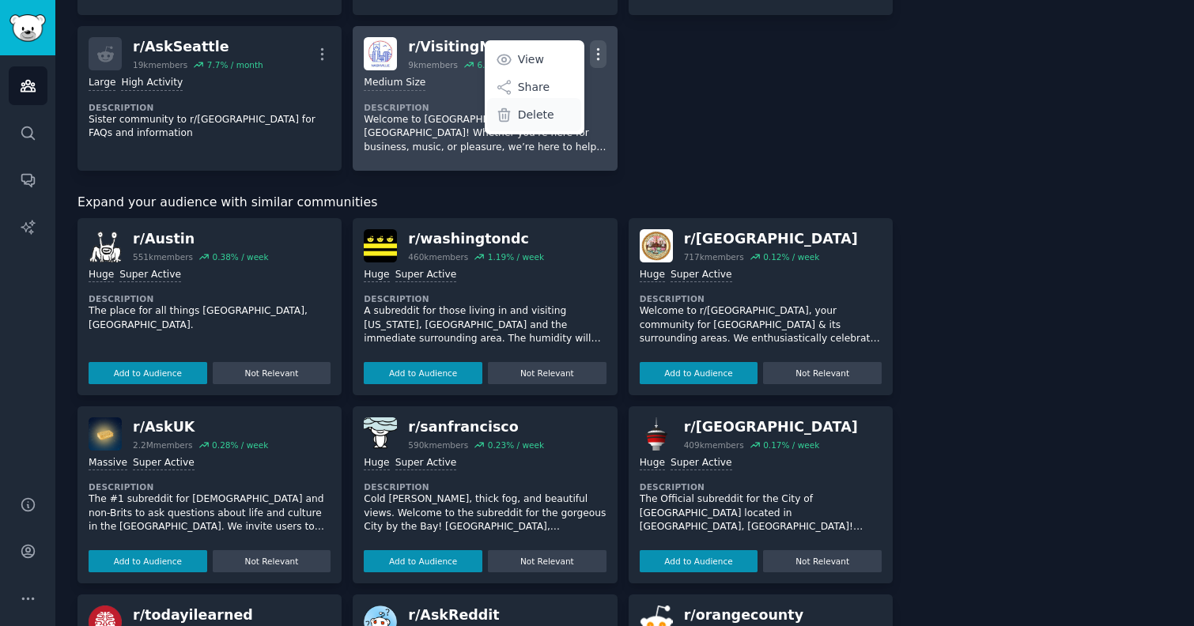
click at [546, 111] on p "Delete" at bounding box center [536, 115] width 36 height 17
